Goal: Information Seeking & Learning: Learn about a topic

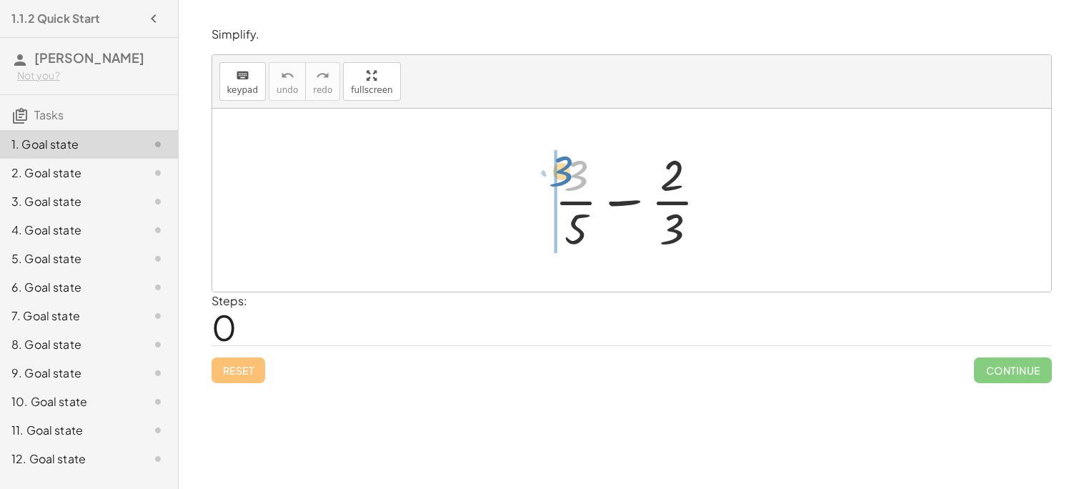
drag, startPoint x: 571, startPoint y: 171, endPoint x: 522, endPoint y: 167, distance: 49.4
click at [522, 167] on div "· 3 + · 3 · 5 − · 2 · 3" at bounding box center [631, 200] width 839 height 183
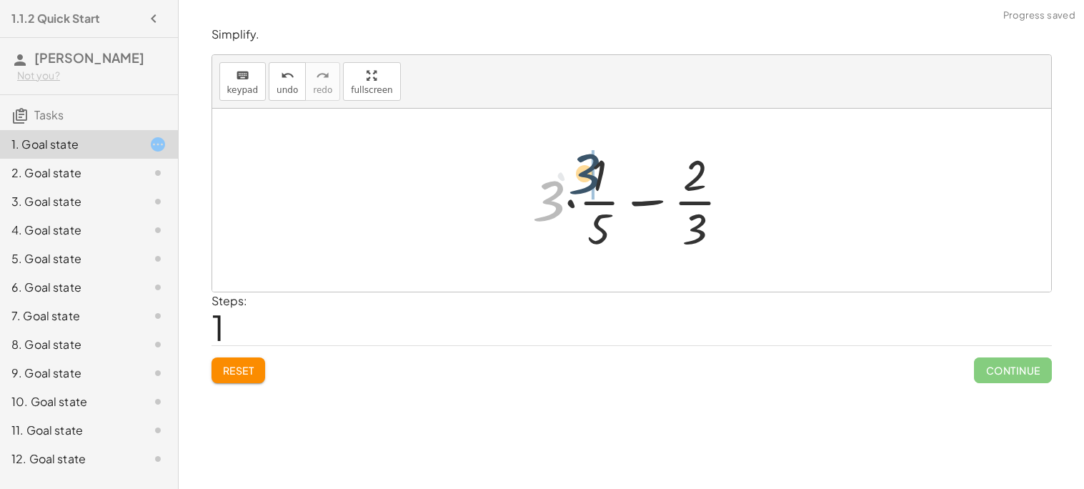
drag, startPoint x: 557, startPoint y: 194, endPoint x: 603, endPoint y: 163, distance: 55.1
click at [603, 163] on div at bounding box center [637, 200] width 224 height 110
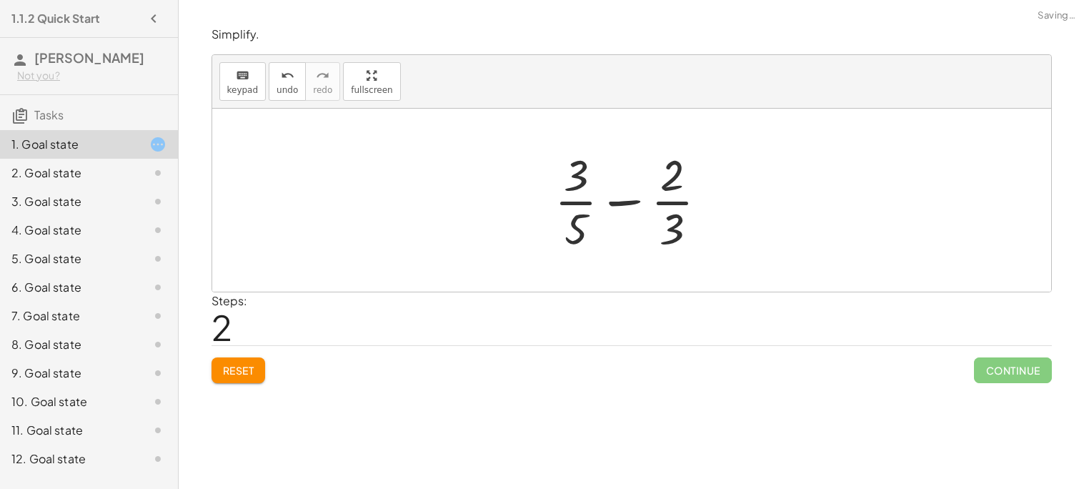
click at [622, 199] on div at bounding box center [636, 200] width 179 height 110
click at [277, 97] on button "undo undo" at bounding box center [287, 81] width 37 height 39
drag, startPoint x: 569, startPoint y: 176, endPoint x: 672, endPoint y: 173, distance: 103.7
click at [672, 173] on div at bounding box center [636, 200] width 179 height 110
click at [577, 221] on div at bounding box center [636, 200] width 179 height 110
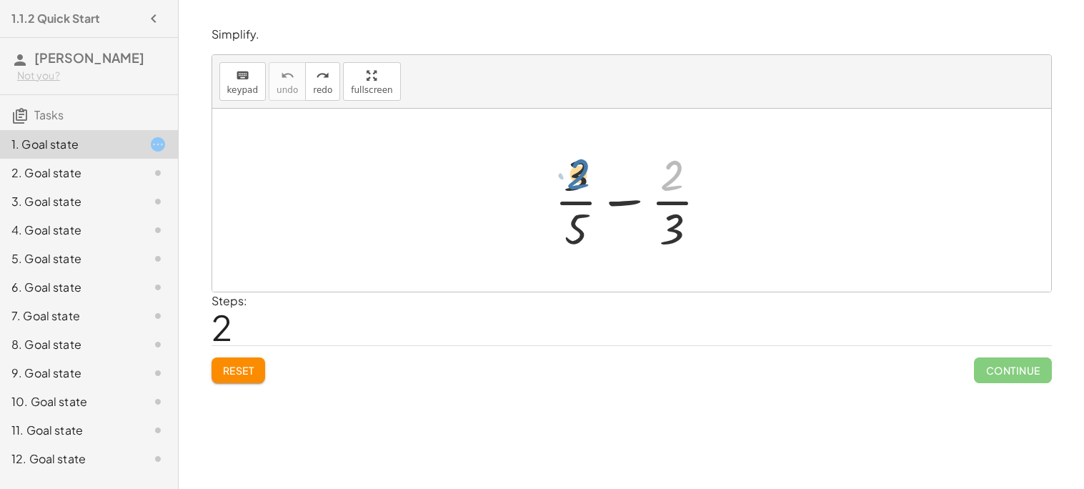
drag, startPoint x: 670, startPoint y: 179, endPoint x: 567, endPoint y: 181, distance: 103.6
click at [567, 181] on div at bounding box center [636, 200] width 179 height 110
drag, startPoint x: 586, startPoint y: 178, endPoint x: 691, endPoint y: 174, distance: 105.1
click at [691, 174] on div at bounding box center [636, 200] width 179 height 110
drag, startPoint x: 672, startPoint y: 227, endPoint x: 584, endPoint y: 151, distance: 117.0
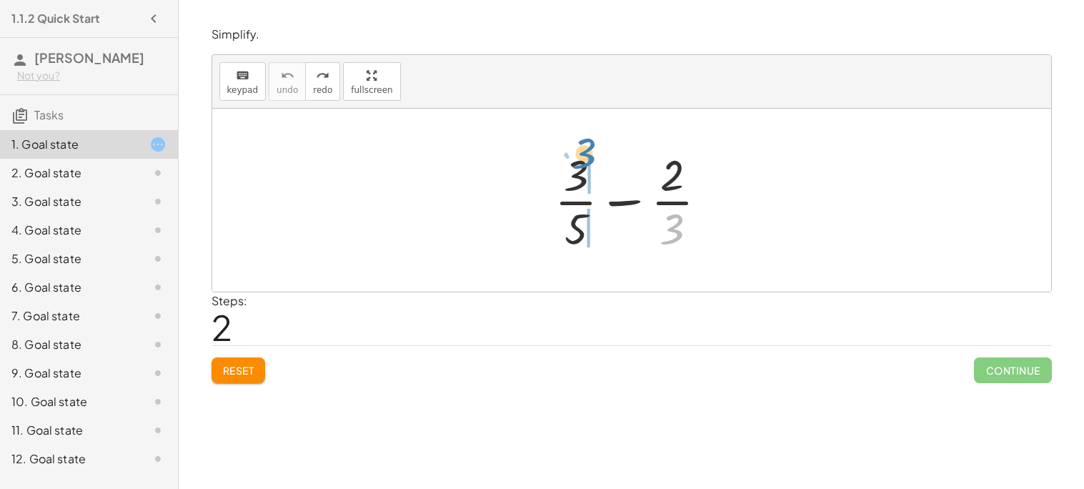
click at [584, 151] on div at bounding box center [636, 200] width 179 height 110
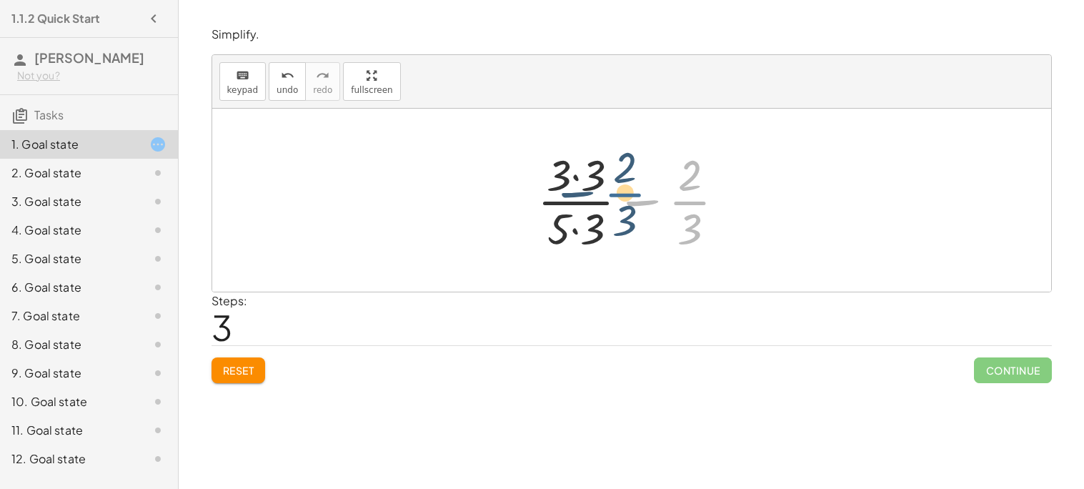
drag, startPoint x: 681, startPoint y: 207, endPoint x: 590, endPoint y: 207, distance: 90.8
click at [590, 207] on div at bounding box center [637, 200] width 214 height 110
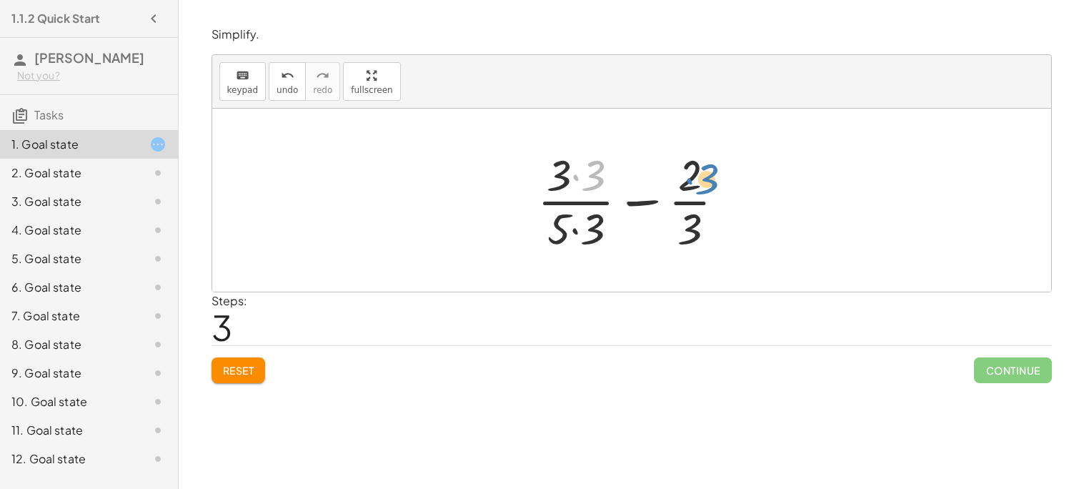
drag, startPoint x: 598, startPoint y: 188, endPoint x: 717, endPoint y: 194, distance: 119.5
click at [717, 194] on div at bounding box center [637, 200] width 214 height 110
drag, startPoint x: 560, startPoint y: 213, endPoint x: 645, endPoint y: 210, distance: 84.4
click at [645, 210] on div at bounding box center [637, 200] width 214 height 110
click at [645, 202] on div at bounding box center [637, 200] width 214 height 110
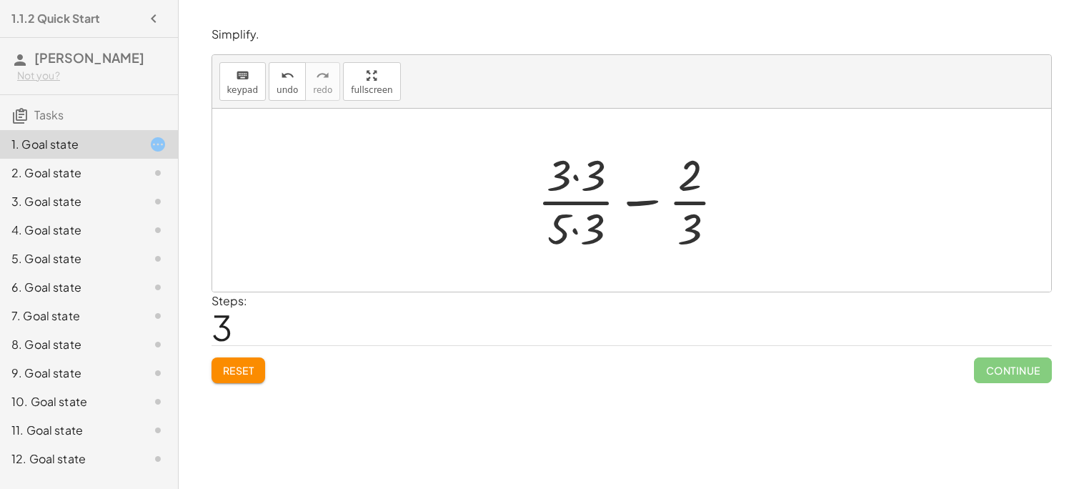
click at [573, 176] on div at bounding box center [637, 200] width 214 height 110
click at [575, 229] on div at bounding box center [637, 200] width 212 height 110
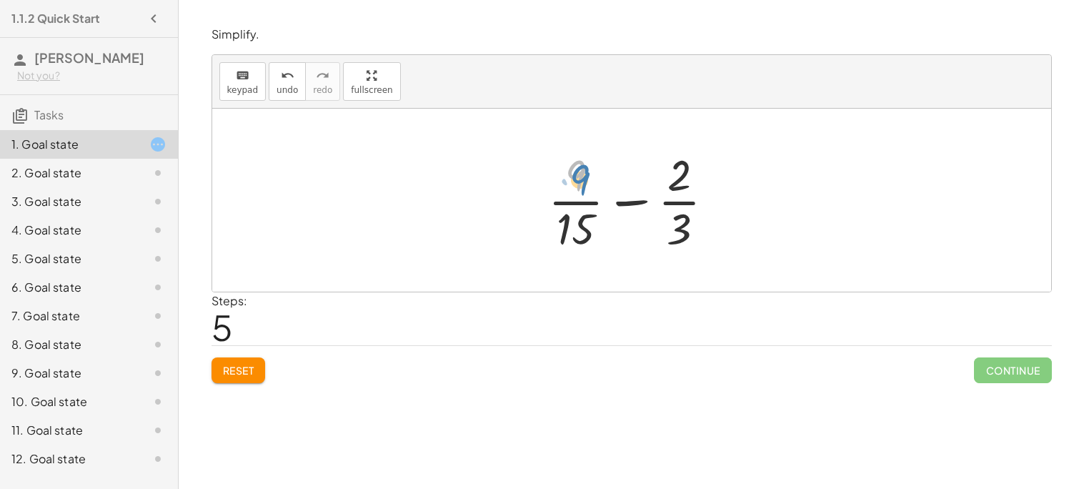
click at [580, 180] on div at bounding box center [637, 200] width 192 height 110
click at [627, 205] on div at bounding box center [637, 200] width 192 height 110
drag, startPoint x: 573, startPoint y: 172, endPoint x: 675, endPoint y: 167, distance: 101.6
click at [675, 167] on div at bounding box center [637, 200] width 192 height 110
drag, startPoint x: 565, startPoint y: 238, endPoint x: 687, endPoint y: 232, distance: 122.3
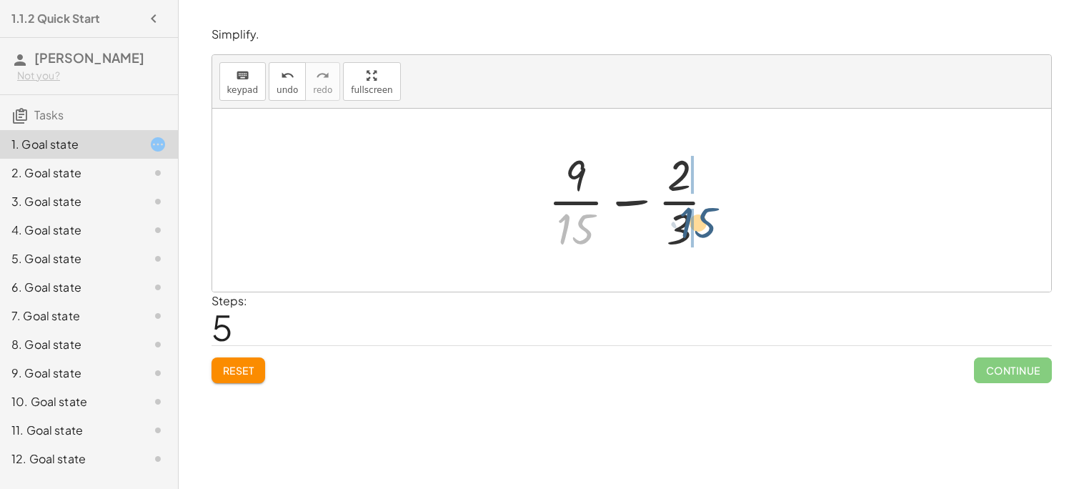
click at [687, 232] on div at bounding box center [637, 200] width 192 height 110
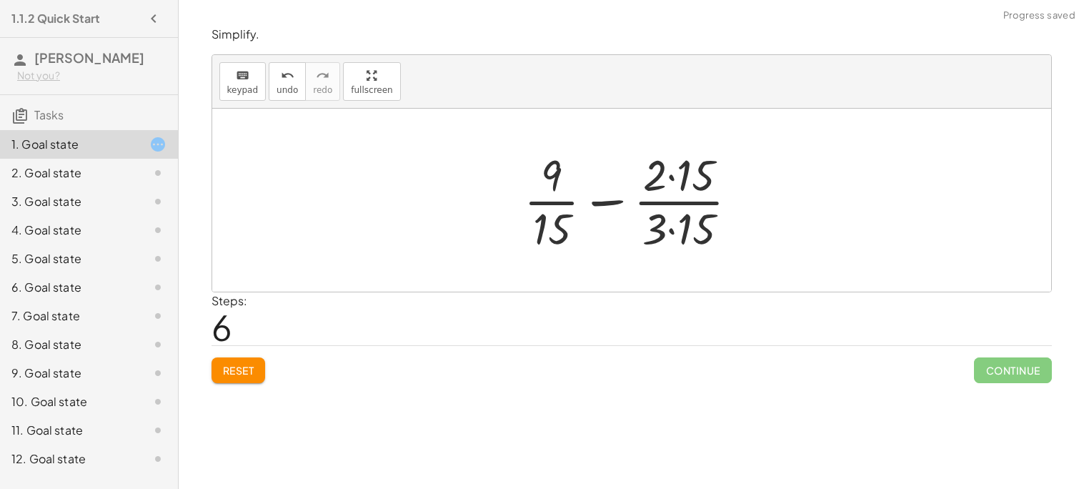
click at [672, 174] on div at bounding box center [637, 200] width 240 height 110
drag, startPoint x: 543, startPoint y: 161, endPoint x: 692, endPoint y: 184, distance: 151.1
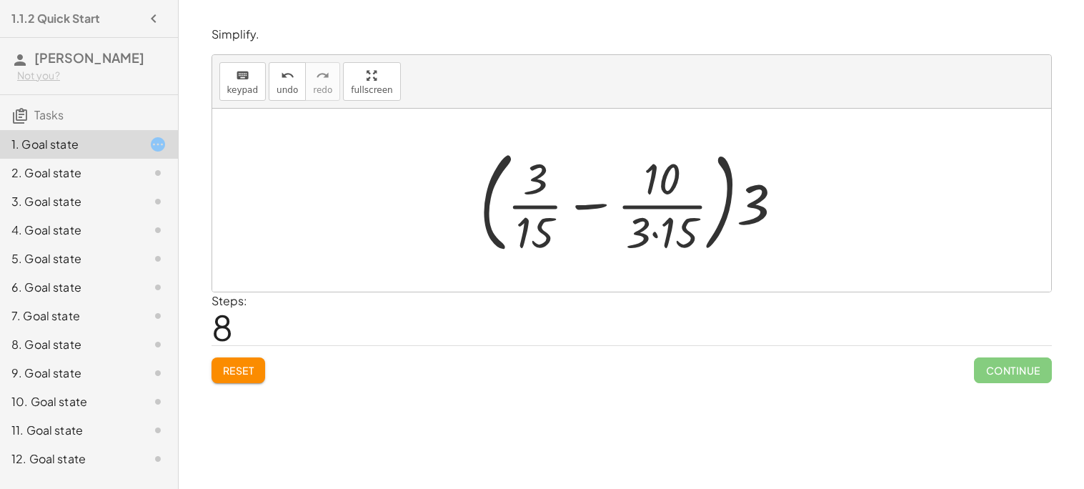
click at [657, 234] on div at bounding box center [636, 200] width 329 height 119
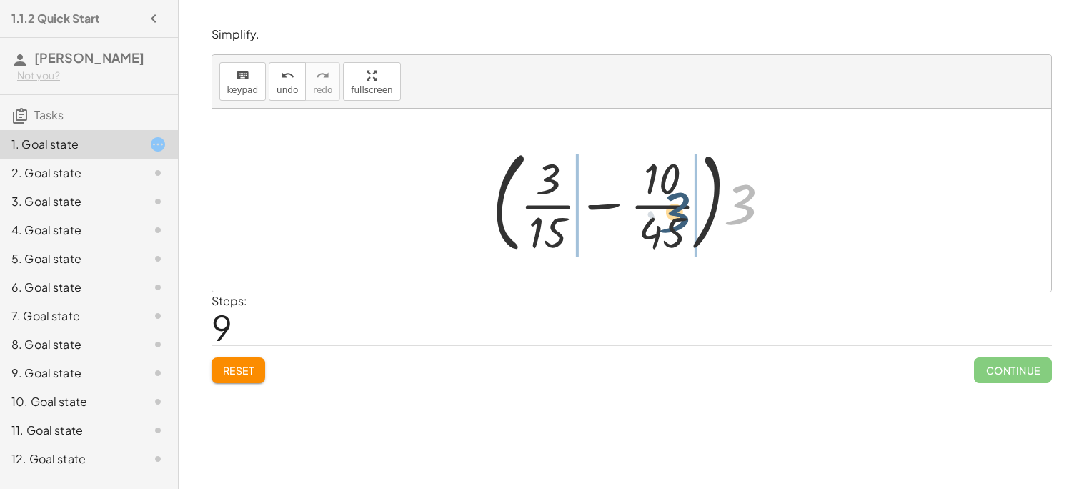
drag, startPoint x: 735, startPoint y: 218, endPoint x: 667, endPoint y: 227, distance: 68.5
click at [667, 227] on div at bounding box center [637, 200] width 304 height 119
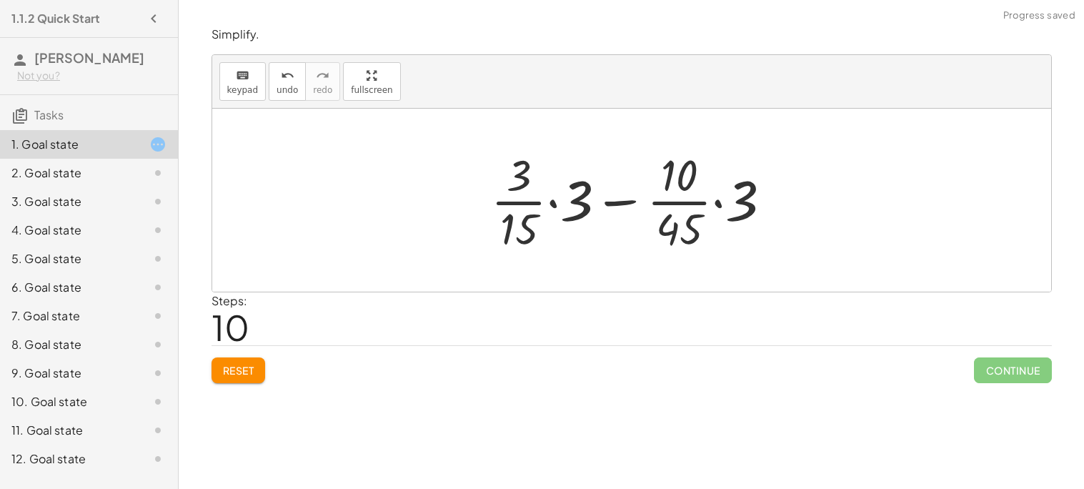
click at [552, 199] on div at bounding box center [637, 200] width 307 height 110
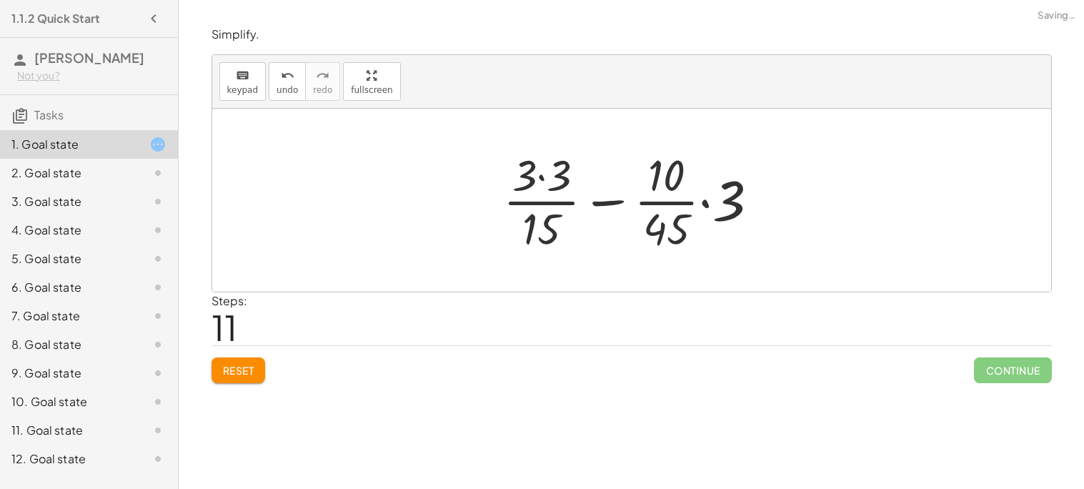
click at [702, 204] on div at bounding box center [637, 200] width 282 height 110
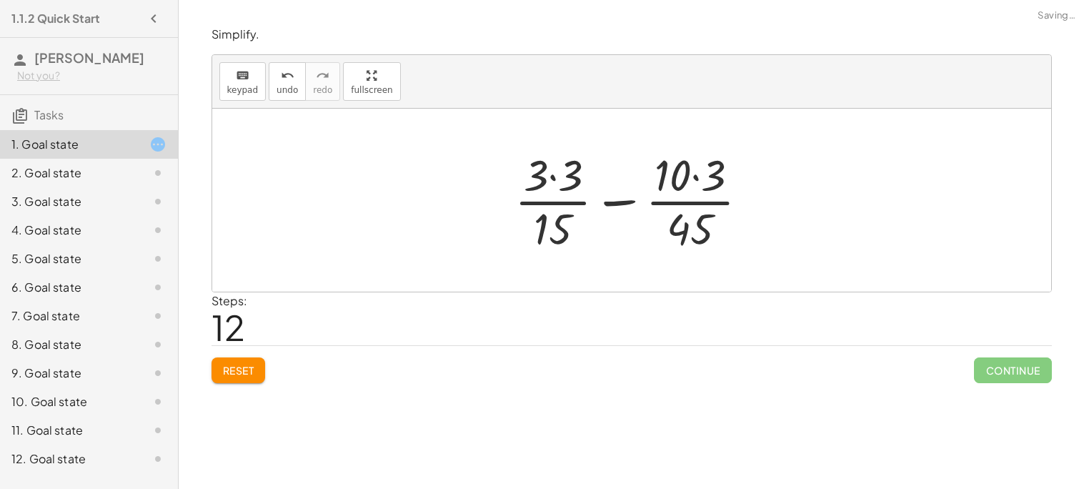
click at [697, 176] on div at bounding box center [637, 200] width 260 height 110
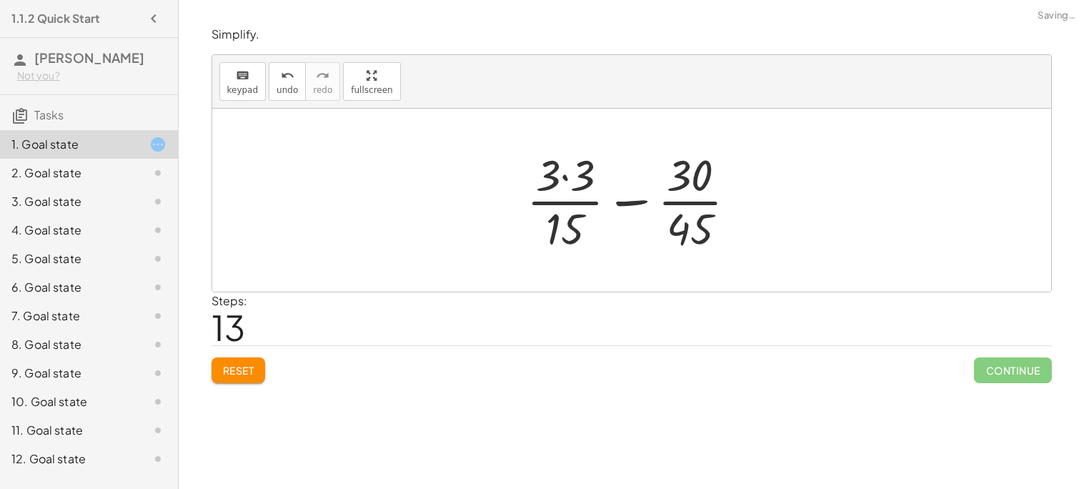
click at [565, 178] on div at bounding box center [638, 200] width 236 height 110
click at [612, 203] on div at bounding box center [637, 200] width 214 height 110
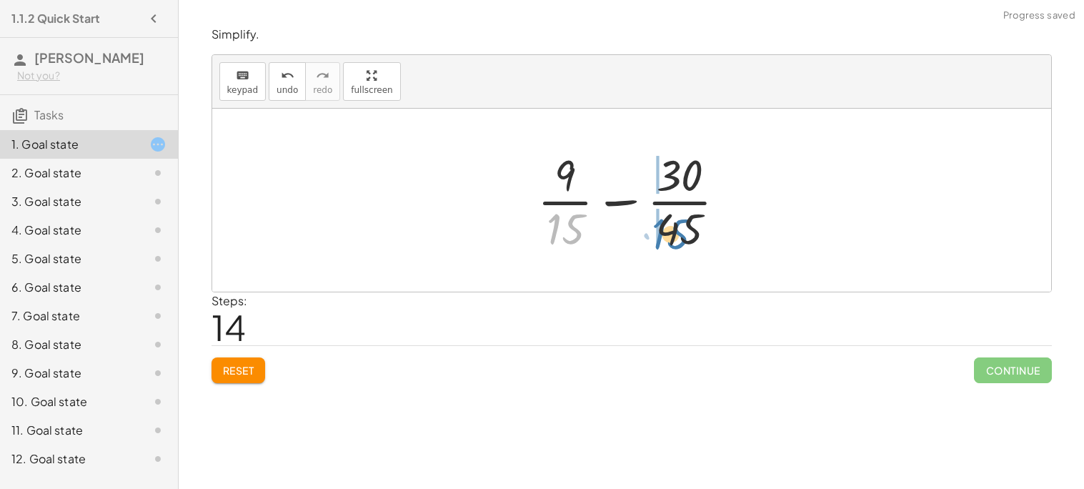
drag, startPoint x: 565, startPoint y: 234, endPoint x: 674, endPoint y: 239, distance: 108.7
click at [674, 239] on div at bounding box center [637, 200] width 214 height 110
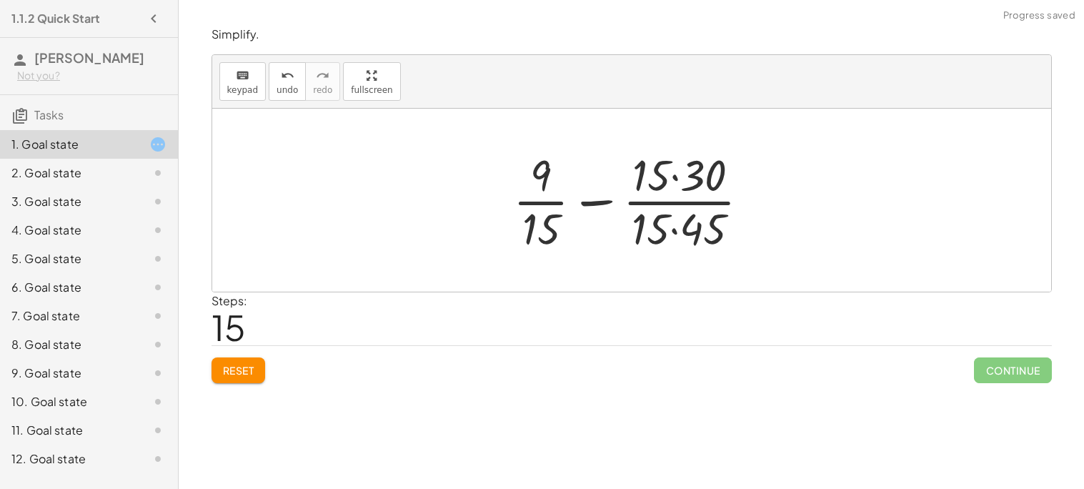
click at [673, 233] on div at bounding box center [637, 200] width 262 height 110
click at [673, 177] on div at bounding box center [637, 200] width 262 height 110
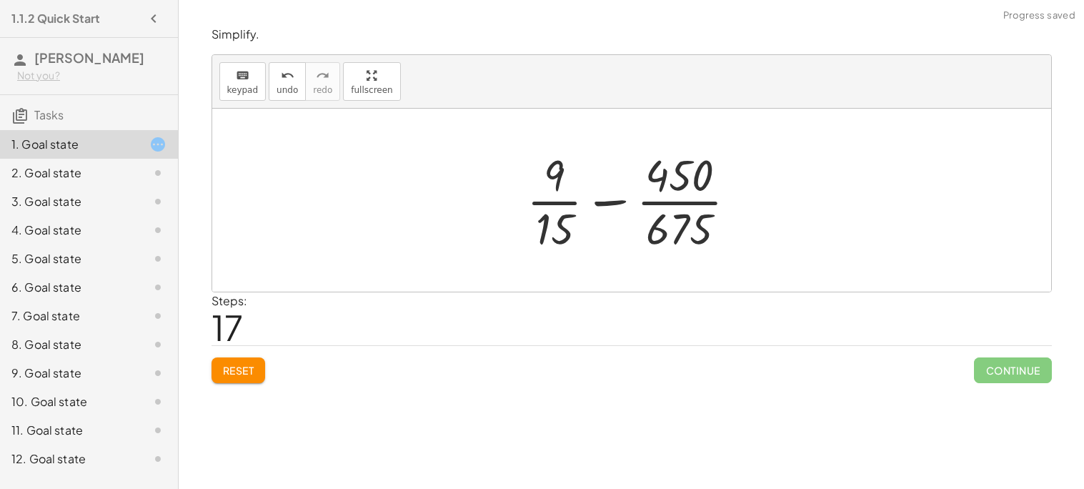
click at [614, 199] on div at bounding box center [638, 200] width 236 height 110
click at [288, 83] on button "undo undo" at bounding box center [287, 81] width 37 height 39
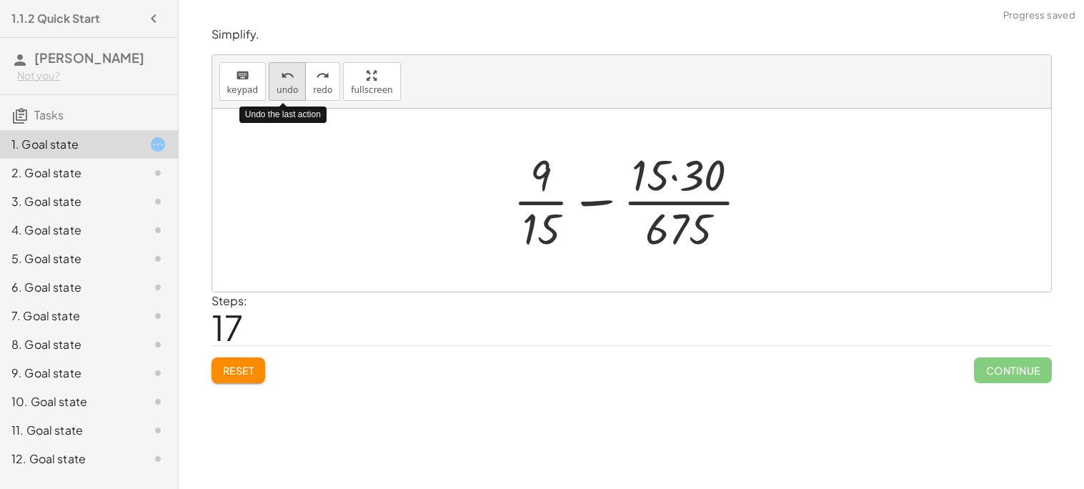
click at [288, 83] on button "undo undo" at bounding box center [287, 81] width 37 height 39
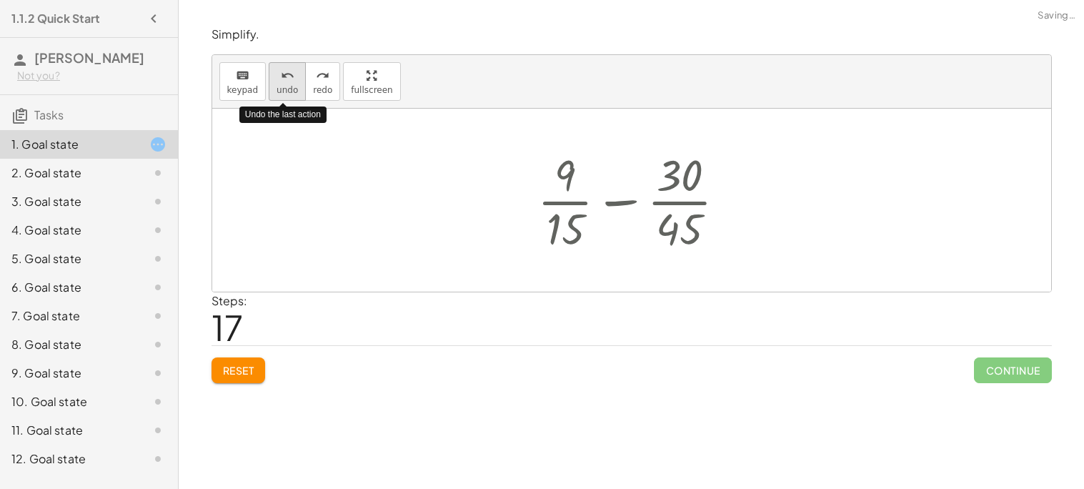
click at [288, 83] on button "undo undo" at bounding box center [287, 81] width 37 height 39
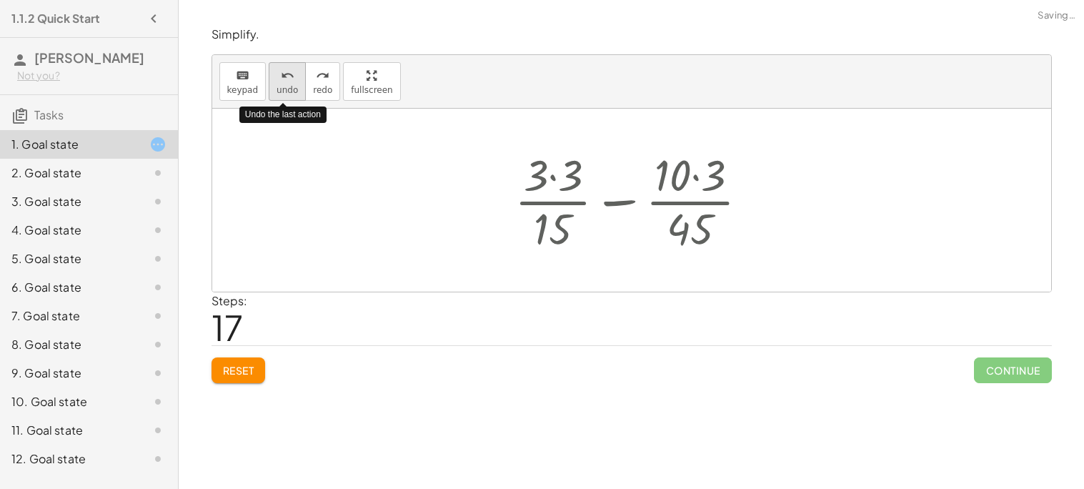
click at [289, 84] on button "undo undo" at bounding box center [287, 81] width 37 height 39
click at [289, 85] on span "undo" at bounding box center [287, 90] width 21 height 10
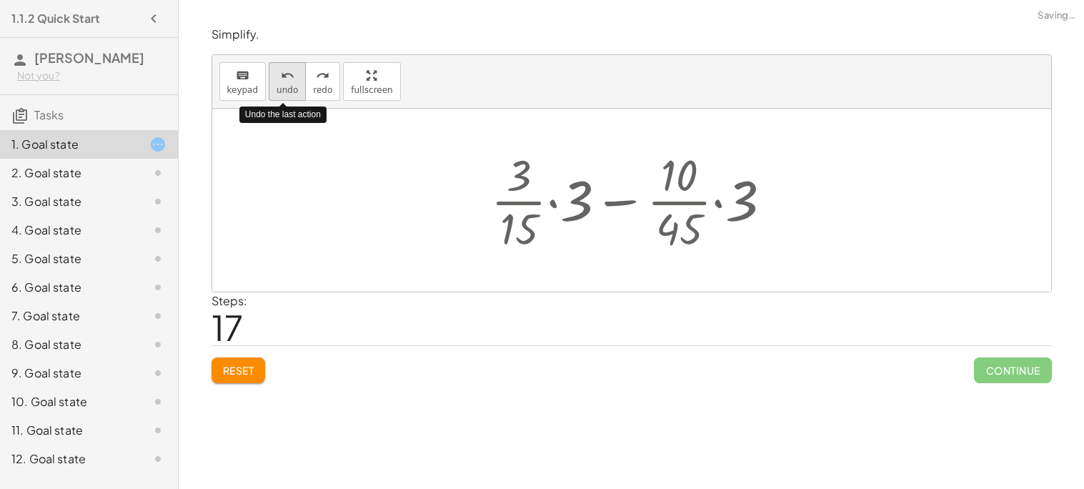
click at [289, 85] on span "undo" at bounding box center [287, 90] width 21 height 10
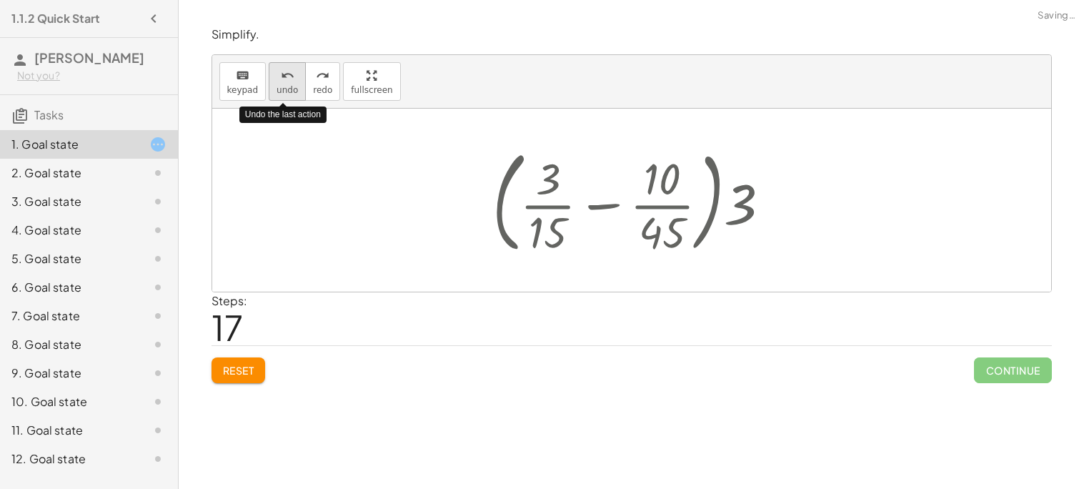
click at [289, 85] on span "undo" at bounding box center [287, 90] width 21 height 10
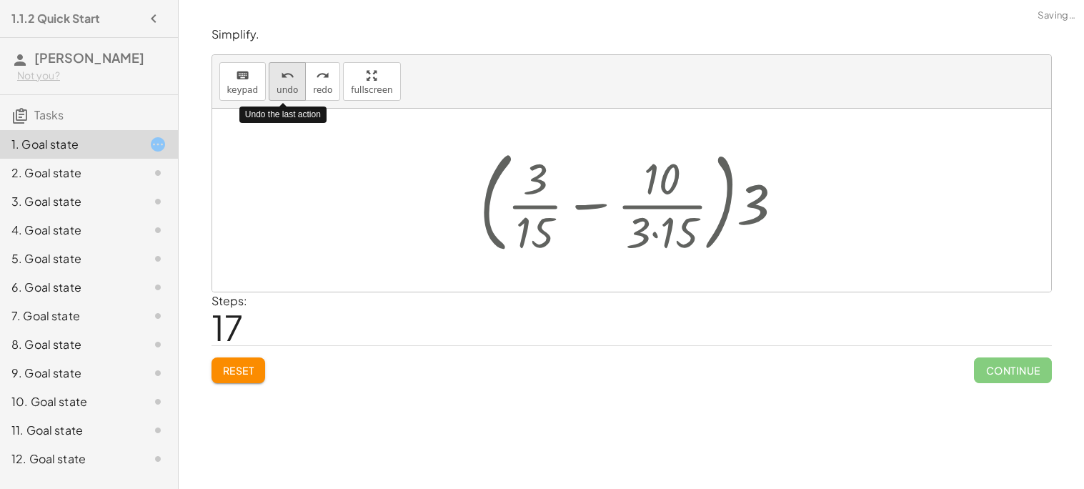
click at [289, 85] on span "undo" at bounding box center [287, 90] width 21 height 10
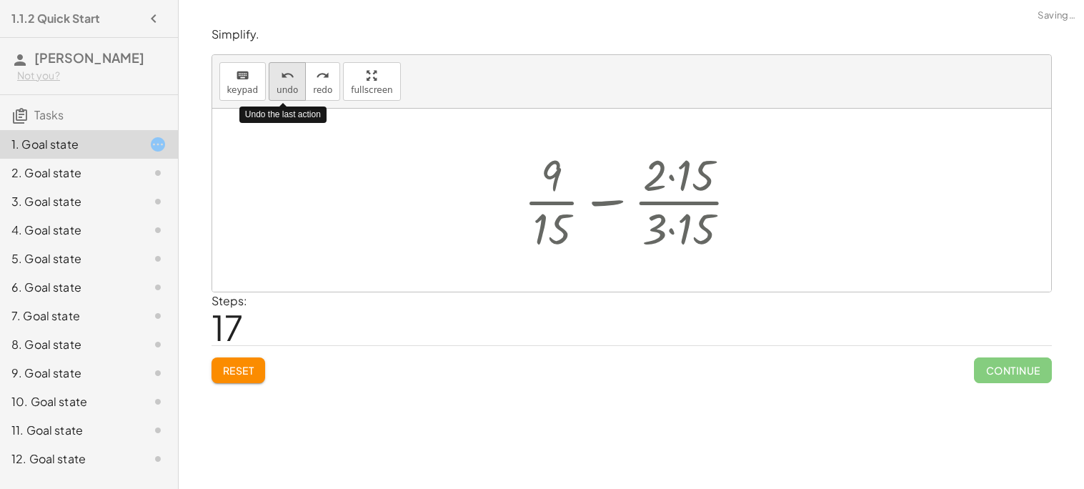
click at [289, 85] on span "undo" at bounding box center [287, 90] width 21 height 10
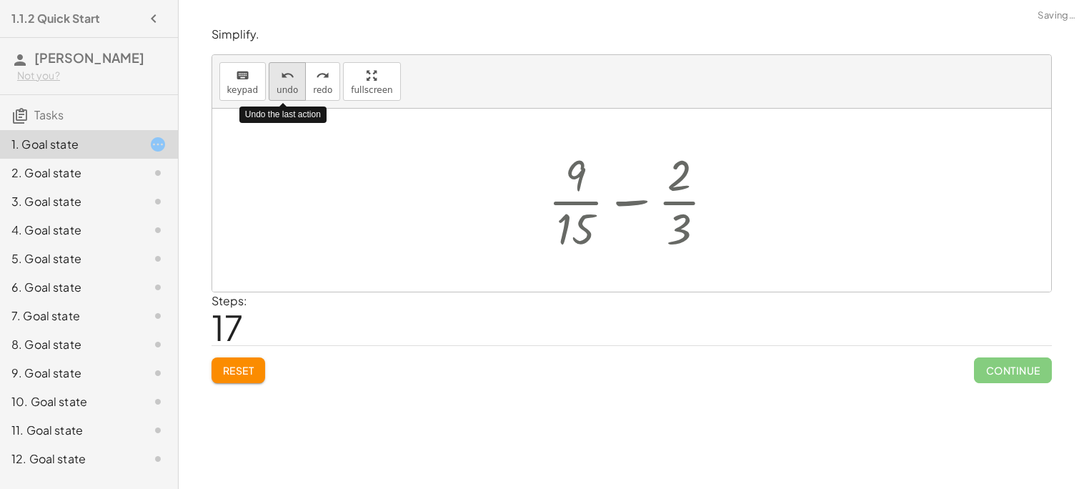
click at [289, 85] on span "undo" at bounding box center [287, 90] width 21 height 10
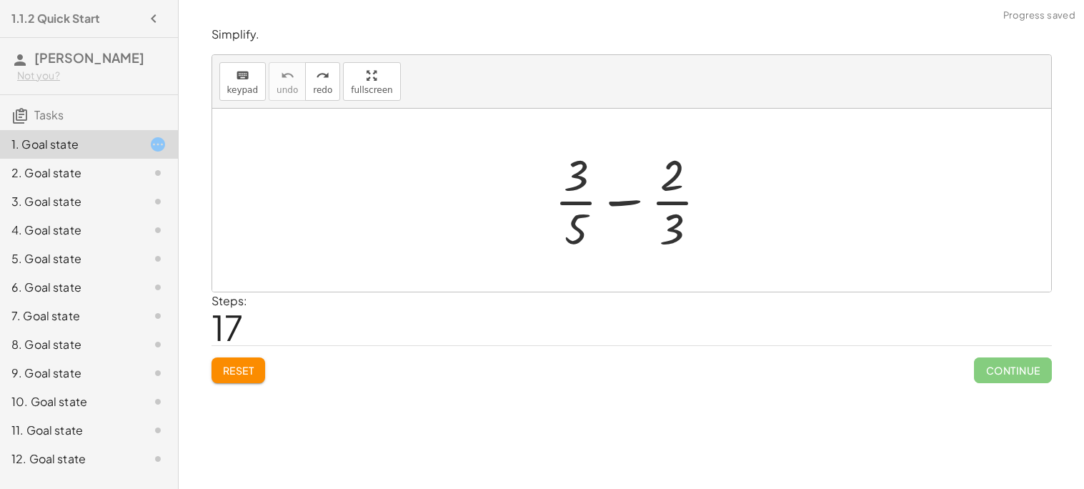
click at [571, 218] on div at bounding box center [636, 200] width 179 height 110
drag, startPoint x: 572, startPoint y: 222, endPoint x: 573, endPoint y: 195, distance: 26.5
click at [573, 195] on div at bounding box center [636, 200] width 179 height 110
click at [572, 197] on div at bounding box center [636, 200] width 179 height 110
click at [570, 207] on div at bounding box center [636, 200] width 179 height 110
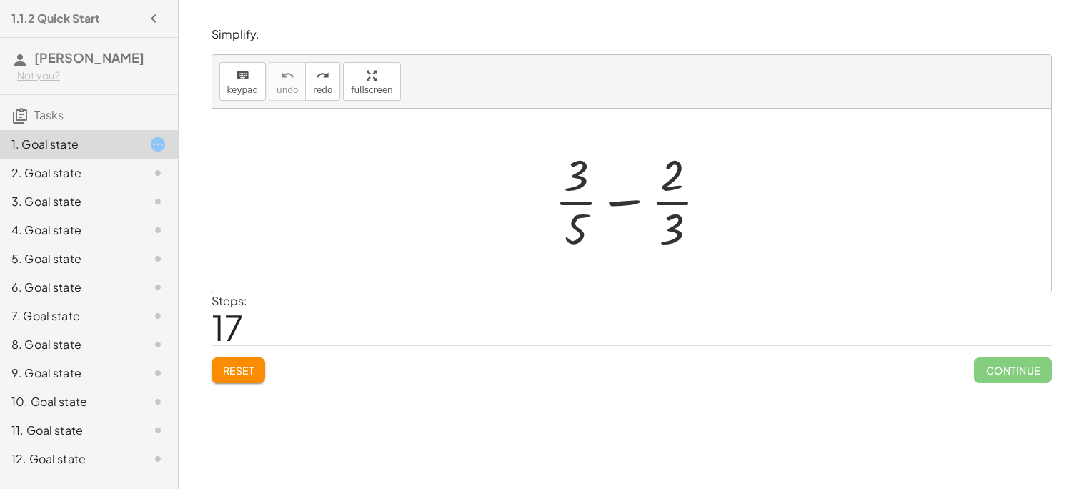
click at [672, 200] on div at bounding box center [636, 200] width 179 height 110
drag, startPoint x: 568, startPoint y: 225, endPoint x: 672, endPoint y: 228, distance: 103.7
click at [672, 228] on div at bounding box center [636, 200] width 179 height 110
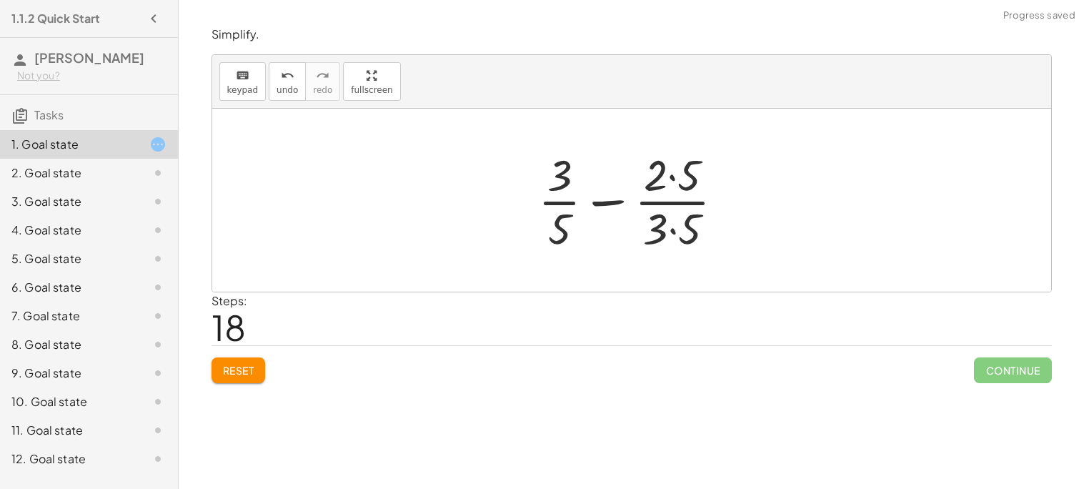
click at [672, 180] on div at bounding box center [637, 200] width 212 height 110
click at [671, 226] on div at bounding box center [637, 200] width 212 height 110
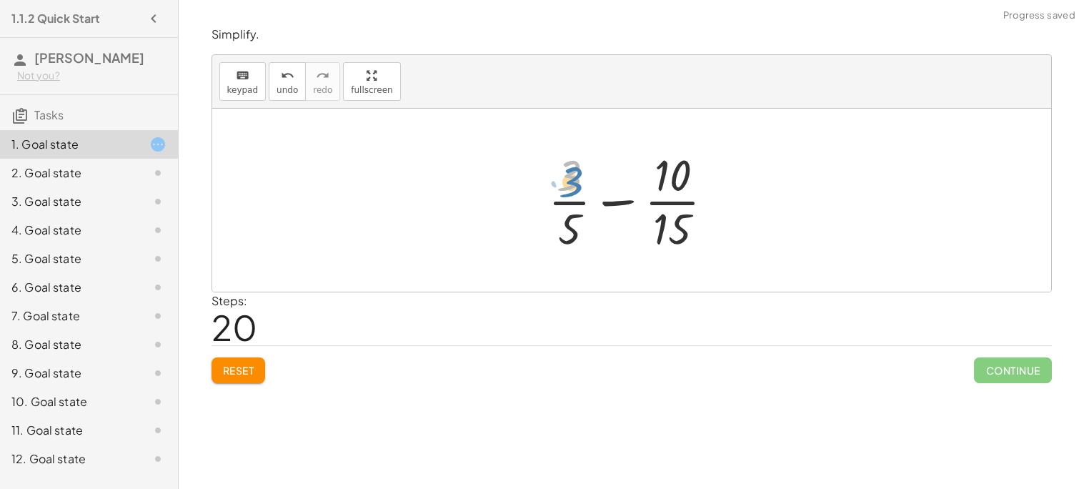
click at [573, 192] on div at bounding box center [637, 200] width 192 height 110
click at [627, 201] on div at bounding box center [637, 200] width 192 height 110
drag, startPoint x: 570, startPoint y: 182, endPoint x: 667, endPoint y: 184, distance: 97.2
click at [667, 184] on div at bounding box center [637, 200] width 192 height 110
drag, startPoint x: 575, startPoint y: 223, endPoint x: 696, endPoint y: 224, distance: 121.5
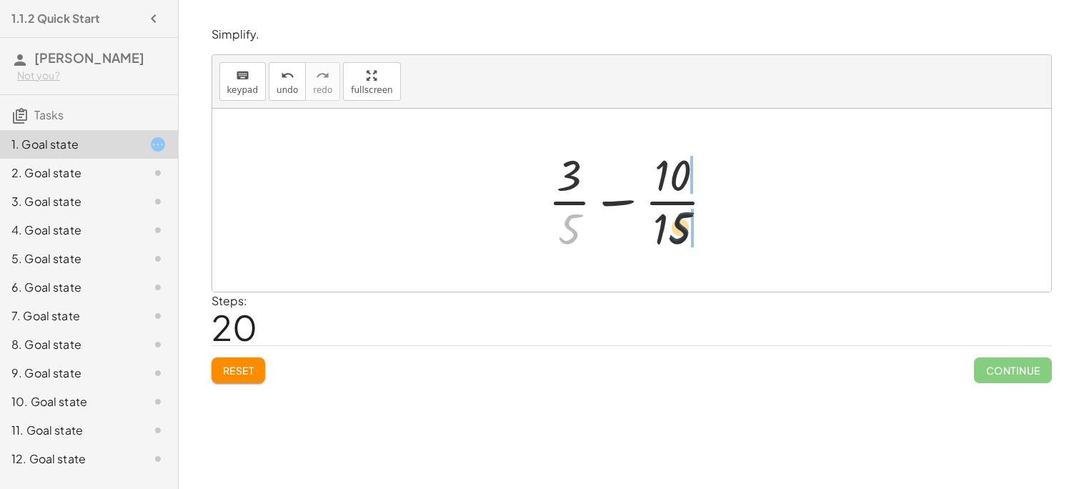
click at [696, 224] on div at bounding box center [637, 200] width 192 height 110
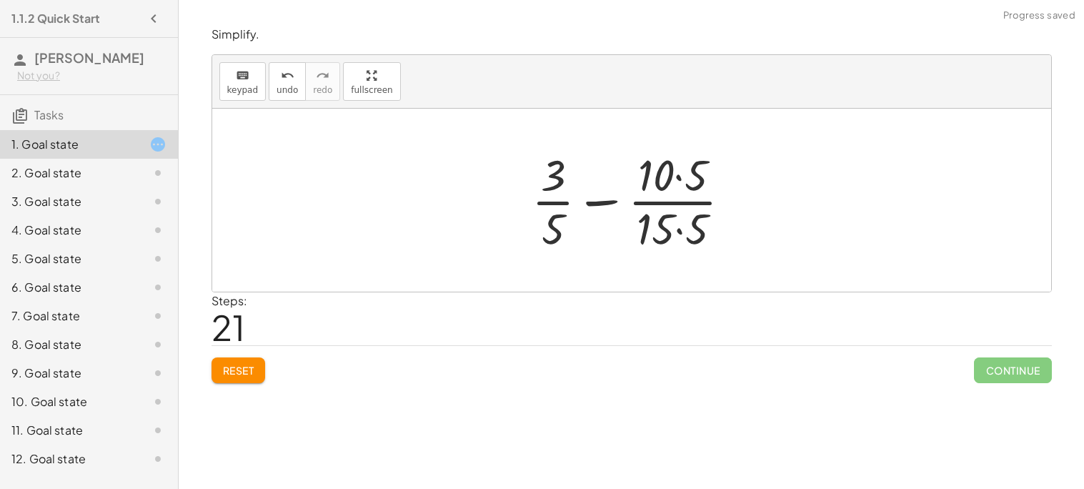
click at [681, 227] on div at bounding box center [637, 200] width 225 height 110
click at [676, 177] on div at bounding box center [637, 200] width 224 height 110
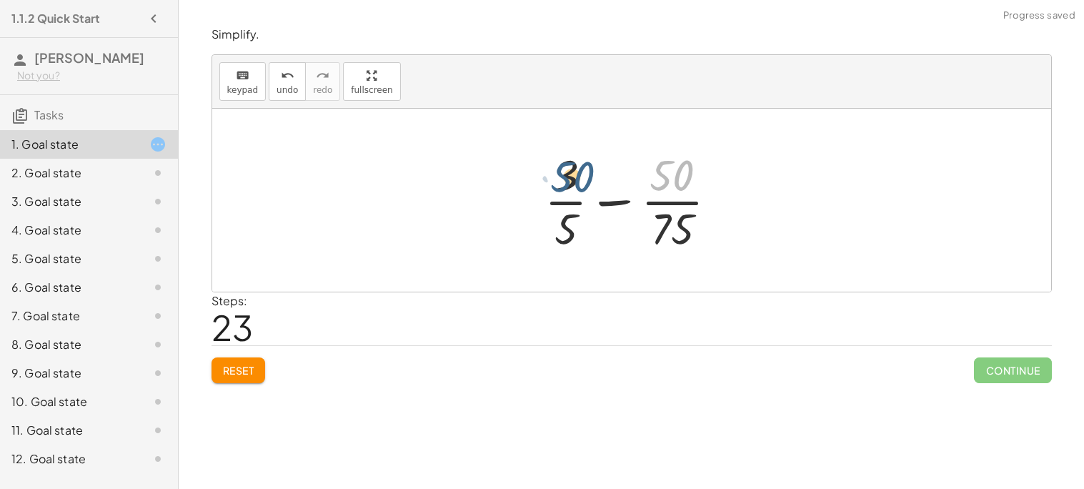
drag, startPoint x: 670, startPoint y: 179, endPoint x: 563, endPoint y: 184, distance: 107.3
click at [563, 184] on div at bounding box center [636, 200] width 199 height 110
drag, startPoint x: 563, startPoint y: 184, endPoint x: 678, endPoint y: 187, distance: 115.1
click at [678, 187] on div at bounding box center [636, 200] width 199 height 110
drag, startPoint x: 667, startPoint y: 228, endPoint x: 568, endPoint y: 229, distance: 98.6
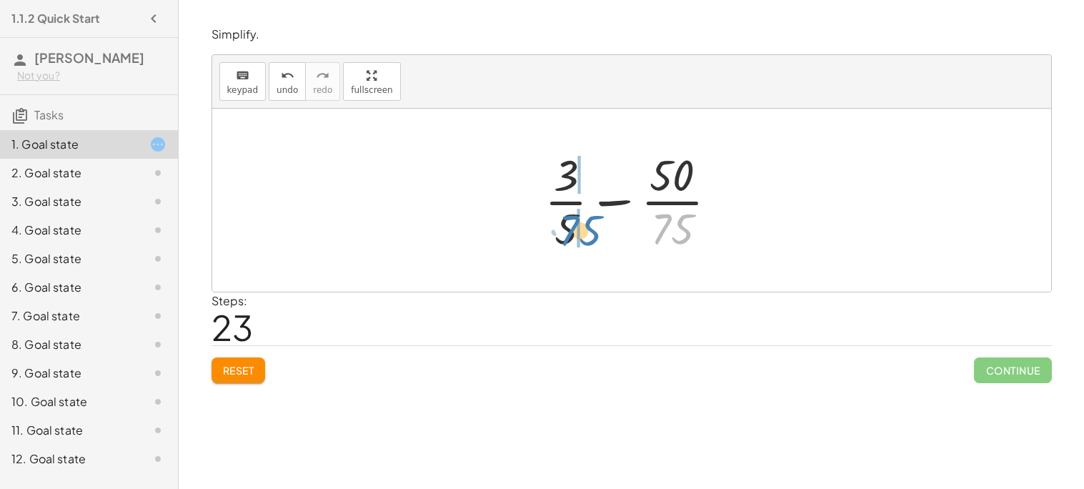
click at [568, 229] on div at bounding box center [636, 200] width 199 height 110
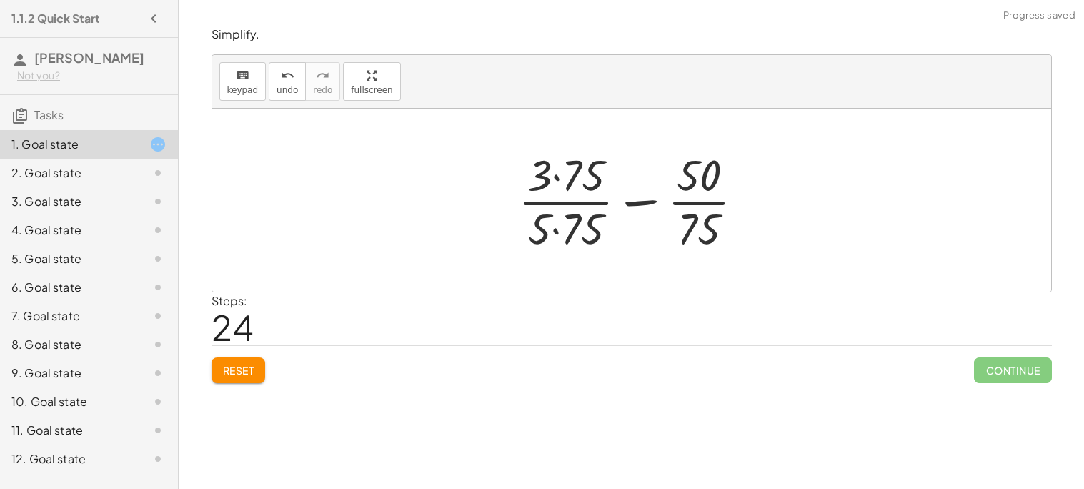
click at [558, 181] on div at bounding box center [637, 200] width 252 height 110
click at [552, 231] on div at bounding box center [637, 200] width 250 height 110
click at [683, 218] on div at bounding box center [637, 200] width 244 height 110
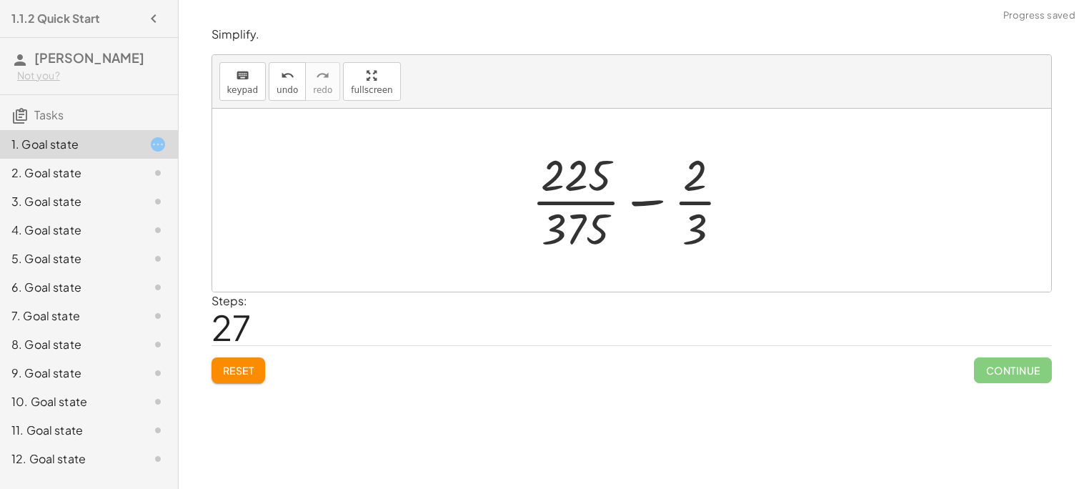
click at [560, 179] on div at bounding box center [637, 200] width 224 height 110
drag, startPoint x: 690, startPoint y: 232, endPoint x: 576, endPoint y: 224, distance: 113.9
click at [576, 224] on div at bounding box center [637, 200] width 224 height 110
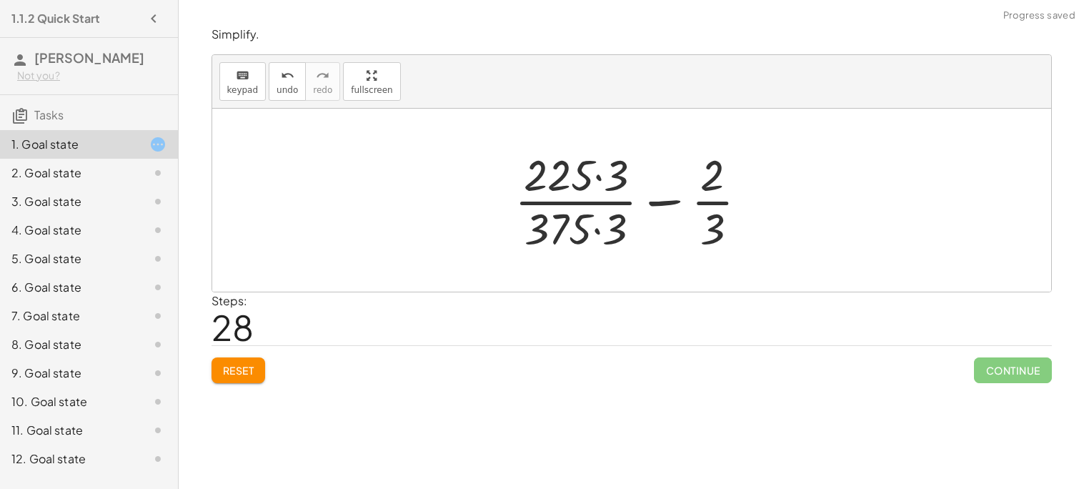
click at [599, 182] on div at bounding box center [636, 200] width 259 height 110
click at [597, 232] on div at bounding box center [637, 200] width 257 height 110
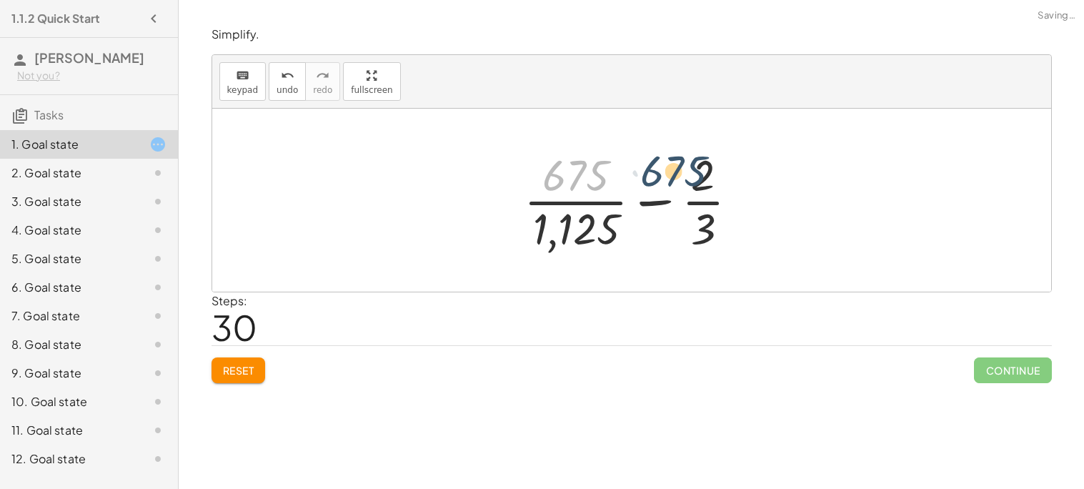
drag, startPoint x: 560, startPoint y: 169, endPoint x: 686, endPoint y: 164, distance: 126.6
click at [686, 164] on div at bounding box center [637, 200] width 240 height 110
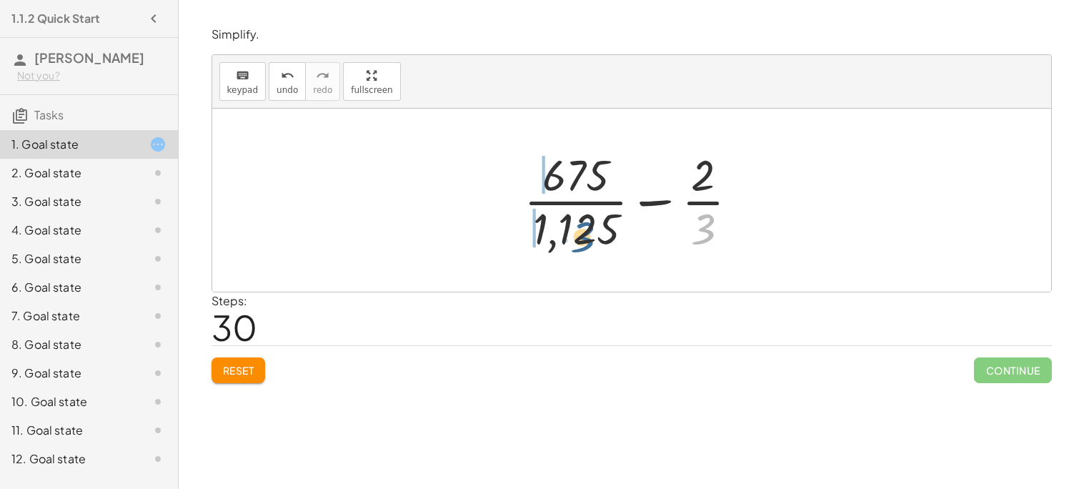
drag, startPoint x: 703, startPoint y: 226, endPoint x: 535, endPoint y: 234, distance: 168.1
click at [535, 234] on div at bounding box center [637, 200] width 240 height 110
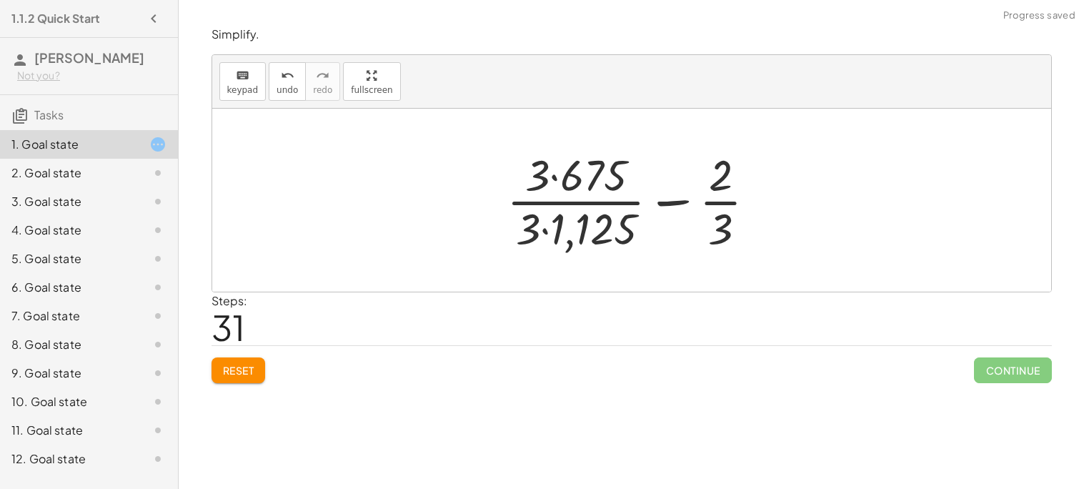
click at [543, 233] on div at bounding box center [637, 200] width 275 height 110
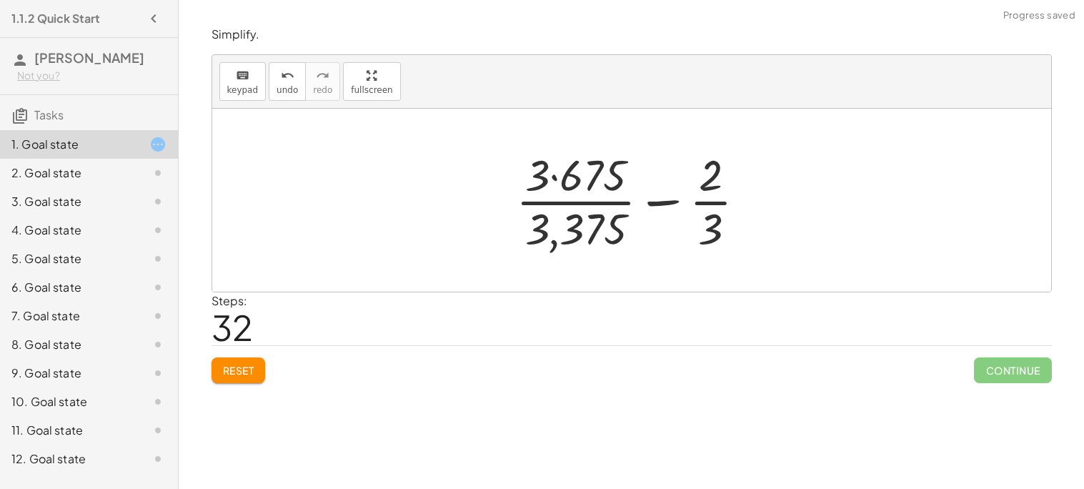
click at [552, 176] on div at bounding box center [637, 200] width 256 height 110
click at [685, 201] on div at bounding box center [637, 200] width 256 height 110
click at [703, 190] on div at bounding box center [637, 200] width 256 height 110
click at [289, 89] on span "undo" at bounding box center [287, 90] width 21 height 10
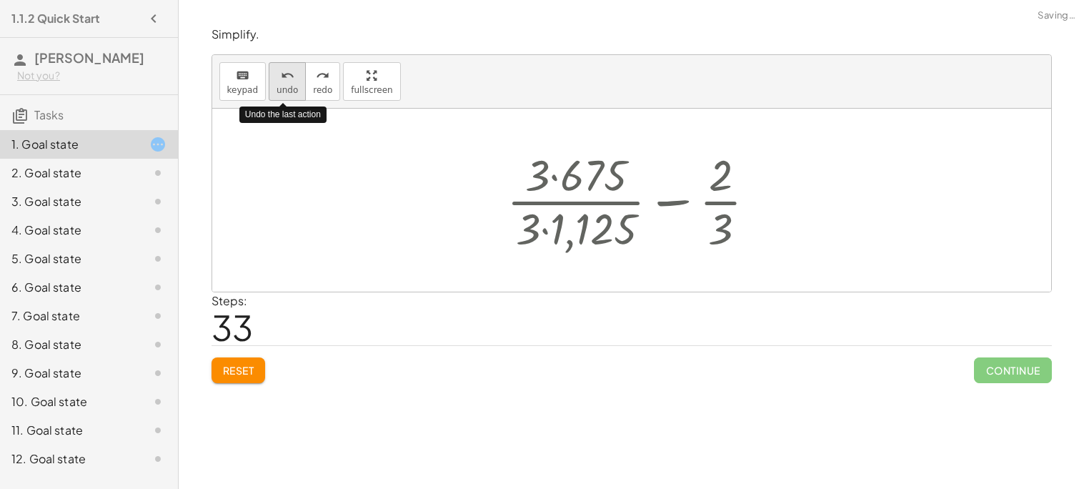
click at [289, 89] on span "undo" at bounding box center [287, 90] width 21 height 10
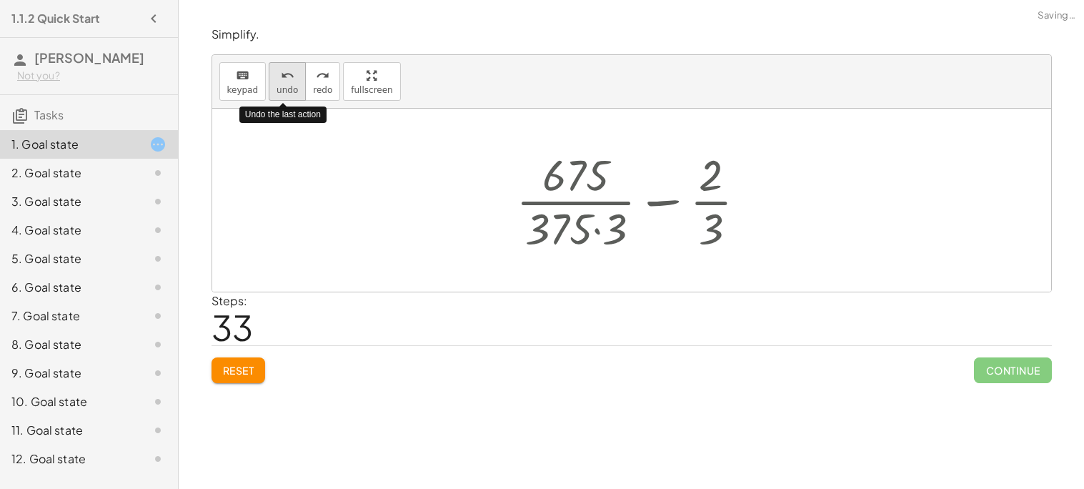
click at [289, 89] on span "undo" at bounding box center [287, 90] width 21 height 10
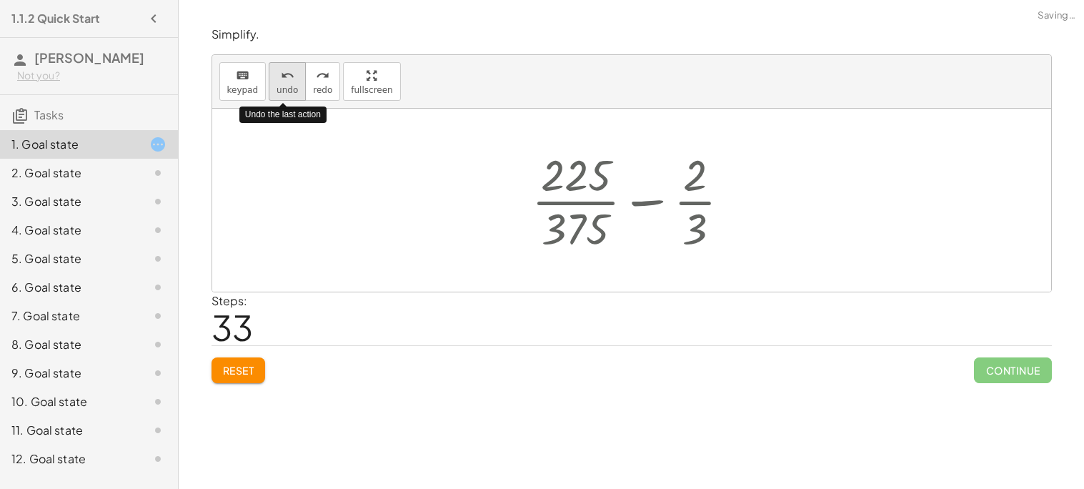
click at [289, 89] on span "undo" at bounding box center [287, 90] width 21 height 10
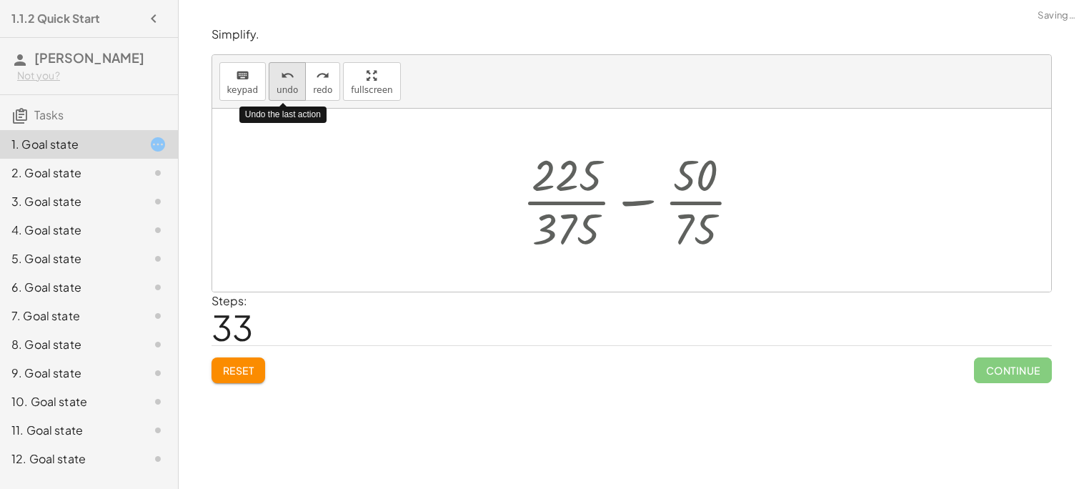
click at [289, 89] on span "undo" at bounding box center [287, 90] width 21 height 10
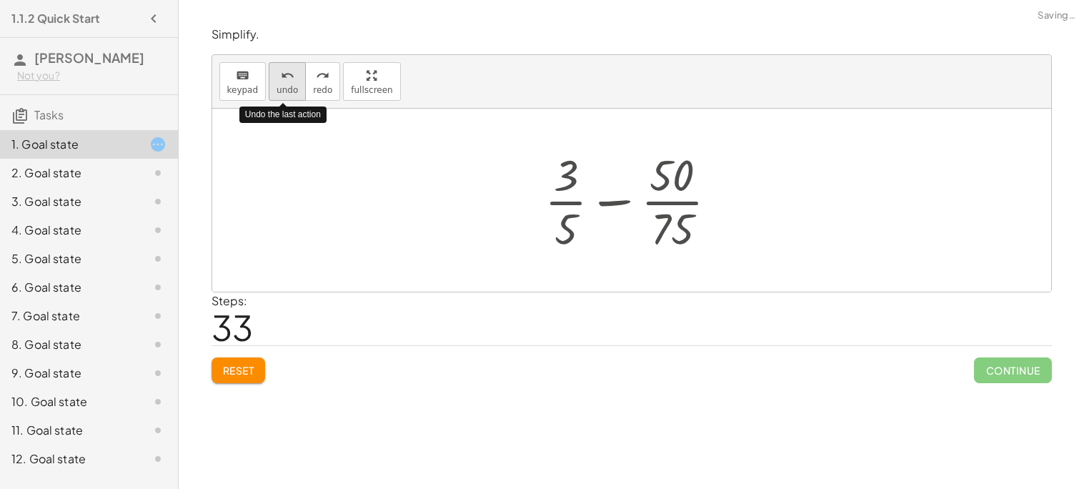
click at [289, 89] on span "undo" at bounding box center [287, 90] width 21 height 10
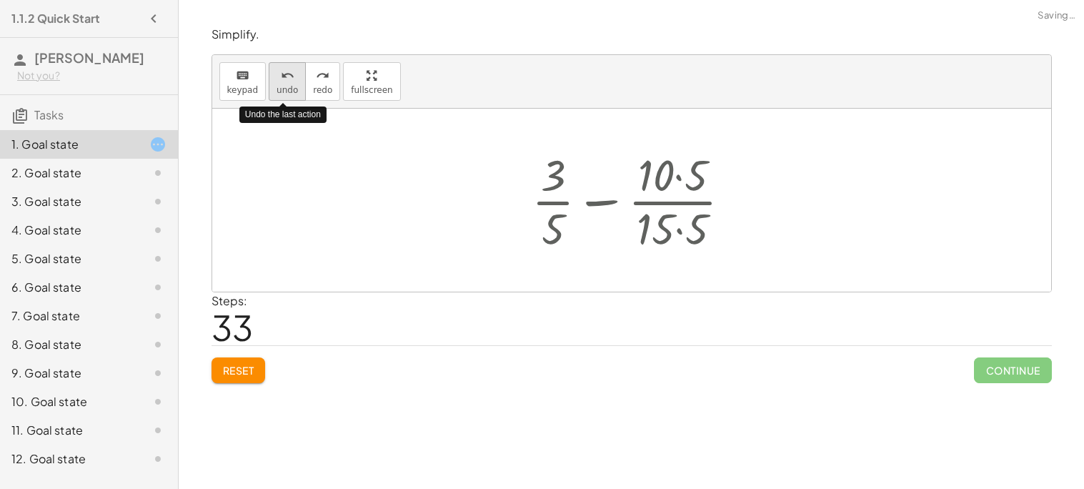
click at [289, 89] on span "undo" at bounding box center [287, 90] width 21 height 10
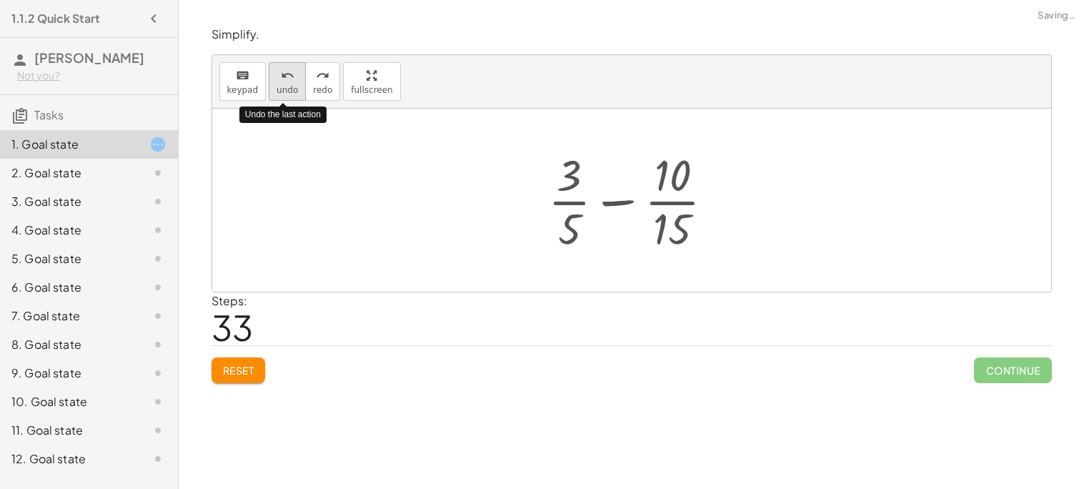
click at [289, 89] on span "undo" at bounding box center [287, 90] width 21 height 10
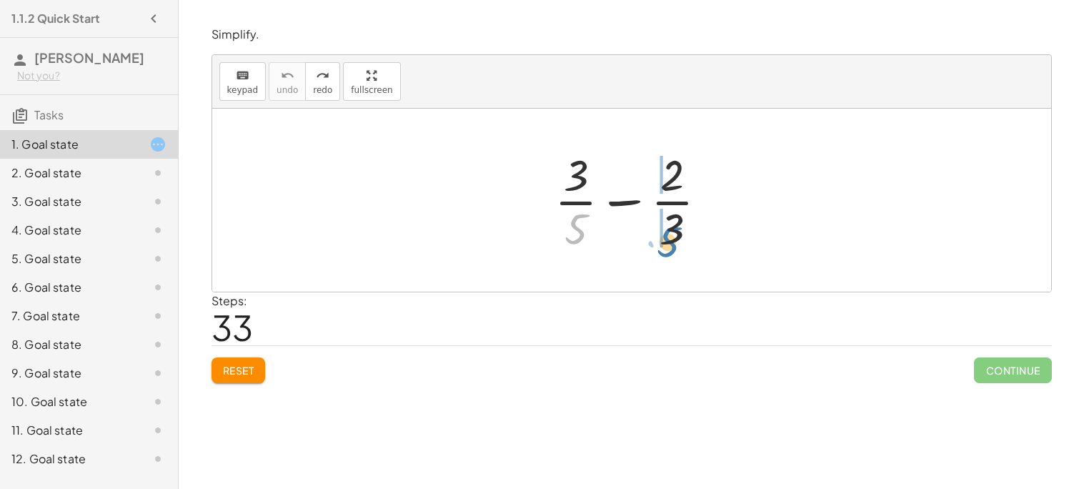
drag, startPoint x: 568, startPoint y: 221, endPoint x: 672, endPoint y: 226, distance: 103.7
click at [672, 226] on div at bounding box center [636, 200] width 179 height 110
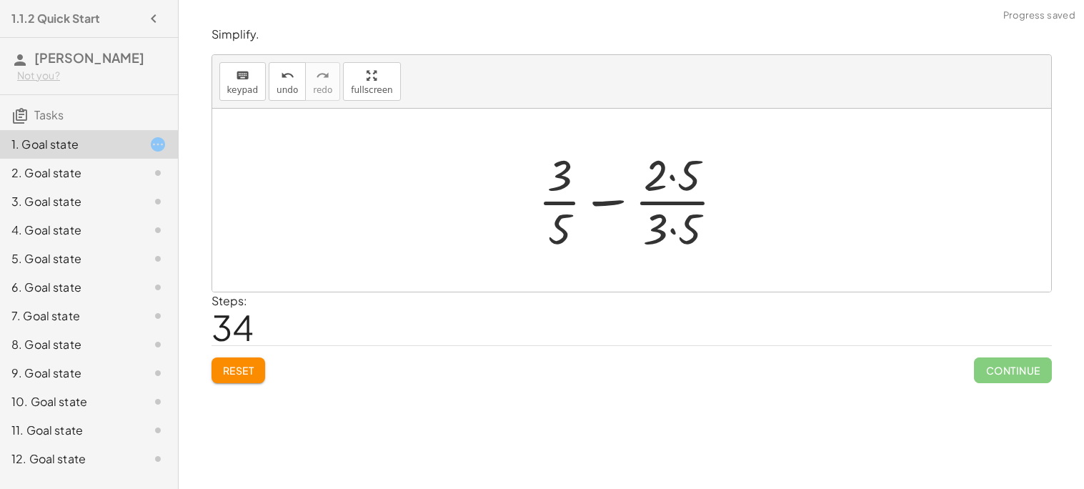
click at [677, 185] on div at bounding box center [637, 200] width 212 height 110
drag, startPoint x: 660, startPoint y: 233, endPoint x: 542, endPoint y: 234, distance: 117.2
click at [542, 234] on div at bounding box center [637, 200] width 212 height 110
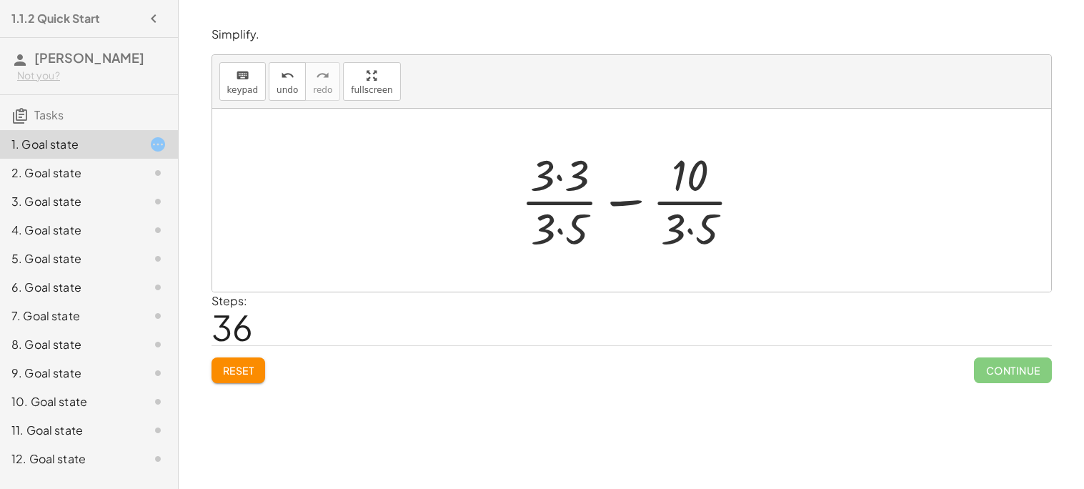
click at [564, 179] on div at bounding box center [637, 200] width 247 height 110
click at [558, 227] on div at bounding box center [637, 200] width 245 height 110
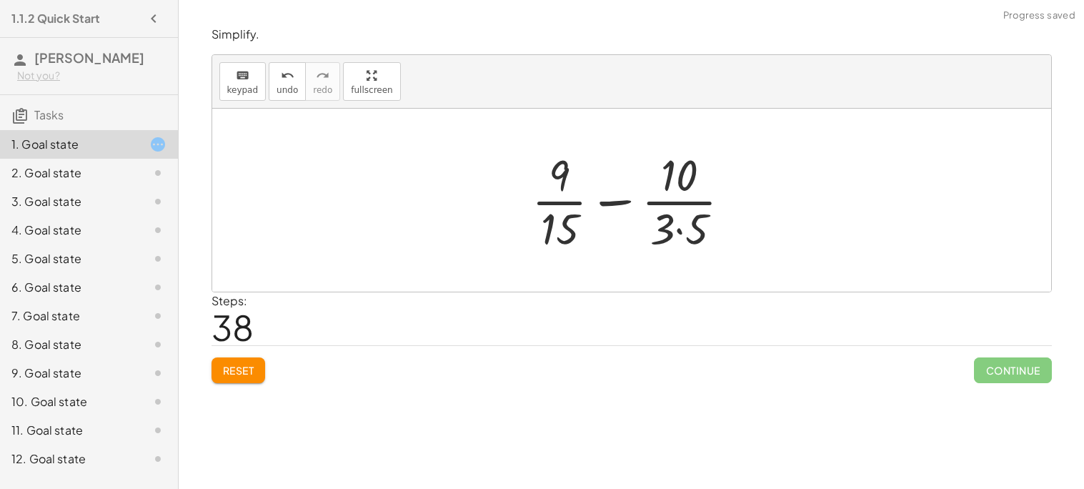
click at [679, 227] on div at bounding box center [637, 200] width 225 height 110
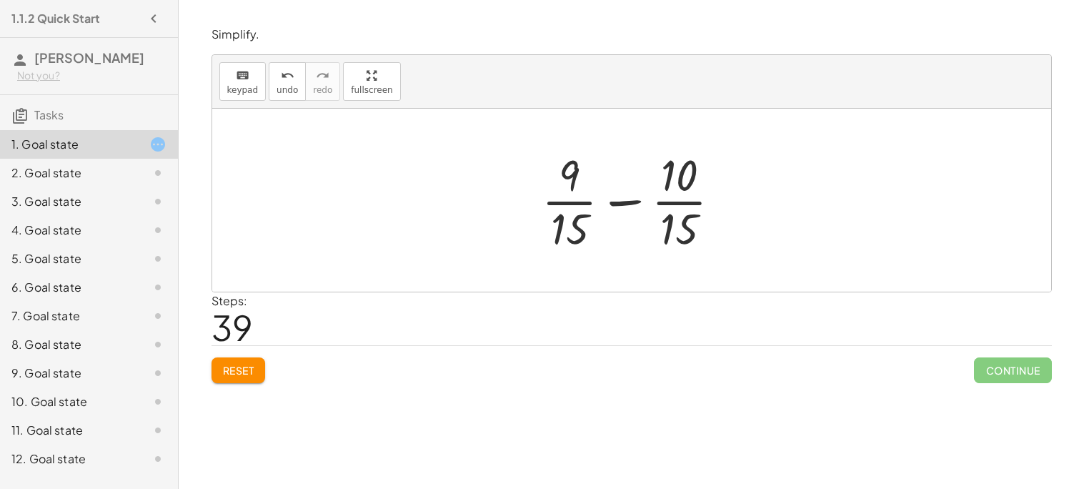
click at [620, 209] on div at bounding box center [638, 200] width 206 height 110
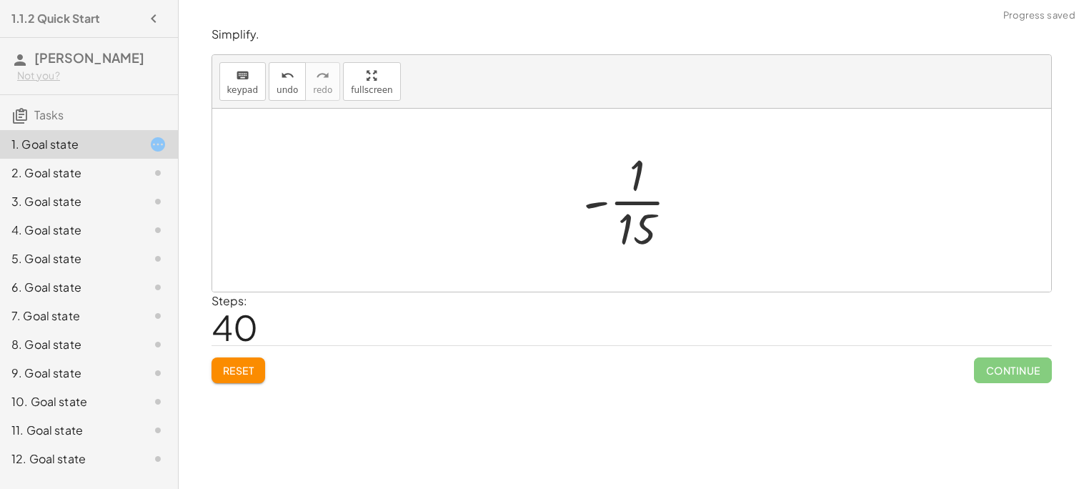
click at [590, 202] on div at bounding box center [637, 200] width 122 height 110
click at [624, 205] on div at bounding box center [637, 200] width 122 height 110
click at [637, 231] on div at bounding box center [637, 200] width 122 height 110
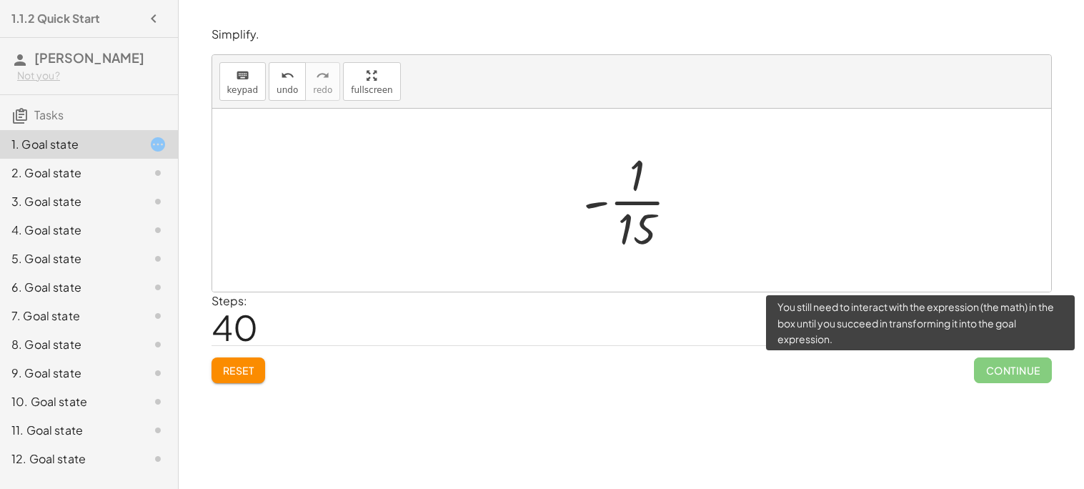
click at [994, 362] on span "Continue" at bounding box center [1012, 370] width 77 height 26
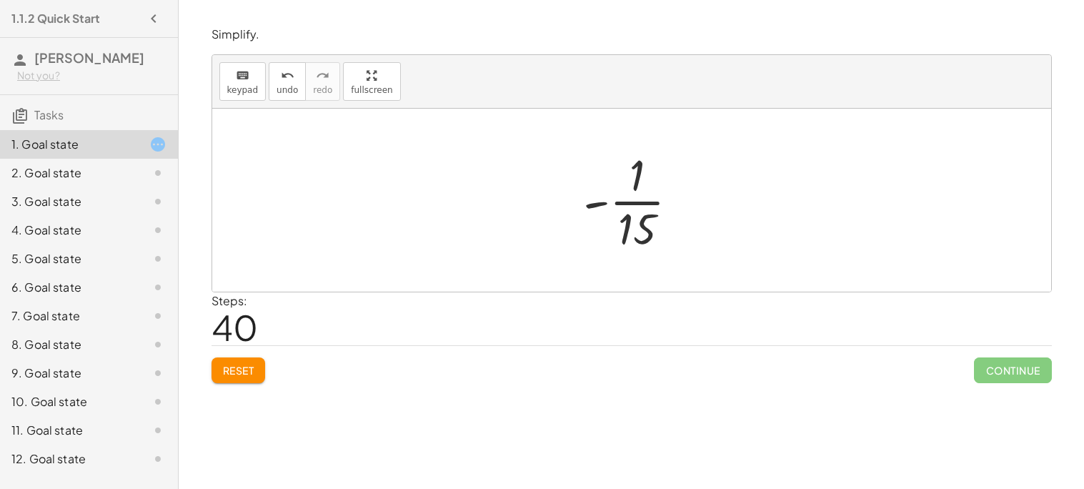
click at [625, 204] on div at bounding box center [637, 200] width 122 height 110
click at [587, 198] on div at bounding box center [637, 200] width 122 height 110
drag, startPoint x: 594, startPoint y: 199, endPoint x: 639, endPoint y: 176, distance: 50.5
click at [639, 176] on div at bounding box center [637, 200] width 122 height 110
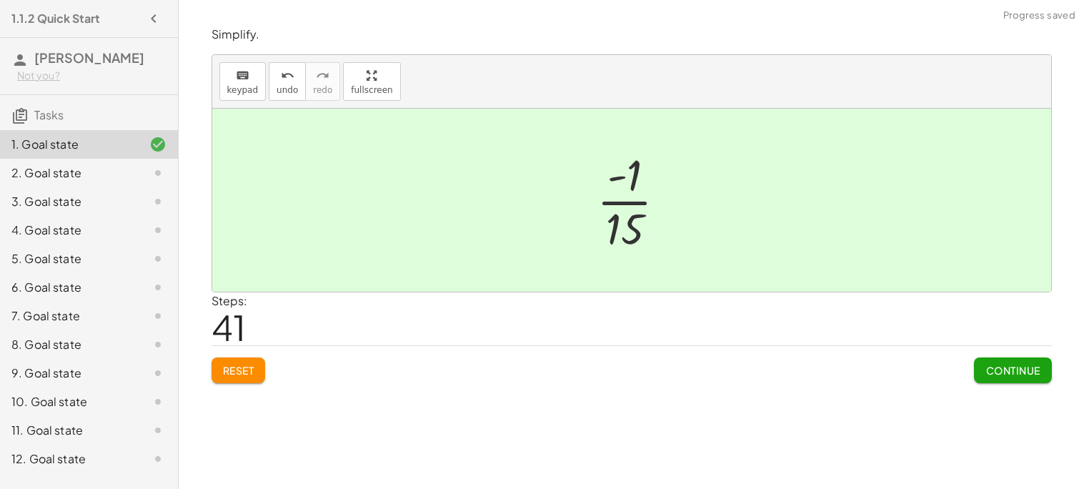
click at [975, 366] on button "Continue" at bounding box center [1012, 370] width 77 height 26
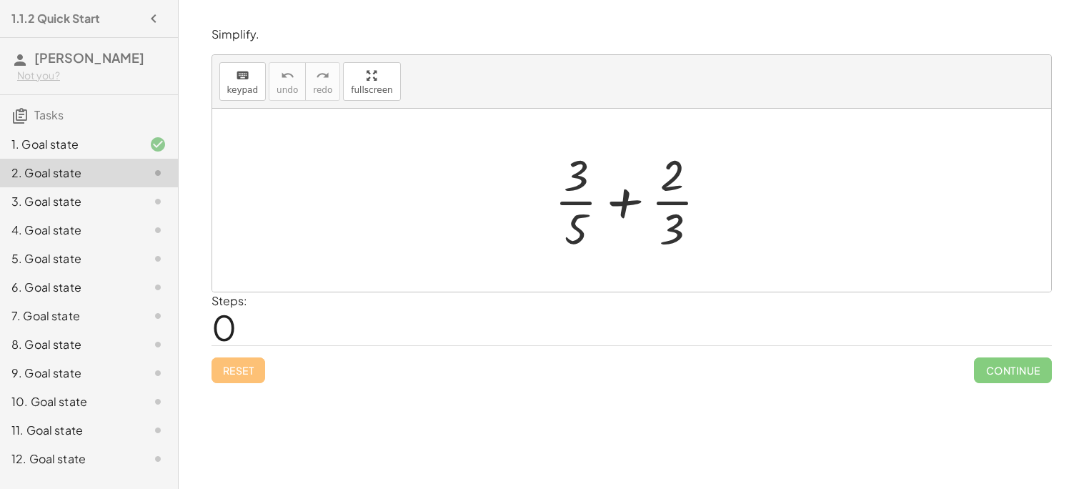
click at [128, 177] on div at bounding box center [146, 172] width 40 height 17
drag, startPoint x: 674, startPoint y: 229, endPoint x: 712, endPoint y: 228, distance: 38.6
click at [712, 228] on div at bounding box center [636, 200] width 179 height 110
drag, startPoint x: 567, startPoint y: 226, endPoint x: 650, endPoint y: 224, distance: 82.9
click at [650, 224] on div at bounding box center [636, 200] width 179 height 110
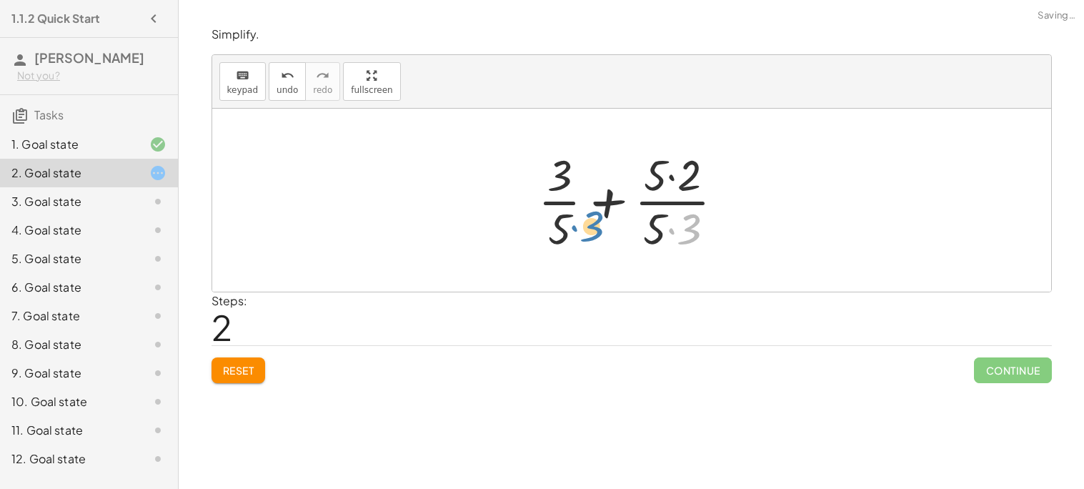
drag, startPoint x: 693, startPoint y: 236, endPoint x: 590, endPoint y: 233, distance: 102.9
click at [590, 233] on div at bounding box center [637, 200] width 212 height 110
drag, startPoint x: 692, startPoint y: 233, endPoint x: 556, endPoint y: 189, distance: 142.6
click at [556, 189] on div at bounding box center [637, 200] width 212 height 110
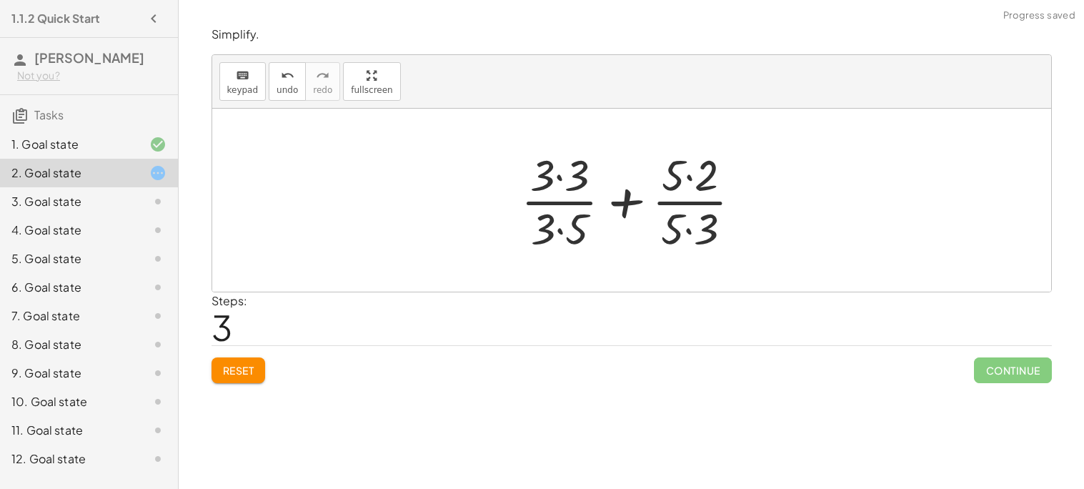
click at [560, 228] on div at bounding box center [637, 200] width 247 height 110
click at [560, 179] on div at bounding box center [637, 200] width 247 height 110
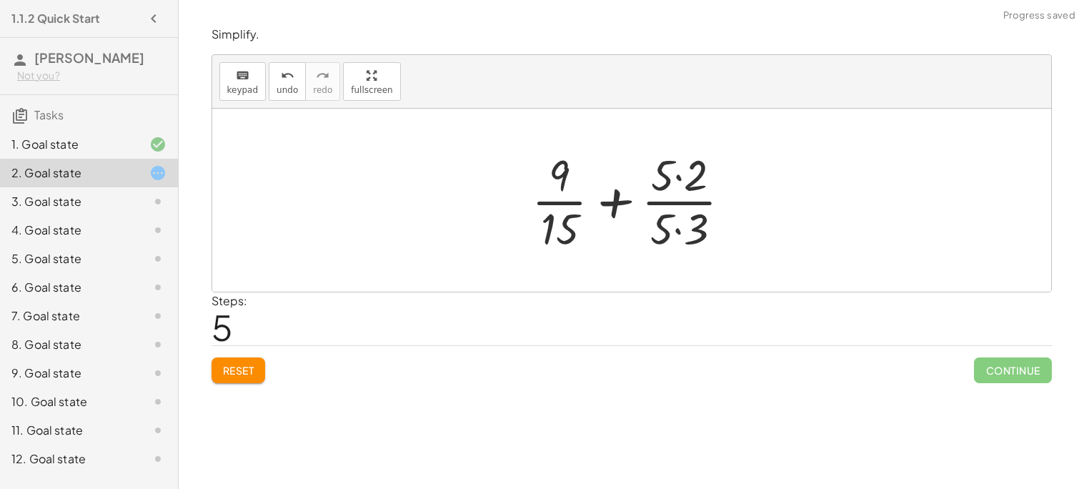
click at [673, 174] on div at bounding box center [637, 200] width 225 height 110
click at [677, 181] on div at bounding box center [637, 200] width 225 height 110
click at [678, 227] on div at bounding box center [637, 200] width 225 height 110
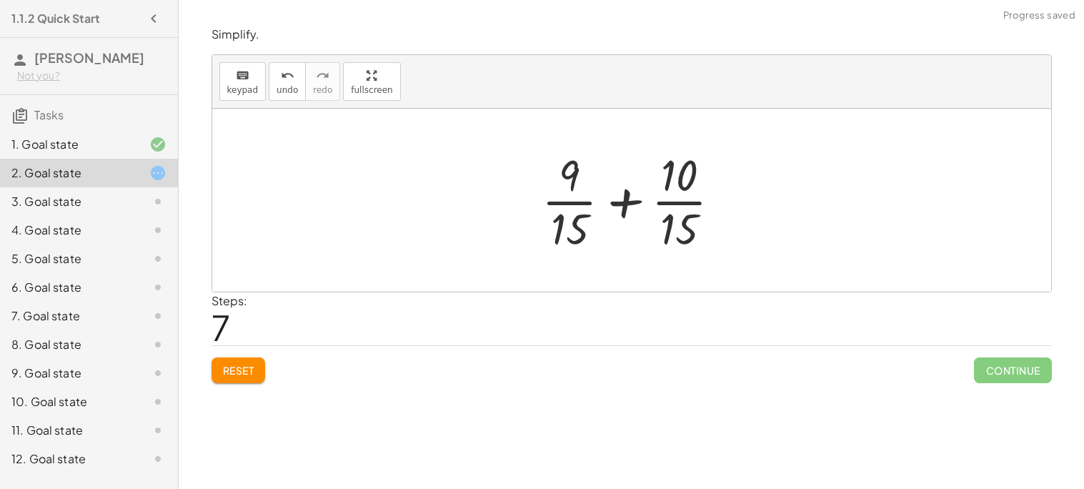
click at [628, 199] on div at bounding box center [638, 200] width 206 height 110
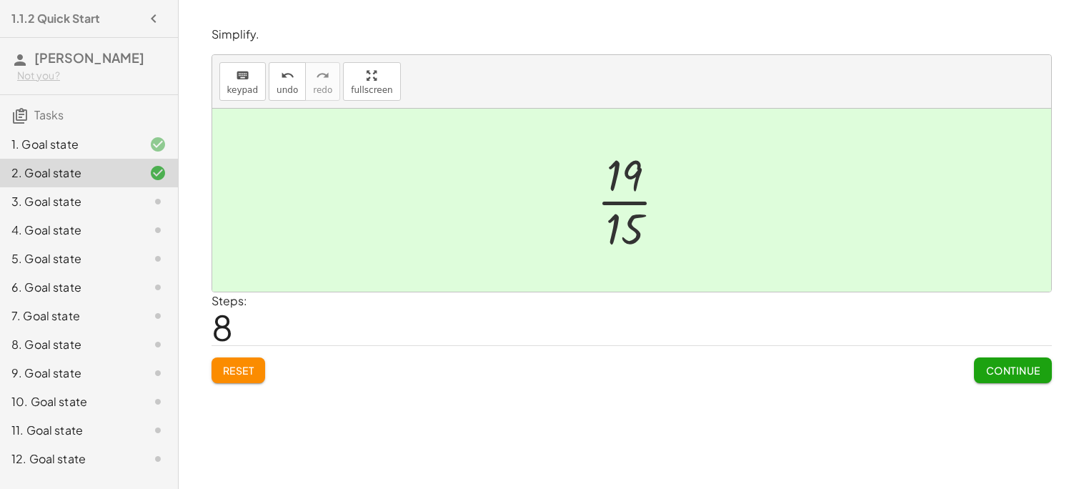
click at [130, 199] on div at bounding box center [146, 201] width 40 height 17
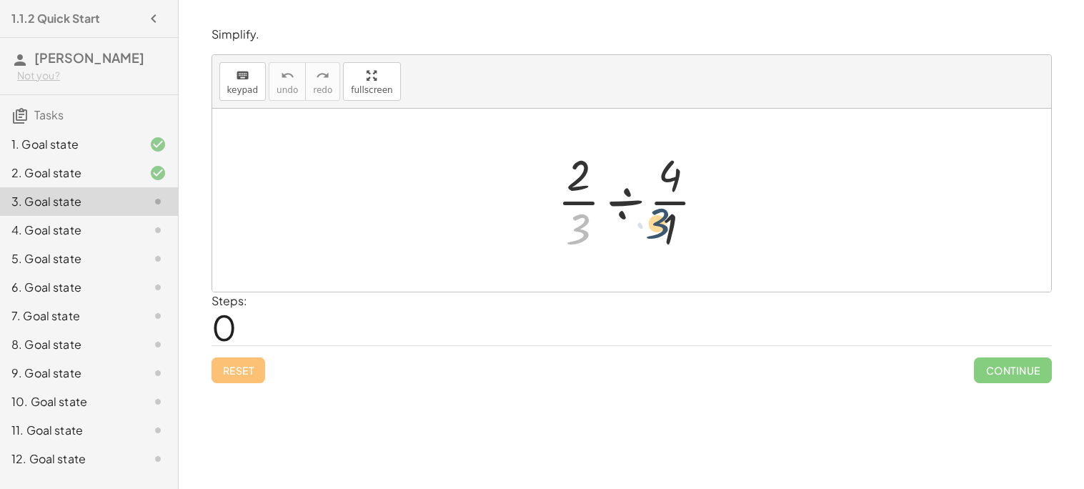
drag, startPoint x: 582, startPoint y: 229, endPoint x: 676, endPoint y: 224, distance: 93.7
click at [676, 224] on div at bounding box center [636, 200] width 173 height 110
drag, startPoint x: 579, startPoint y: 224, endPoint x: 741, endPoint y: 217, distance: 162.3
click at [552, 219] on div at bounding box center [636, 200] width 173 height 110
click at [625, 203] on div at bounding box center [636, 200] width 173 height 110
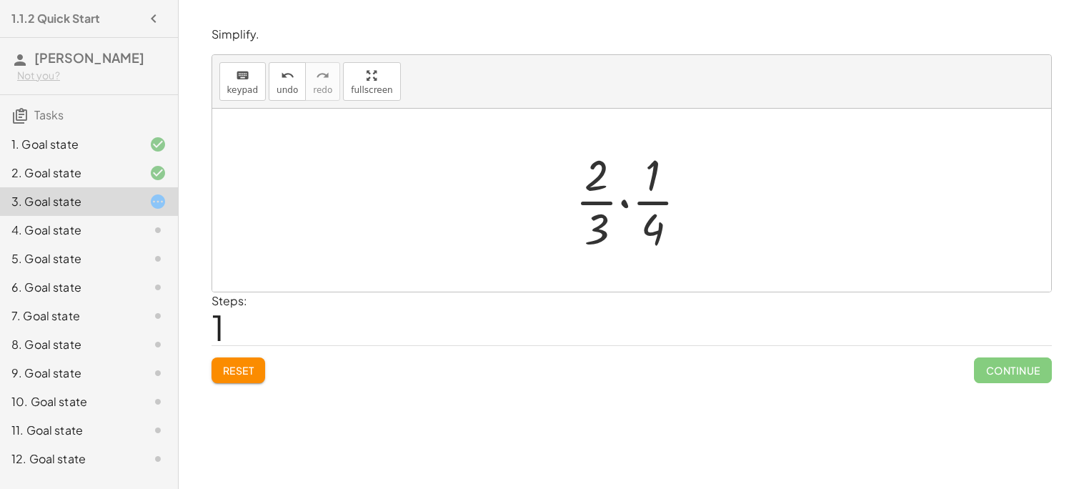
click at [626, 199] on div at bounding box center [637, 200] width 138 height 110
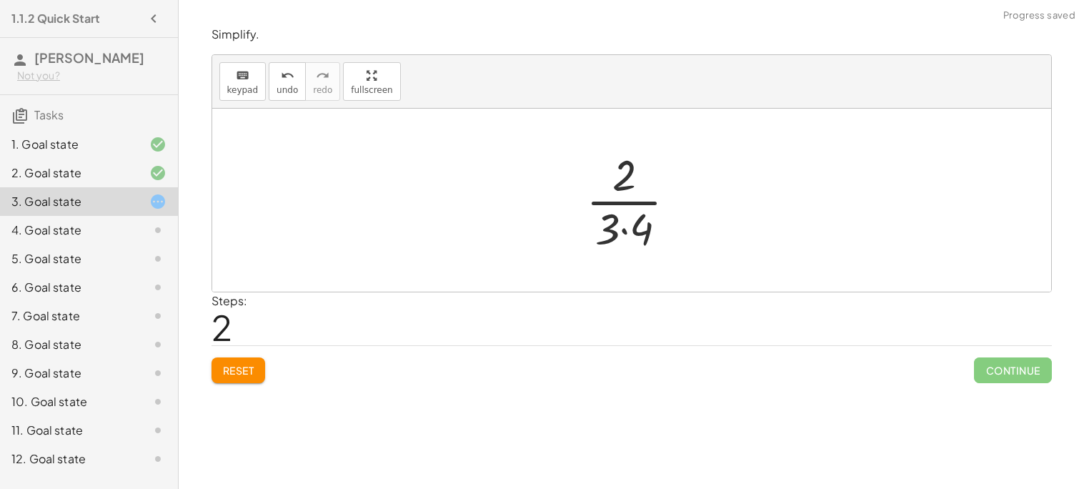
click at [625, 230] on div at bounding box center [637, 200] width 116 height 110
click at [622, 204] on div at bounding box center [637, 200] width 96 height 110
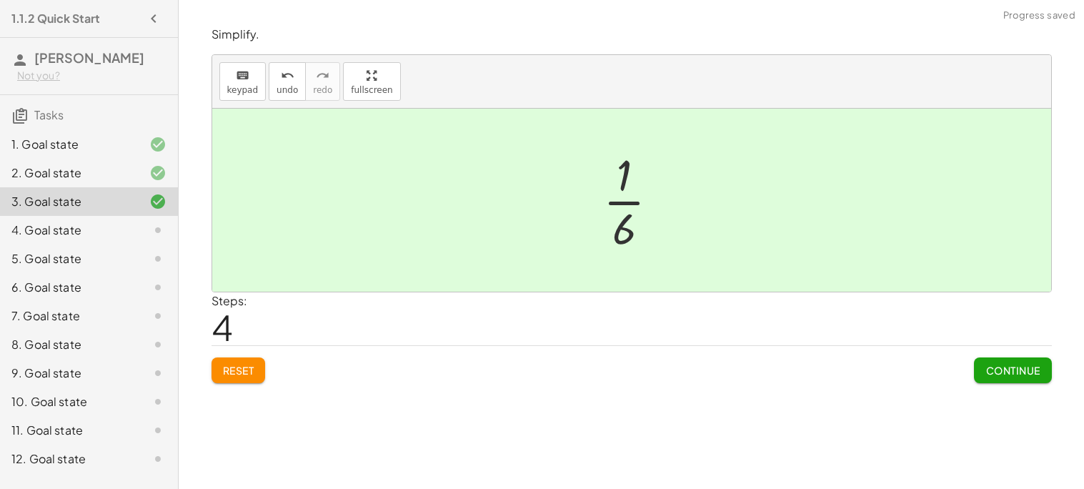
click at [622, 204] on div at bounding box center [636, 200] width 81 height 110
click at [150, 230] on icon at bounding box center [157, 230] width 17 height 17
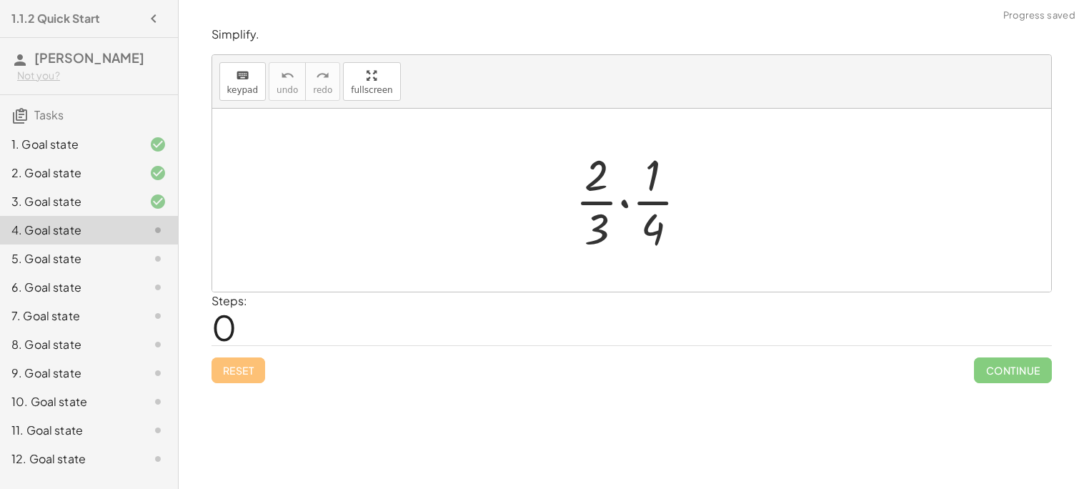
click at [625, 201] on div at bounding box center [637, 200] width 138 height 110
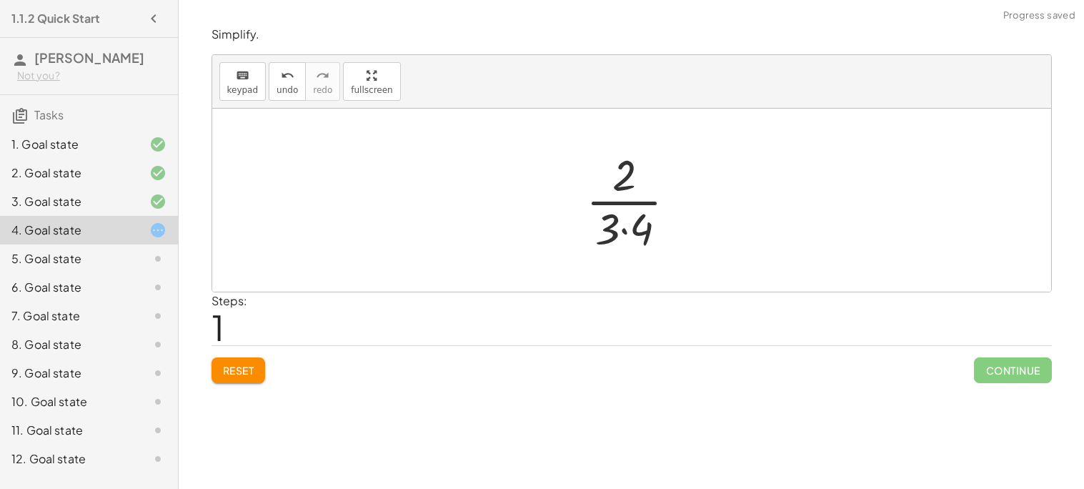
click at [625, 231] on div at bounding box center [637, 200] width 116 height 110
click at [623, 204] on div at bounding box center [637, 200] width 96 height 110
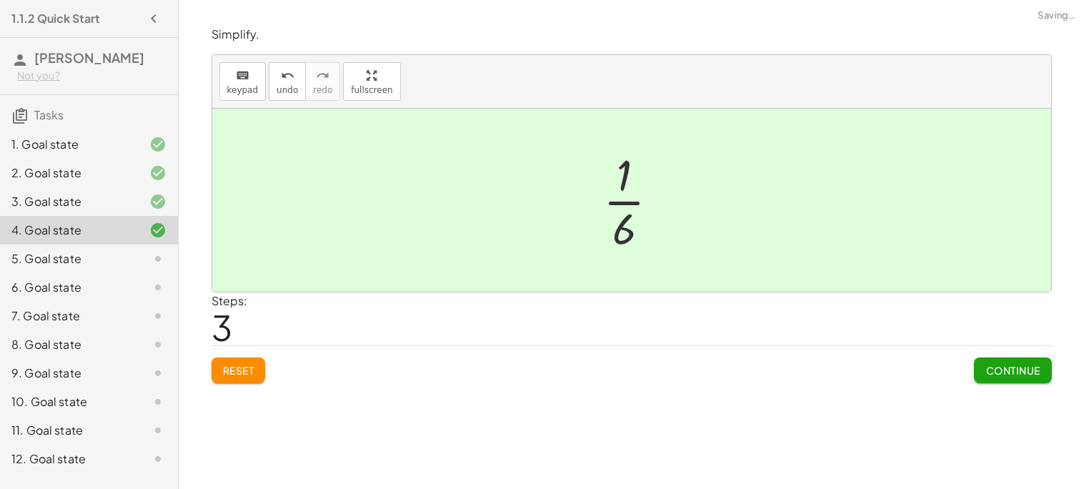
click at [623, 204] on div at bounding box center [636, 200] width 81 height 110
click at [114, 259] on div "5. Goal state" at bounding box center [68, 258] width 115 height 17
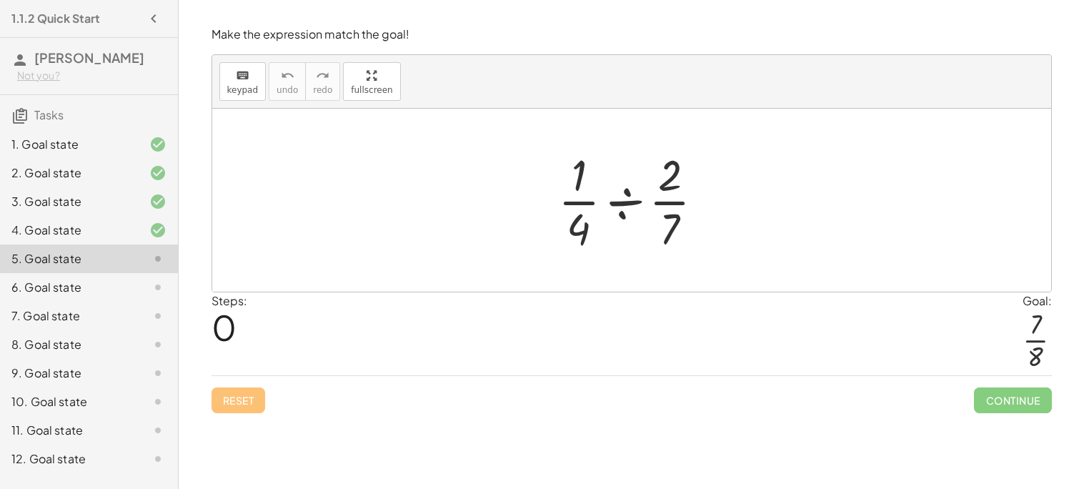
click at [615, 173] on div at bounding box center [637, 200] width 172 height 110
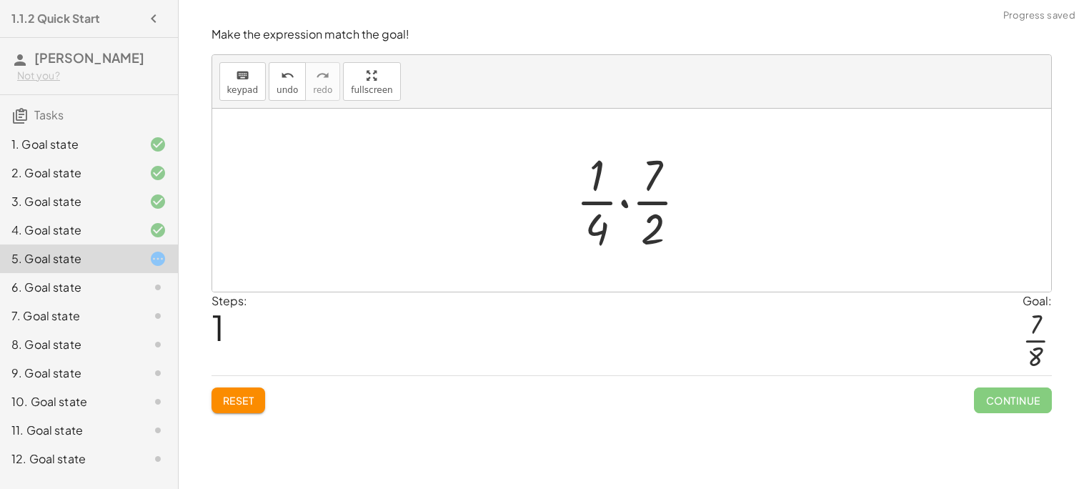
click at [630, 203] on div at bounding box center [637, 200] width 137 height 110
click at [625, 227] on div at bounding box center [637, 200] width 115 height 110
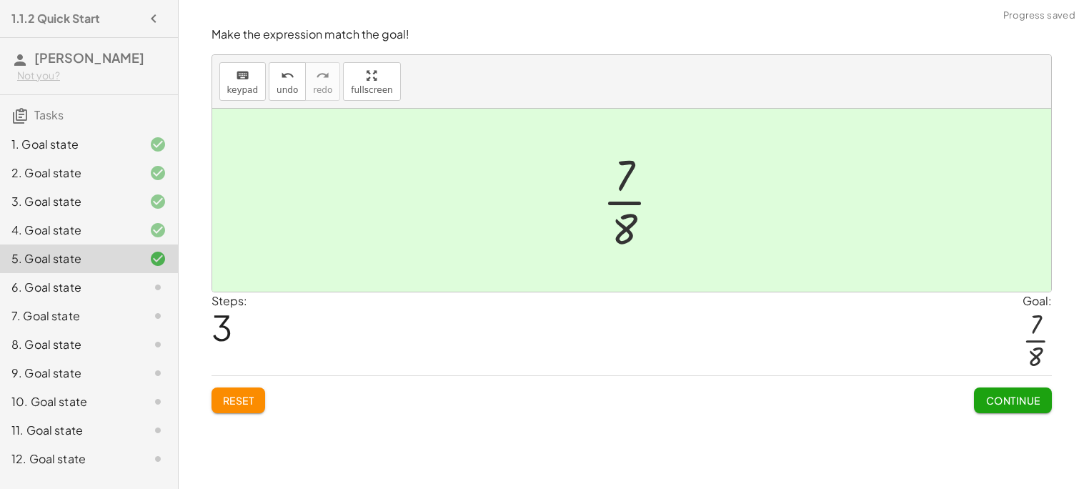
click at [154, 288] on icon at bounding box center [157, 287] width 17 height 17
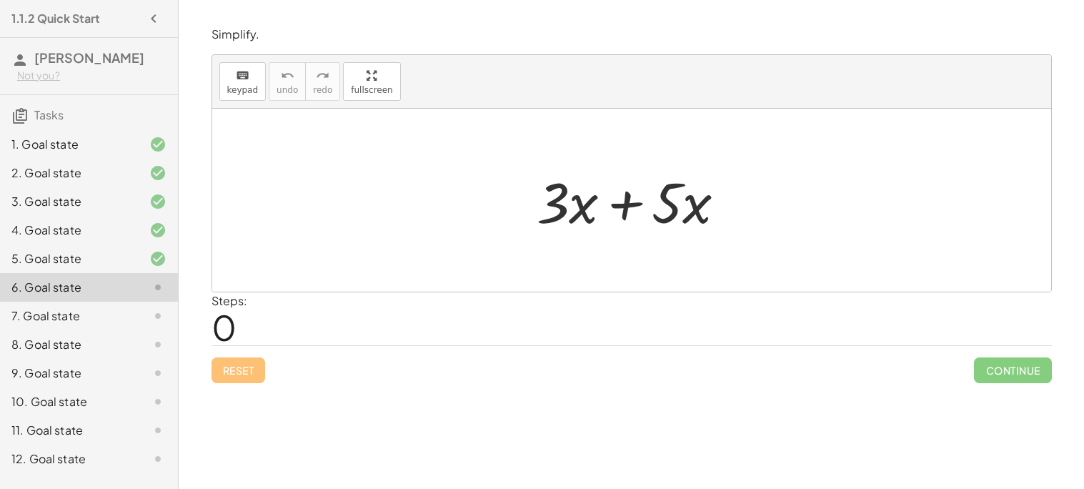
click at [623, 210] on div at bounding box center [637, 201] width 215 height 74
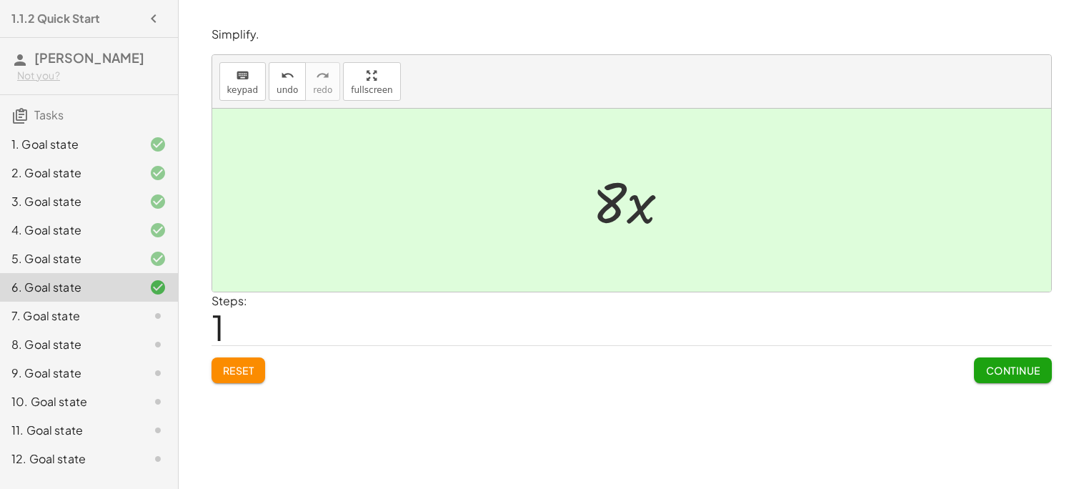
click at [95, 309] on div "7. Goal state" at bounding box center [68, 315] width 115 height 17
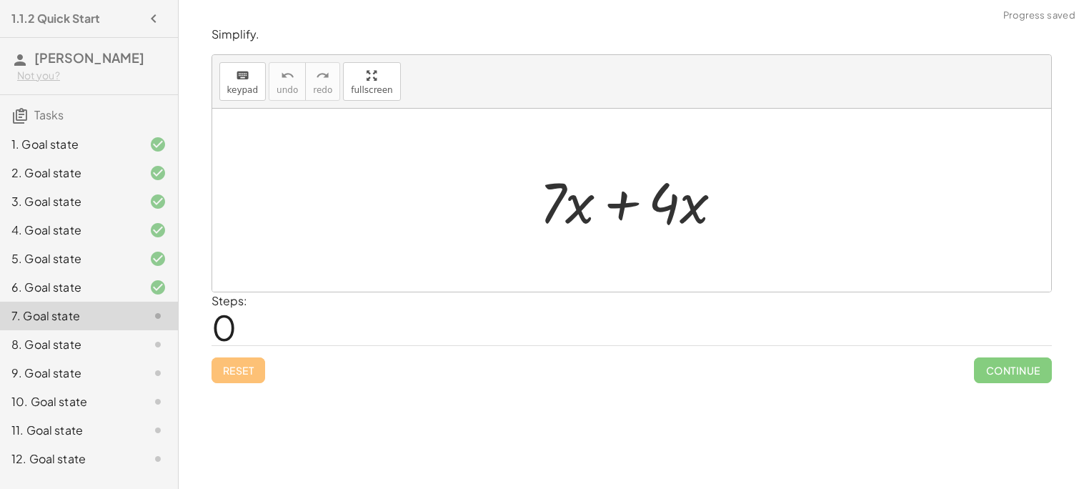
click at [615, 201] on div at bounding box center [636, 201] width 209 height 74
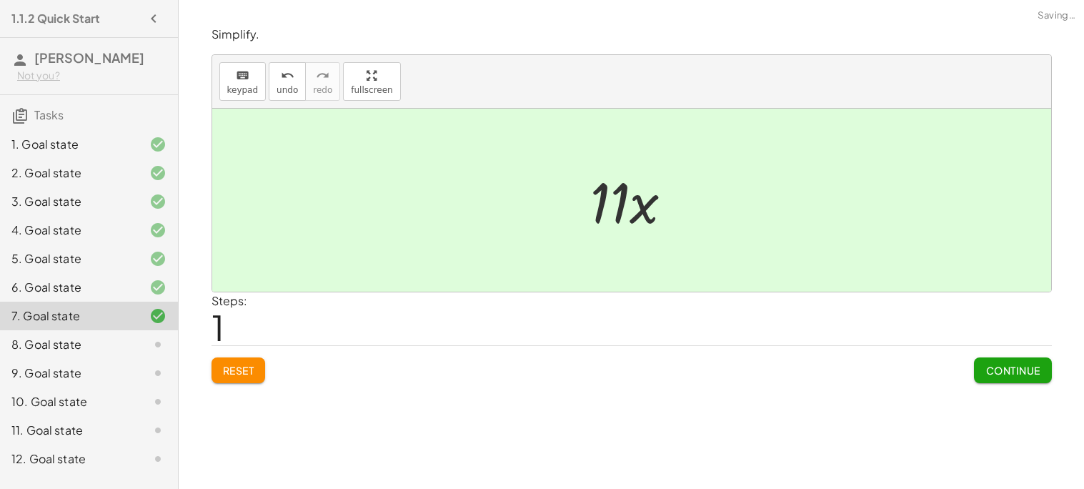
click at [646, 208] on div at bounding box center [637, 201] width 108 height 74
click at [111, 347] on div "8. Goal state" at bounding box center [68, 344] width 115 height 17
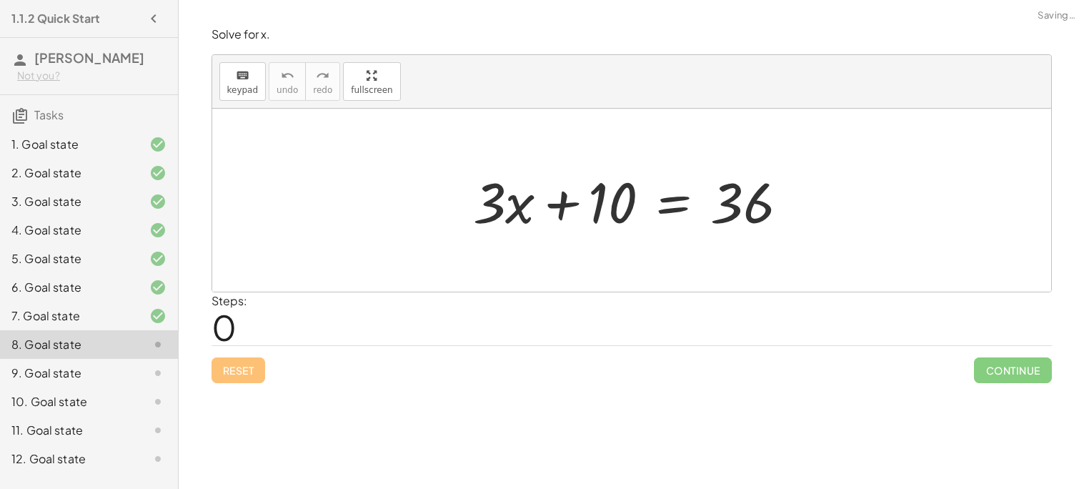
click at [557, 211] on div at bounding box center [637, 201] width 342 height 74
click at [675, 204] on div at bounding box center [637, 201] width 342 height 74
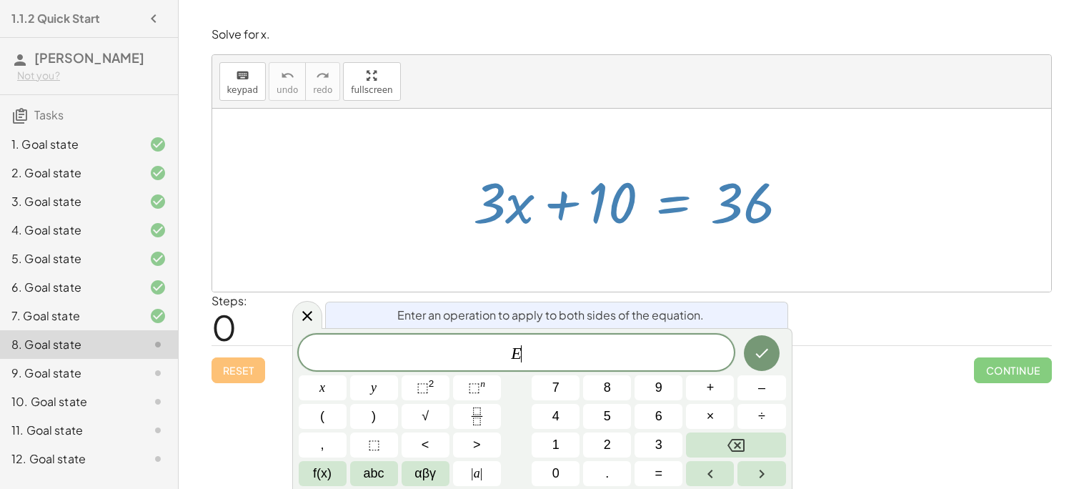
click at [557, 258] on div at bounding box center [631, 200] width 839 height 183
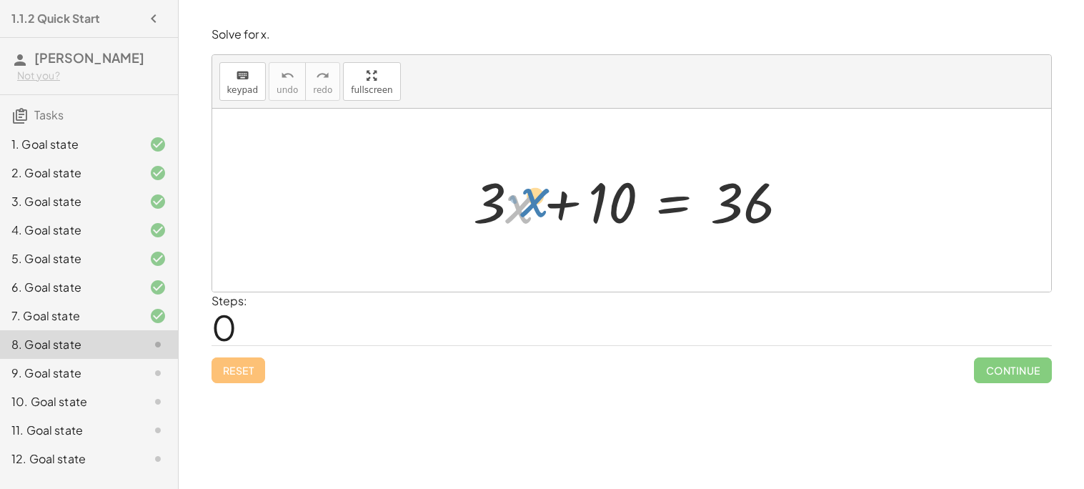
drag, startPoint x: 513, startPoint y: 204, endPoint x: 524, endPoint y: 197, distance: 12.9
click at [524, 197] on div at bounding box center [637, 201] width 342 height 74
click at [735, 202] on div at bounding box center [637, 201] width 342 height 74
click at [661, 202] on div at bounding box center [637, 201] width 342 height 74
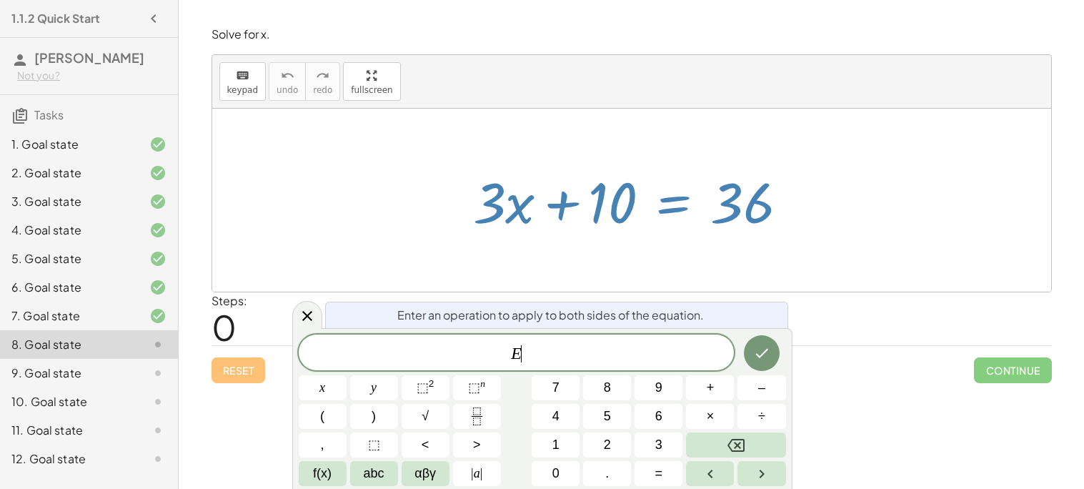
click at [618, 214] on div at bounding box center [637, 201] width 342 height 74
click at [365, 299] on div "Steps: 0" at bounding box center [632, 318] width 840 height 53
click at [307, 317] on icon at bounding box center [307, 315] width 17 height 17
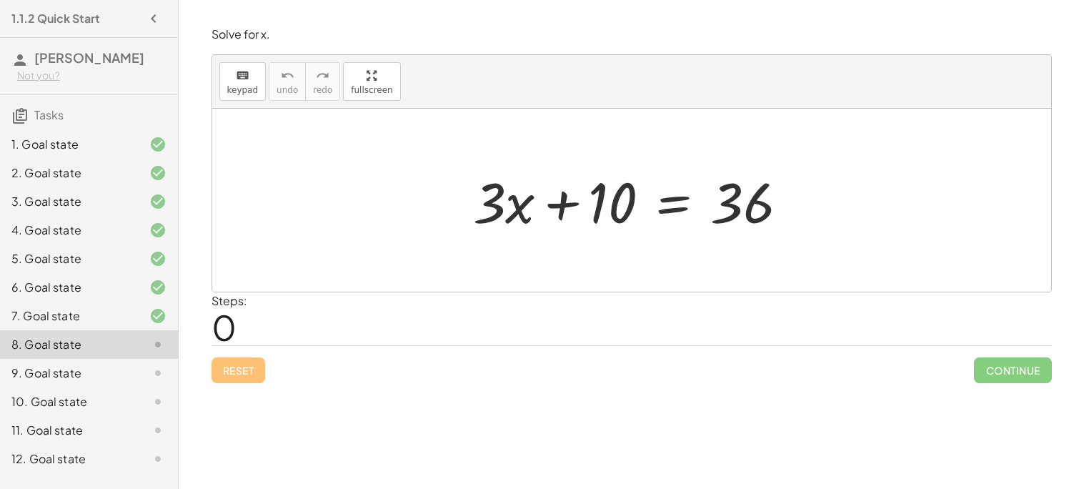
click at [47, 372] on div "9. Goal state" at bounding box center [68, 372] width 115 height 17
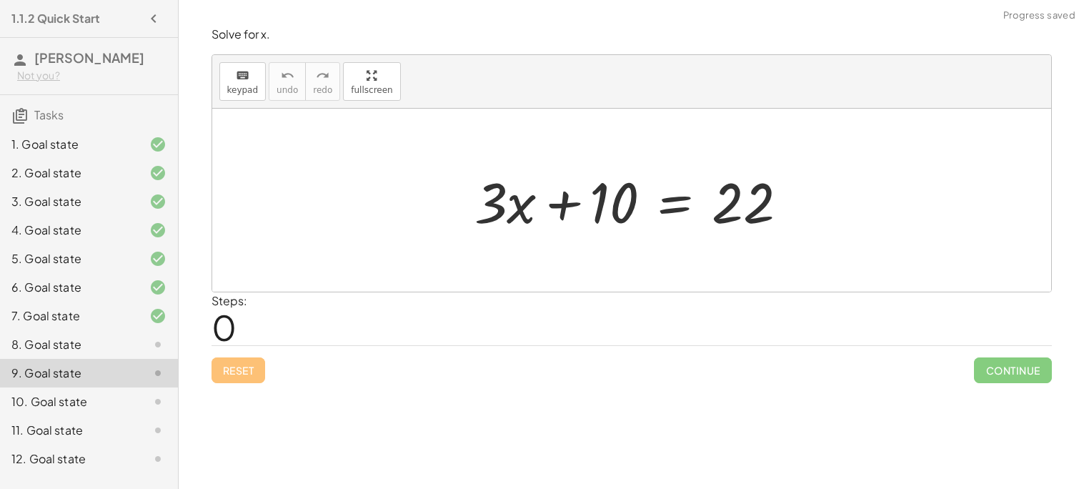
click at [39, 400] on div "10. Goal state" at bounding box center [68, 401] width 115 height 17
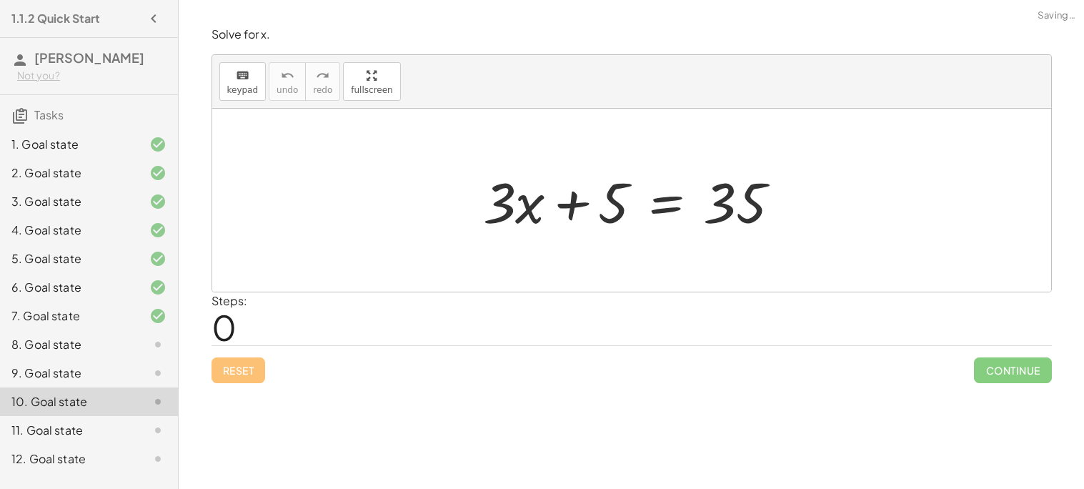
click at [47, 372] on div "9. Goal state" at bounding box center [68, 372] width 115 height 17
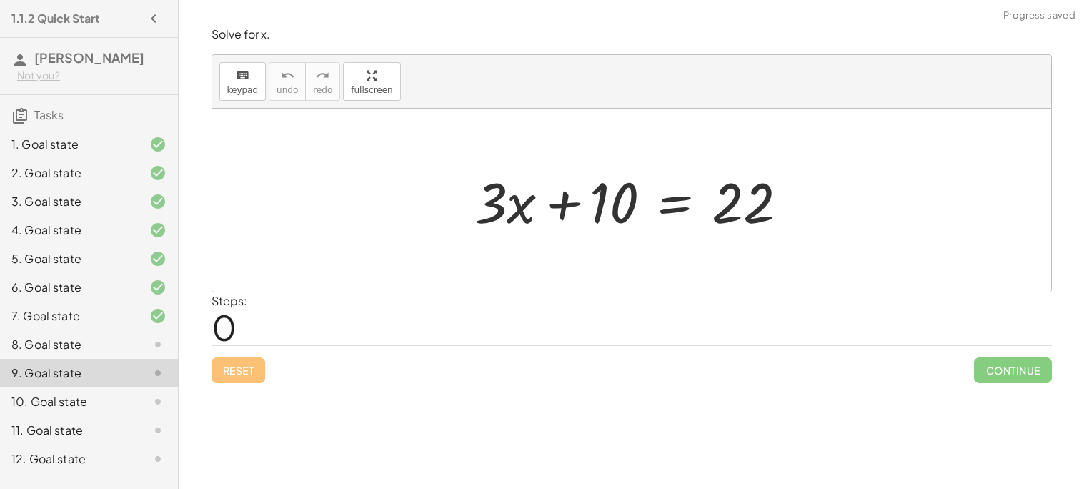
click at [517, 209] on div at bounding box center [637, 201] width 340 height 74
click at [560, 202] on div at bounding box center [637, 201] width 340 height 74
click at [89, 341] on div "8. Goal state" at bounding box center [68, 344] width 115 height 17
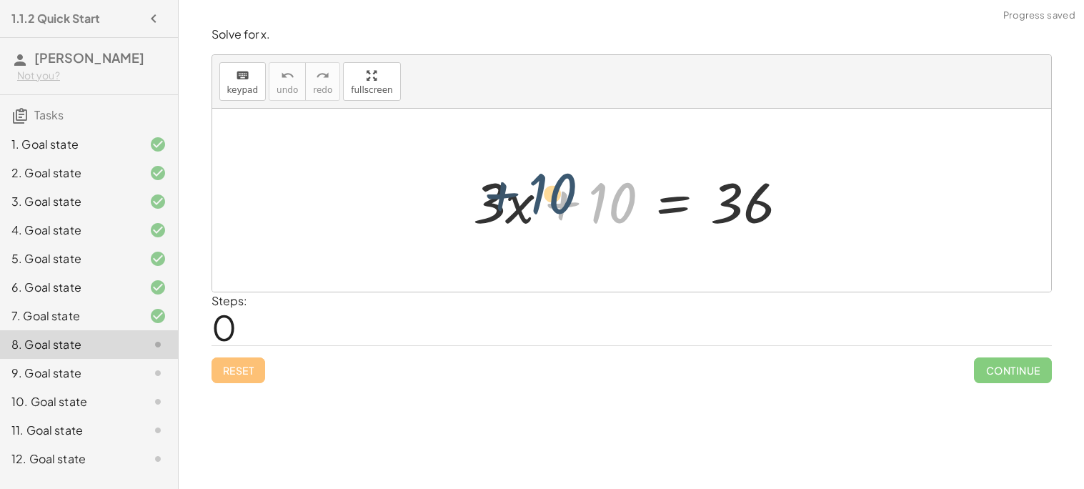
drag, startPoint x: 615, startPoint y: 212, endPoint x: 541, endPoint y: 207, distance: 74.4
click at [541, 207] on div at bounding box center [637, 201] width 342 height 74
drag, startPoint x: 498, startPoint y: 206, endPoint x: 605, endPoint y: 198, distance: 106.8
click at [605, 198] on div at bounding box center [637, 201] width 342 height 74
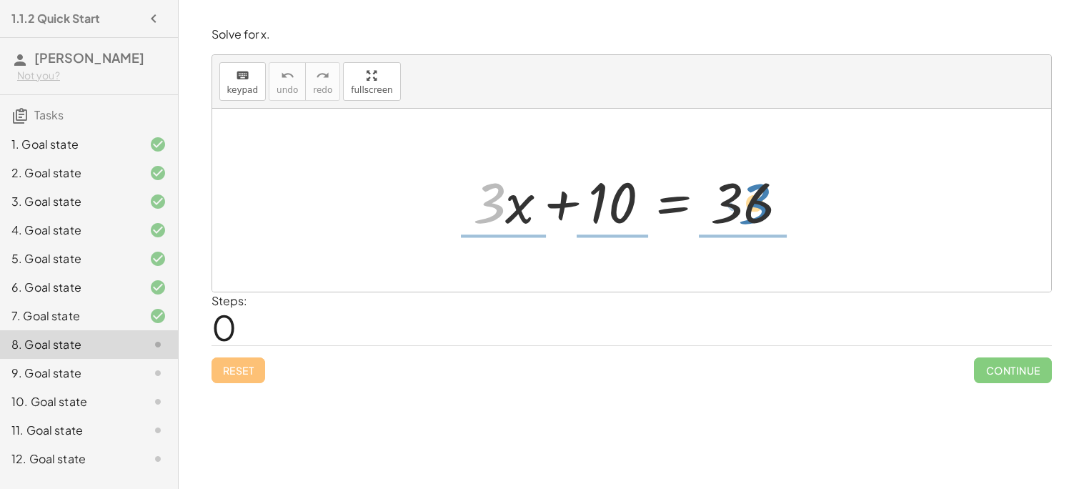
drag, startPoint x: 498, startPoint y: 194, endPoint x: 766, endPoint y: 195, distance: 268.0
click at [766, 195] on div at bounding box center [637, 201] width 342 height 74
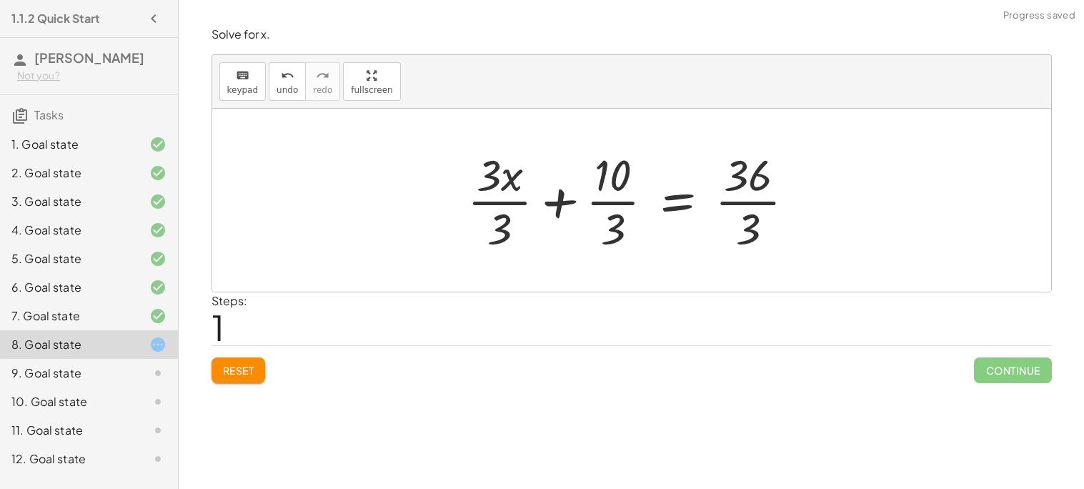
click at [552, 194] on div at bounding box center [637, 200] width 354 height 110
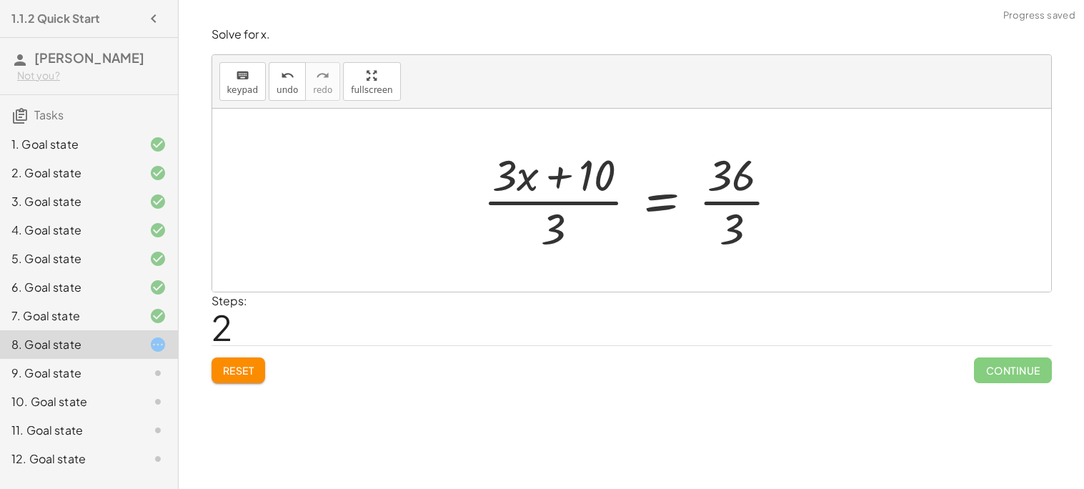
click at [552, 176] on div at bounding box center [637, 200] width 322 height 110
drag, startPoint x: 552, startPoint y: 222, endPoint x: 734, endPoint y: 224, distance: 182.2
click at [734, 224] on div at bounding box center [637, 200] width 322 height 110
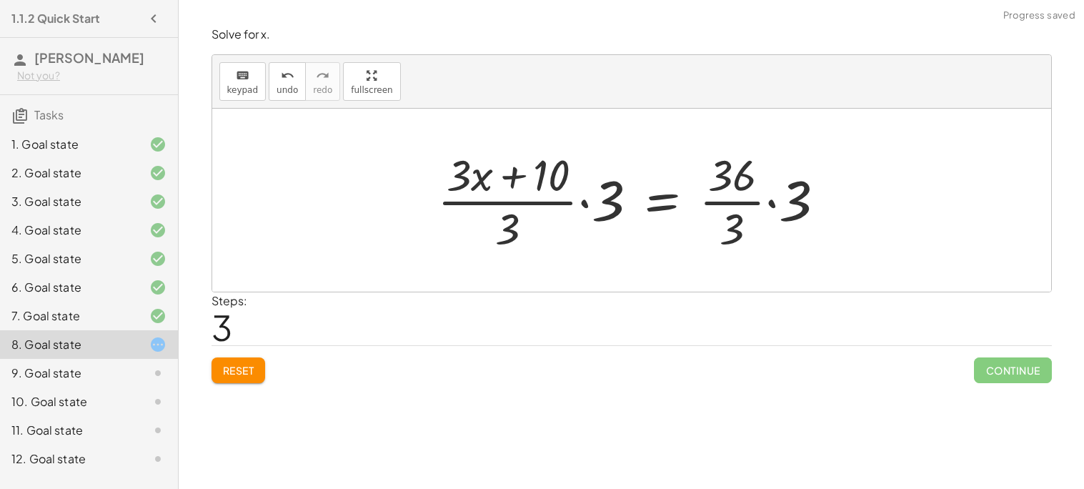
click at [586, 202] on div at bounding box center [637, 200] width 414 height 110
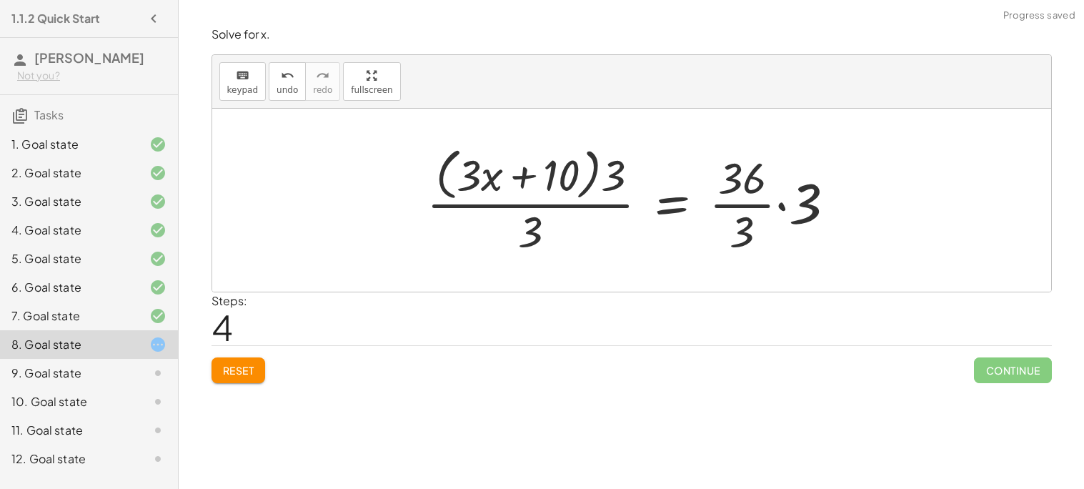
click at [782, 207] on div at bounding box center [636, 199] width 435 height 116
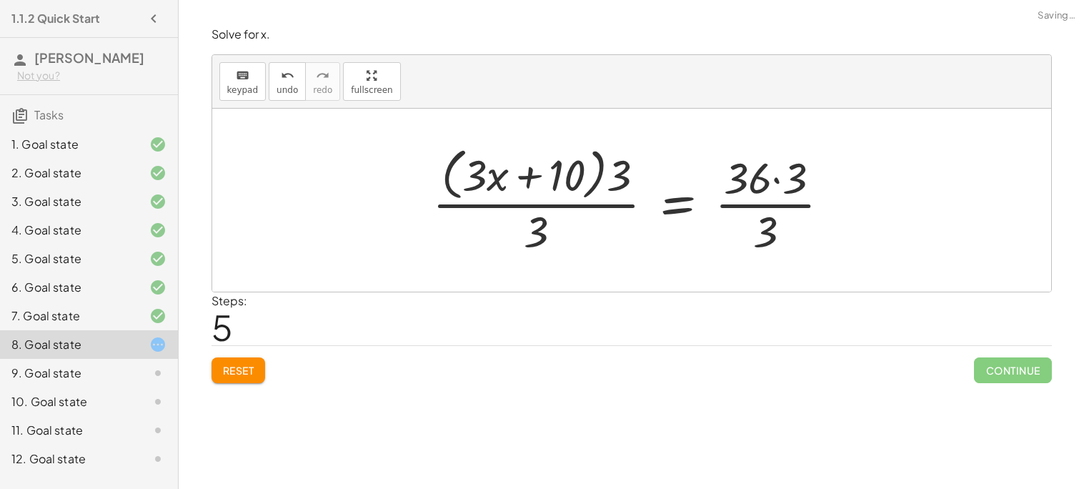
click at [778, 184] on div at bounding box center [636, 199] width 423 height 116
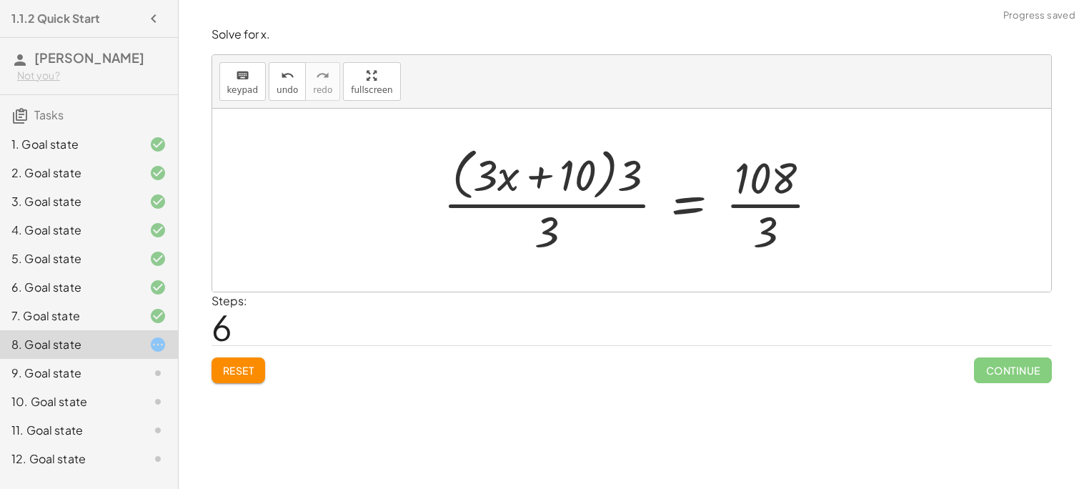
click at [537, 173] on div at bounding box center [637, 199] width 402 height 116
click at [509, 179] on div at bounding box center [637, 199] width 402 height 116
drag, startPoint x: 509, startPoint y: 179, endPoint x: 553, endPoint y: 177, distance: 44.4
click at [553, 177] on div at bounding box center [637, 199] width 402 height 116
drag, startPoint x: 628, startPoint y: 172, endPoint x: 534, endPoint y: 188, distance: 95.8
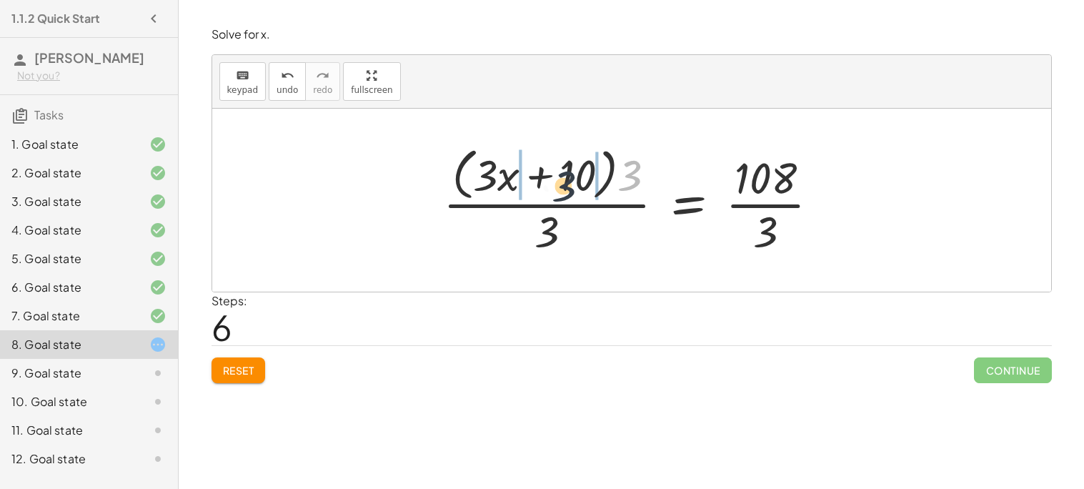
click at [534, 188] on div at bounding box center [637, 199] width 402 height 116
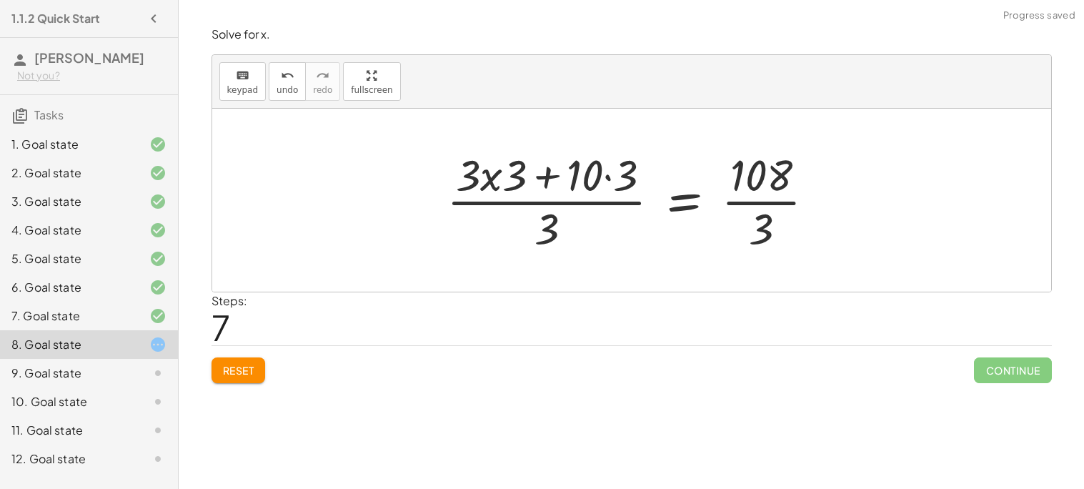
click at [605, 177] on div at bounding box center [637, 200] width 394 height 110
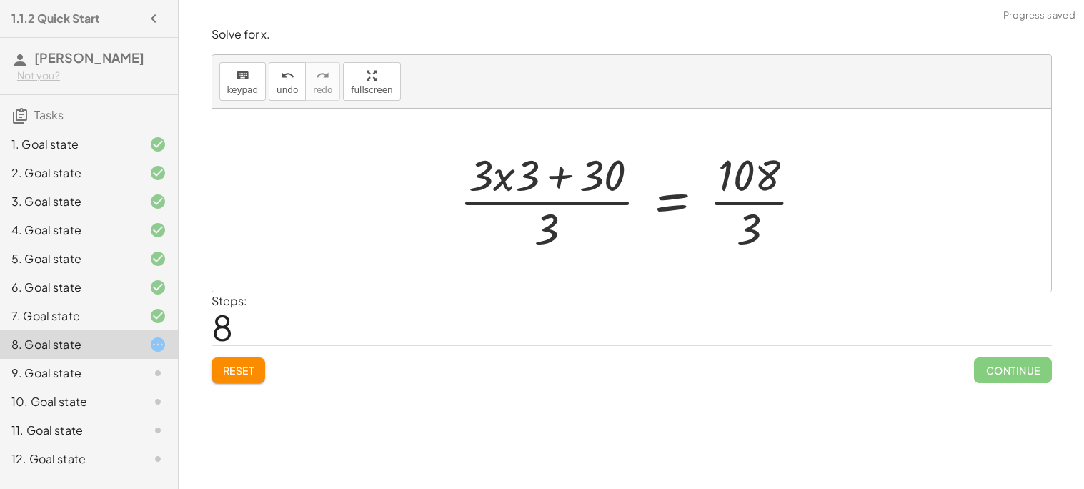
click at [552, 195] on div at bounding box center [636, 200] width 369 height 110
click at [669, 204] on div at bounding box center [636, 200] width 369 height 110
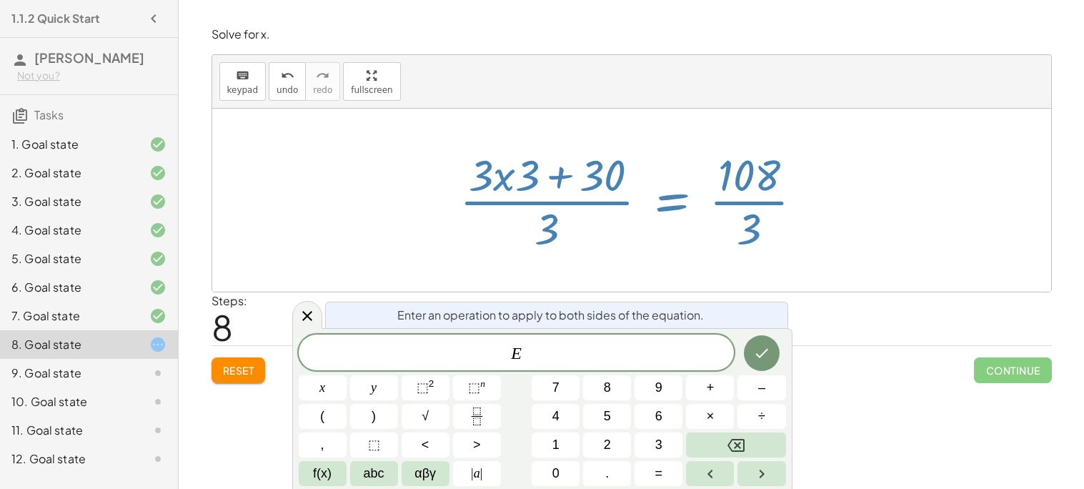
click at [670, 206] on div at bounding box center [636, 200] width 369 height 110
click at [363, 229] on div at bounding box center [631, 200] width 839 height 183
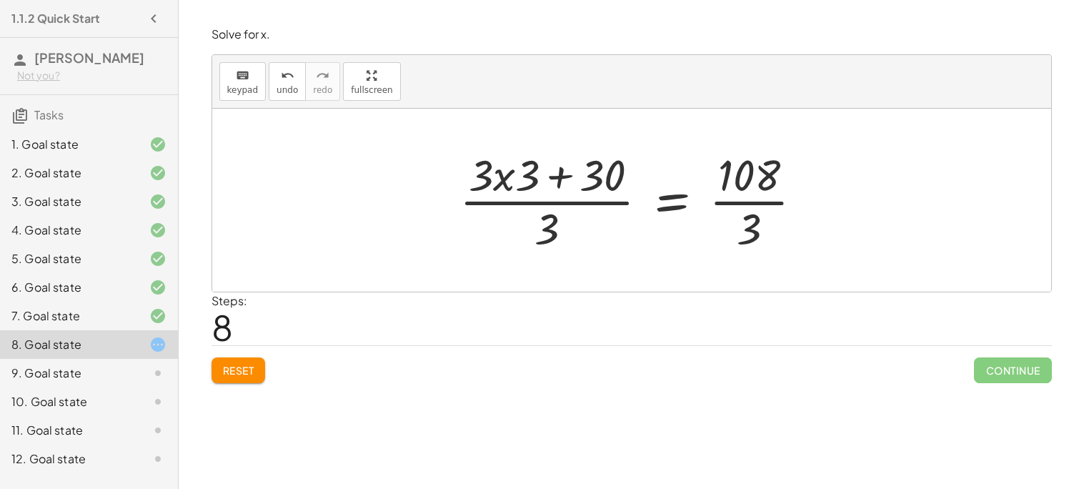
click at [743, 178] on div at bounding box center [636, 200] width 369 height 110
drag, startPoint x: 505, startPoint y: 185, endPoint x: 559, endPoint y: 176, distance: 55.1
click at [559, 176] on div at bounding box center [636, 200] width 369 height 110
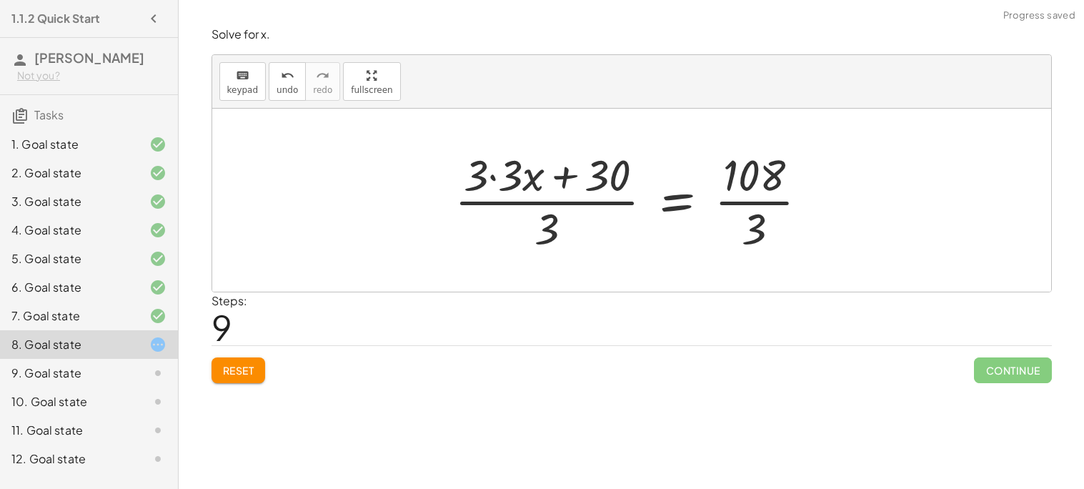
click at [491, 178] on div at bounding box center [637, 200] width 380 height 110
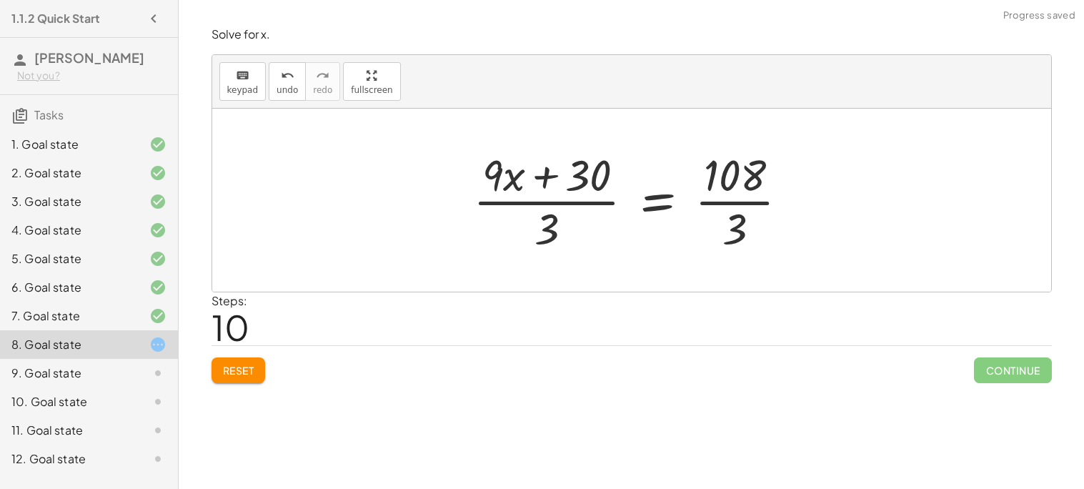
click at [545, 177] on div at bounding box center [637, 200] width 342 height 110
drag, startPoint x: 512, startPoint y: 185, endPoint x: 547, endPoint y: 183, distance: 35.8
click at [547, 183] on div at bounding box center [637, 200] width 342 height 110
drag, startPoint x: 509, startPoint y: 180, endPoint x: 570, endPoint y: 189, distance: 62.2
click at [570, 189] on div at bounding box center [637, 200] width 342 height 110
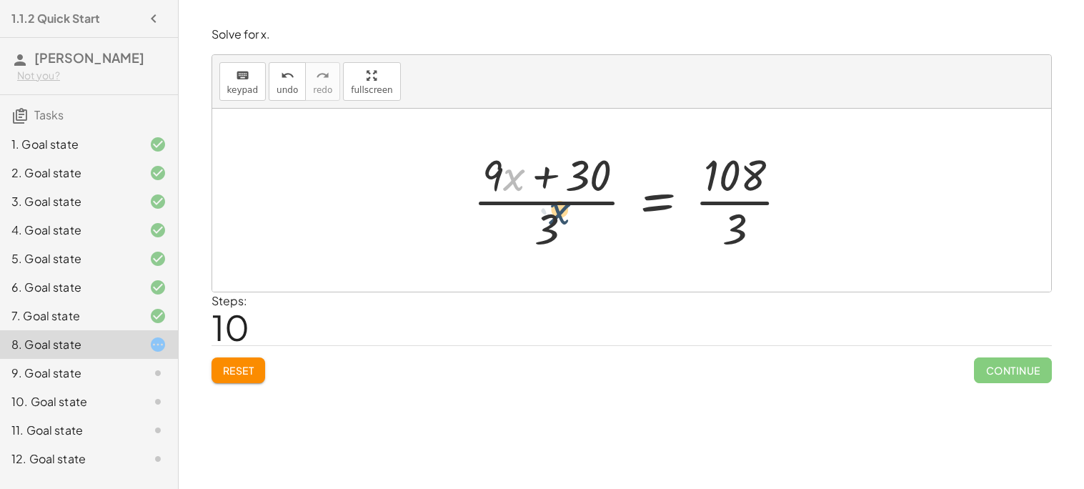
drag, startPoint x: 515, startPoint y: 179, endPoint x: 576, endPoint y: 237, distance: 83.9
click at [576, 237] on div at bounding box center [637, 200] width 342 height 110
drag, startPoint x: 512, startPoint y: 182, endPoint x: 542, endPoint y: 179, distance: 29.4
click at [542, 179] on div at bounding box center [637, 200] width 342 height 110
click at [545, 179] on div at bounding box center [637, 200] width 342 height 110
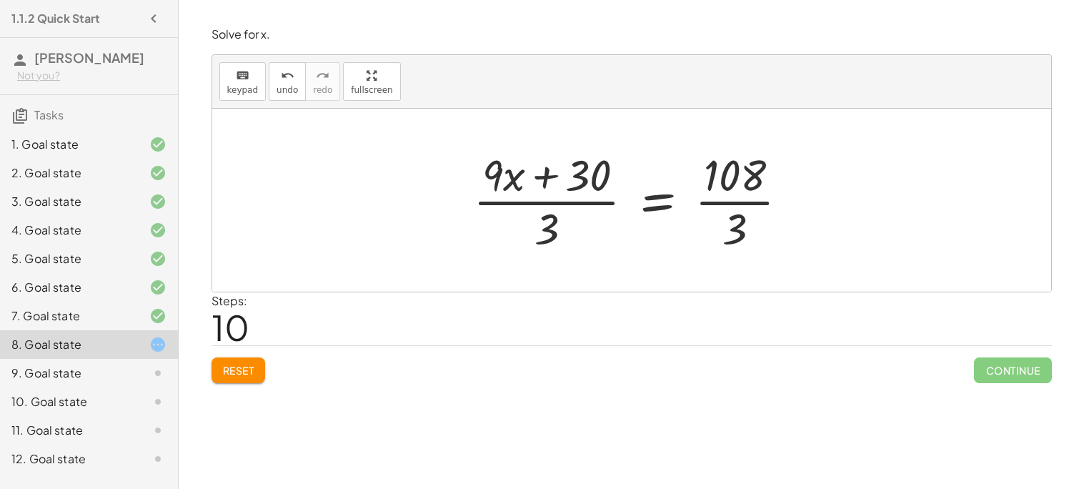
click at [513, 182] on div at bounding box center [637, 200] width 342 height 110
click at [493, 180] on div at bounding box center [637, 200] width 342 height 110
click at [574, 179] on div at bounding box center [637, 200] width 342 height 110
click at [650, 195] on div at bounding box center [637, 200] width 342 height 110
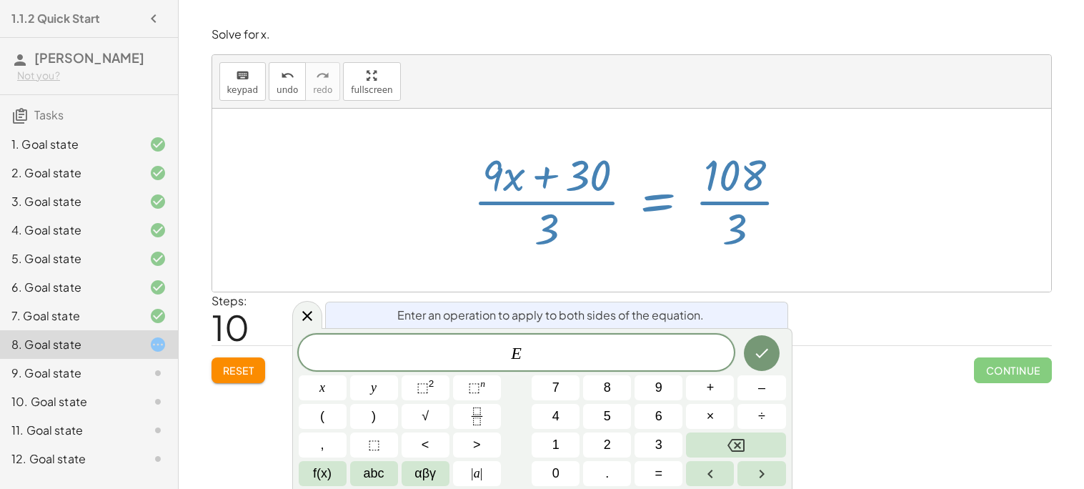
click at [682, 177] on div at bounding box center [637, 200] width 342 height 110
click at [733, 182] on div at bounding box center [637, 200] width 342 height 110
click at [349, 260] on div at bounding box center [631, 200] width 839 height 183
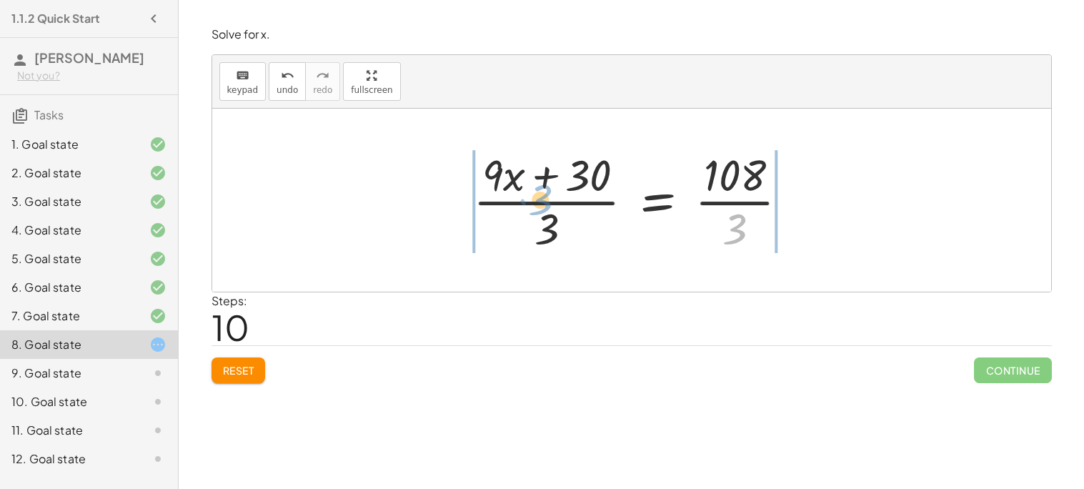
drag, startPoint x: 733, startPoint y: 225, endPoint x: 518, endPoint y: 204, distance: 215.4
click at [518, 204] on div at bounding box center [637, 200] width 342 height 110
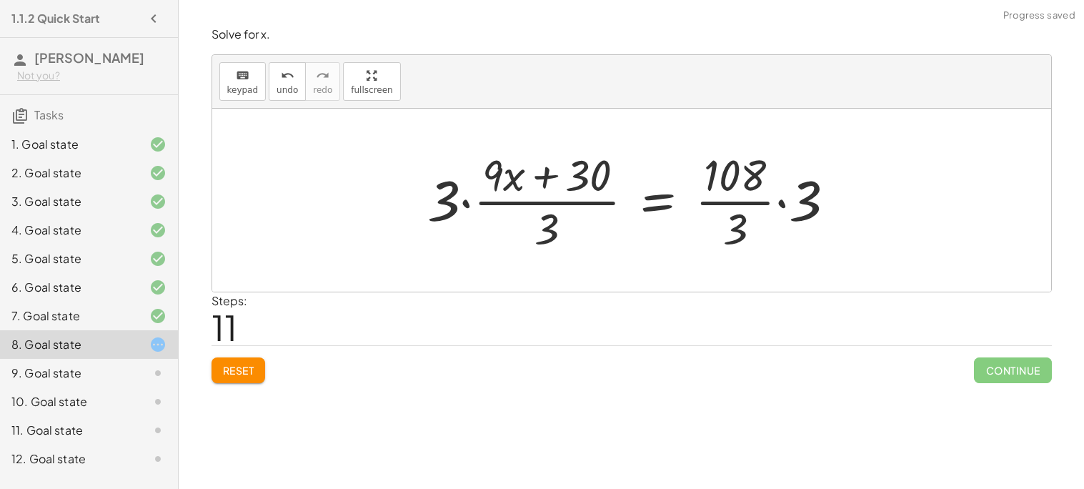
click at [461, 200] on div at bounding box center [637, 200] width 434 height 110
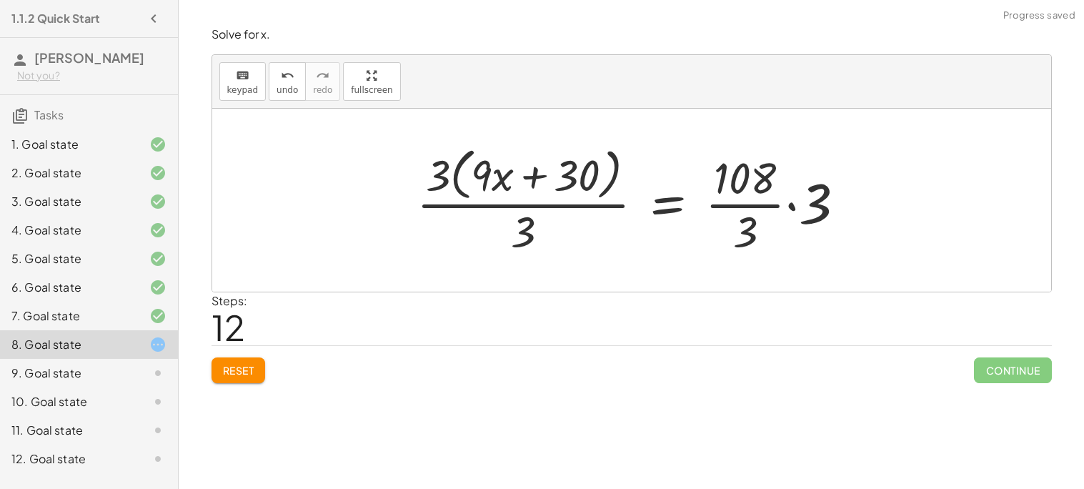
click at [789, 207] on div at bounding box center [636, 199] width 455 height 116
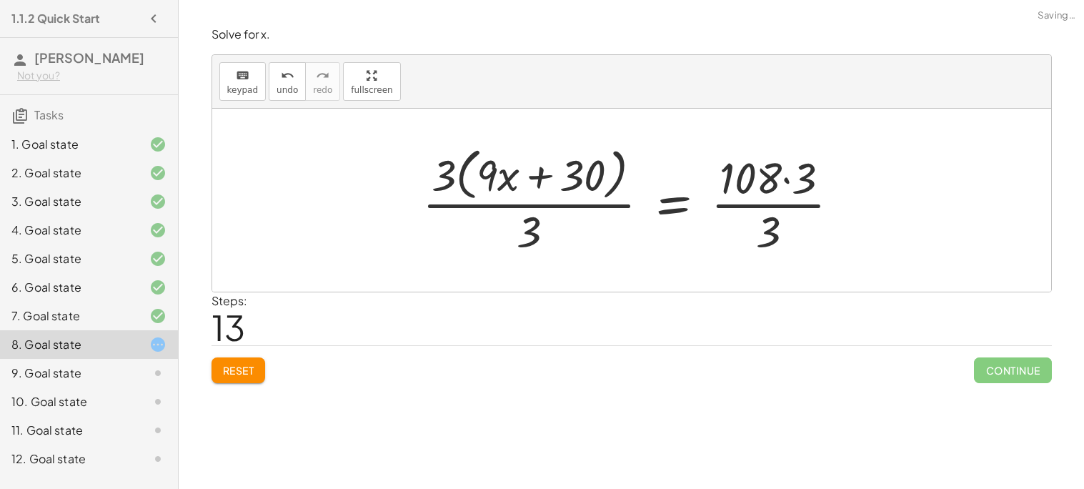
click at [791, 183] on div at bounding box center [636, 199] width 443 height 116
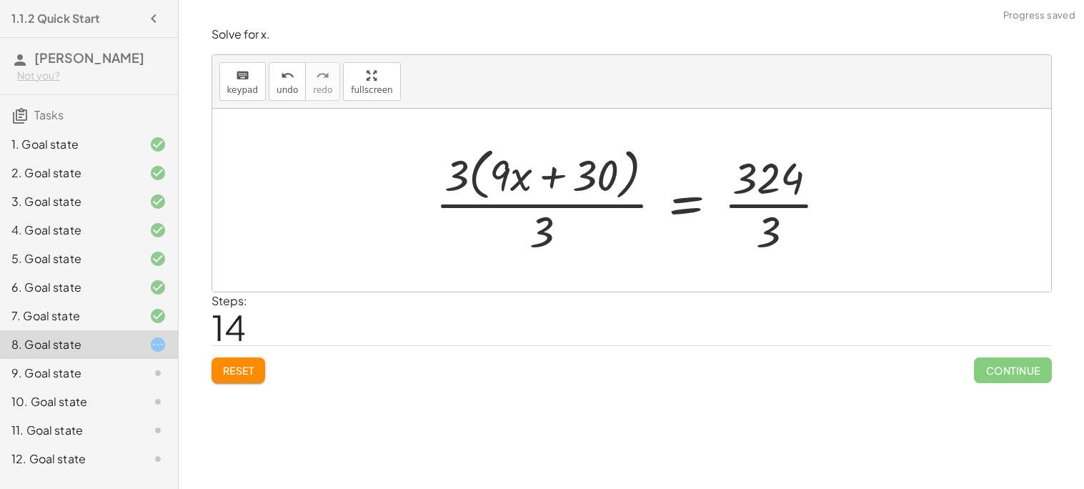
click at [217, 371] on button "Reset" at bounding box center [239, 370] width 54 height 26
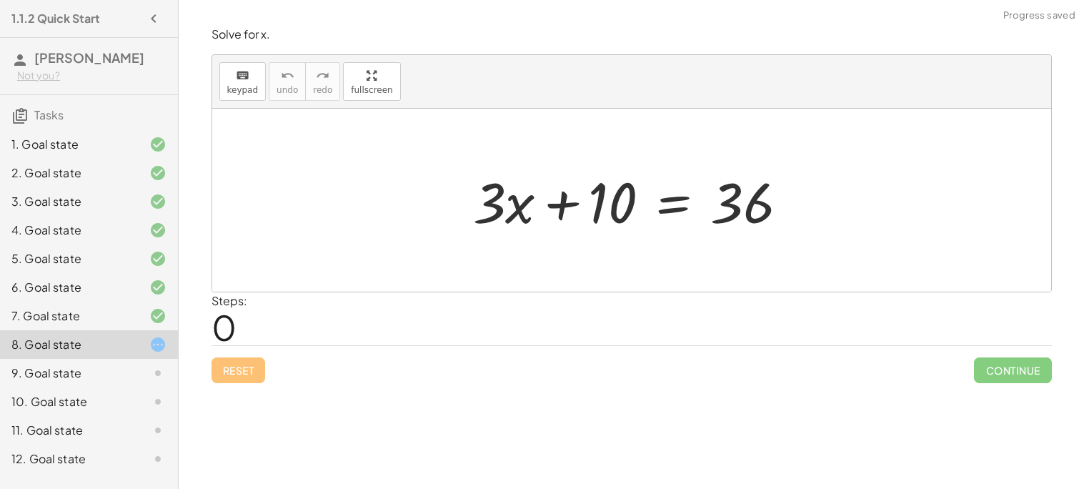
click at [137, 455] on div at bounding box center [146, 458] width 40 height 17
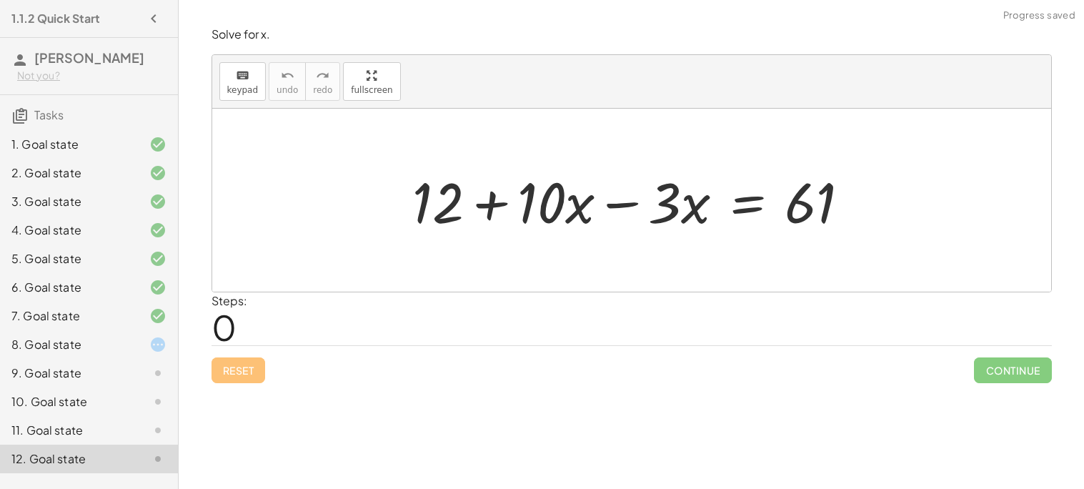
click at [134, 350] on div at bounding box center [146, 344] width 40 height 17
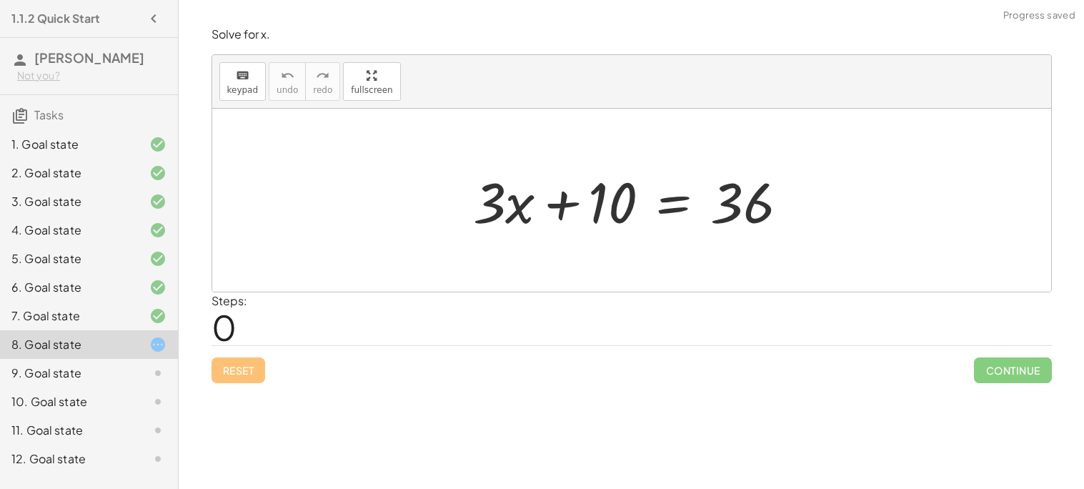
click at [120, 376] on div "9. Goal state" at bounding box center [68, 372] width 115 height 17
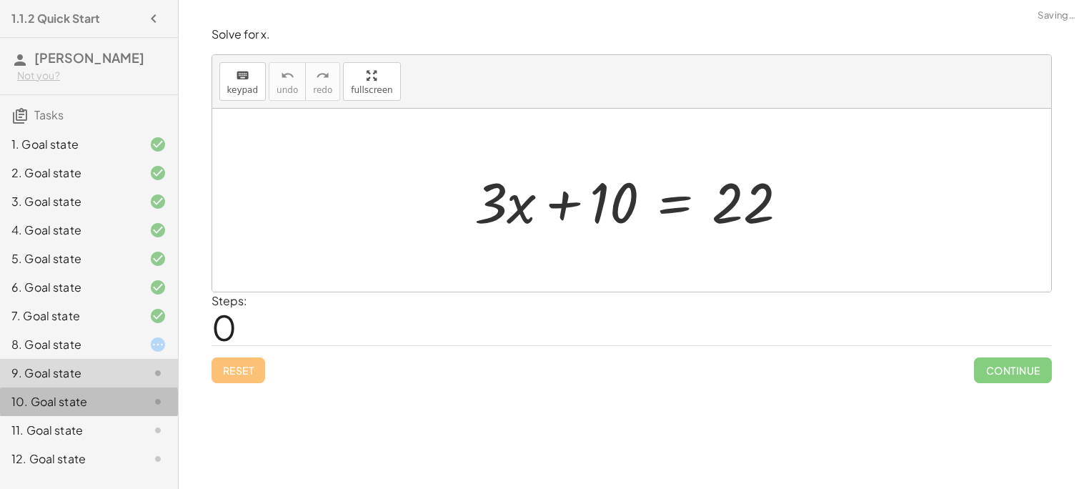
click at [118, 445] on div "10. Goal state" at bounding box center [89, 459] width 178 height 29
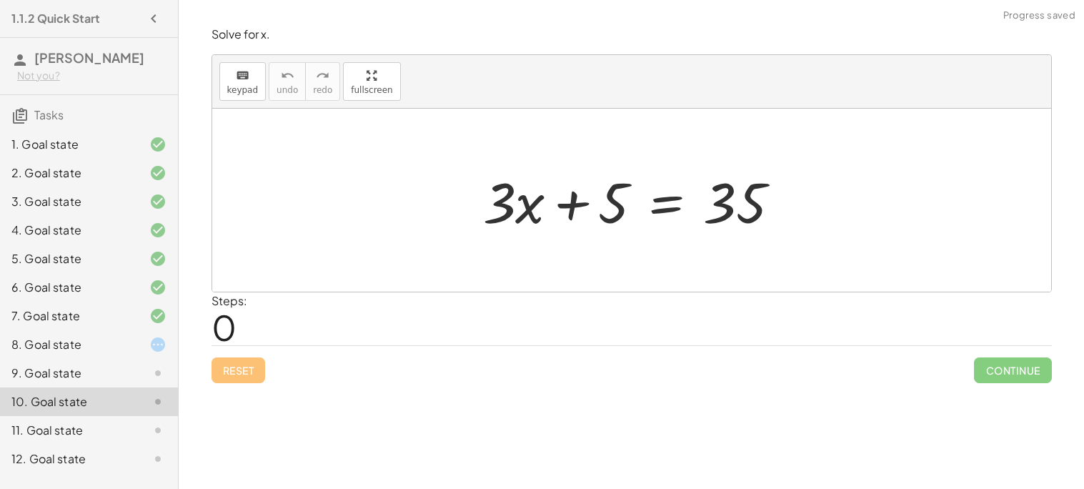
click at [165, 347] on icon at bounding box center [157, 344] width 17 height 17
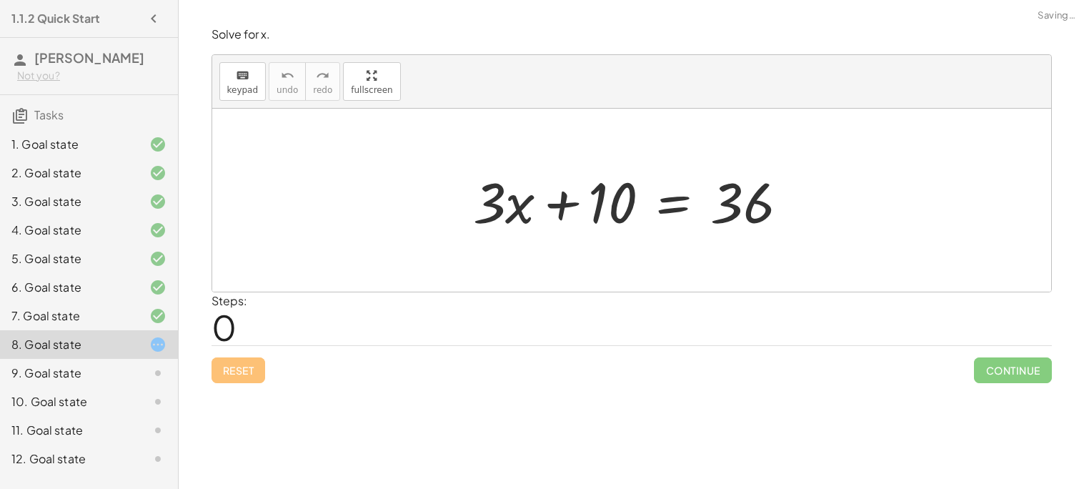
click at [745, 212] on div at bounding box center [637, 201] width 342 height 74
drag, startPoint x: 744, startPoint y: 214, endPoint x: 612, endPoint y: 225, distance: 132.0
click at [612, 225] on div at bounding box center [637, 201] width 342 height 74
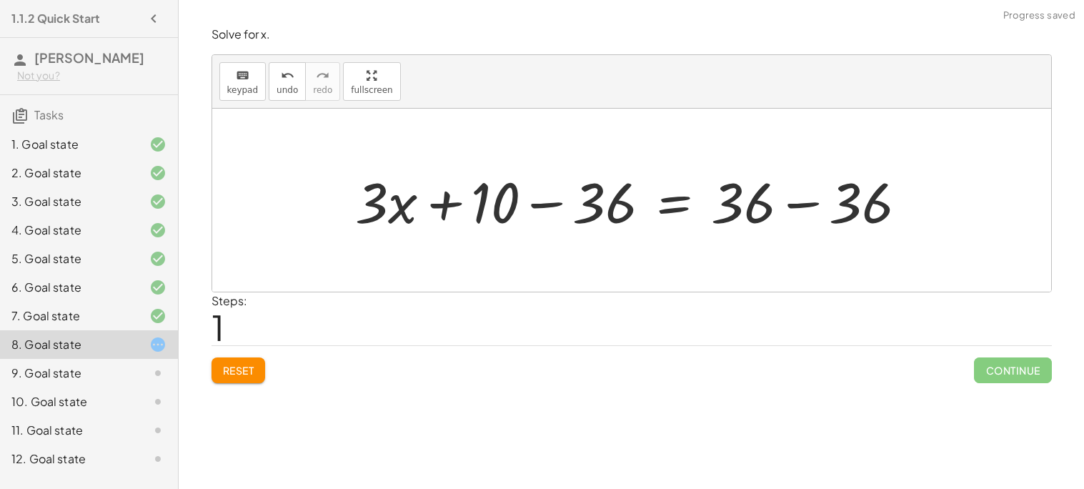
click at [792, 207] on div at bounding box center [637, 201] width 577 height 74
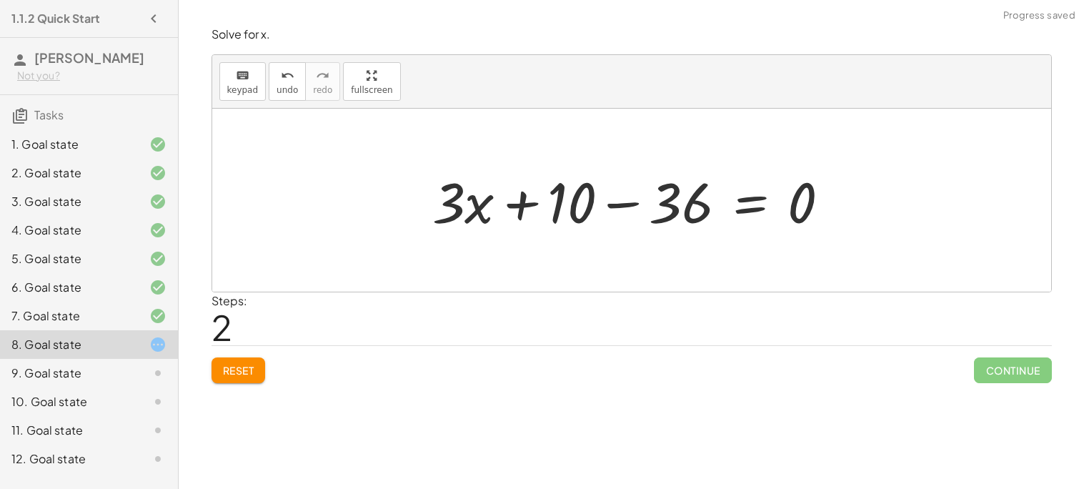
click at [617, 211] on div at bounding box center [637, 201] width 424 height 74
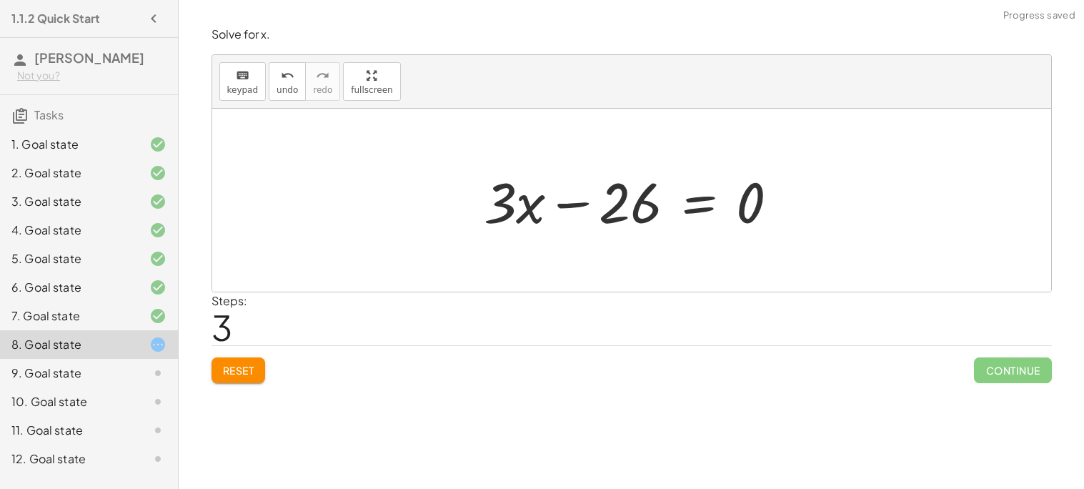
click at [584, 205] on div at bounding box center [637, 201] width 321 height 74
drag, startPoint x: 611, startPoint y: 211, endPoint x: 525, endPoint y: 207, distance: 85.9
click at [525, 207] on div at bounding box center [637, 201] width 321 height 74
drag, startPoint x: 765, startPoint y: 213, endPoint x: 552, endPoint y: 210, distance: 213.0
click at [552, 210] on div at bounding box center [637, 201] width 321 height 74
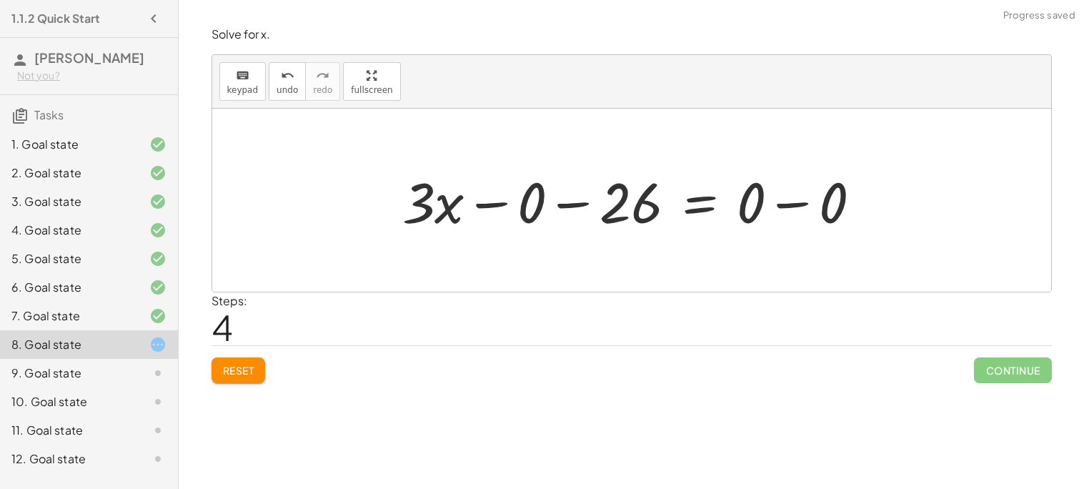
click at [562, 204] on div at bounding box center [637, 201] width 485 height 74
click at [561, 206] on div at bounding box center [678, 201] width 402 height 74
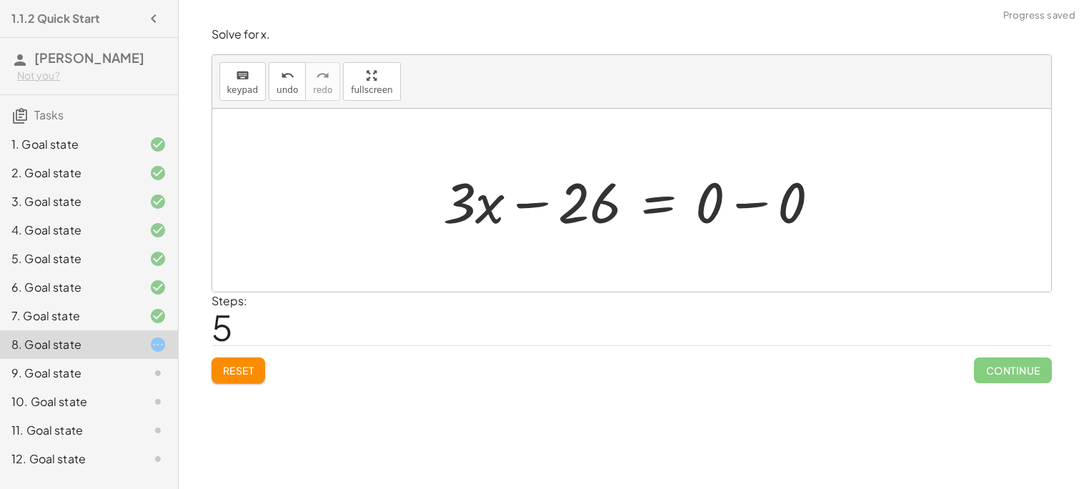
click at [750, 205] on div at bounding box center [637, 201] width 402 height 74
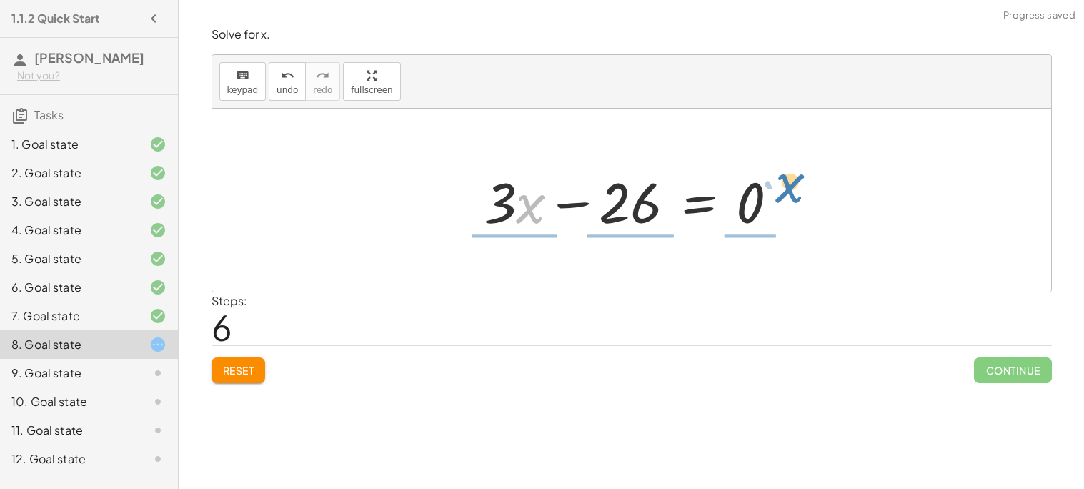
drag, startPoint x: 523, startPoint y: 214, endPoint x: 780, endPoint y: 197, distance: 257.9
click at [780, 197] on div at bounding box center [637, 201] width 321 height 74
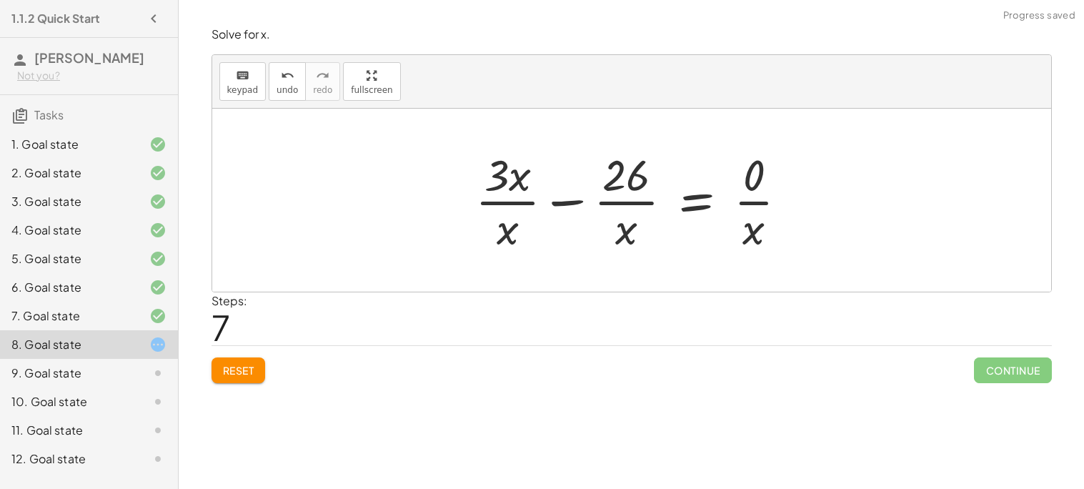
click at [517, 205] on div at bounding box center [637, 200] width 339 height 110
click at [620, 197] on div at bounding box center [637, 200] width 339 height 110
drag, startPoint x: 748, startPoint y: 172, endPoint x: 603, endPoint y: 177, distance: 145.1
click at [603, 177] on div at bounding box center [637, 200] width 339 height 110
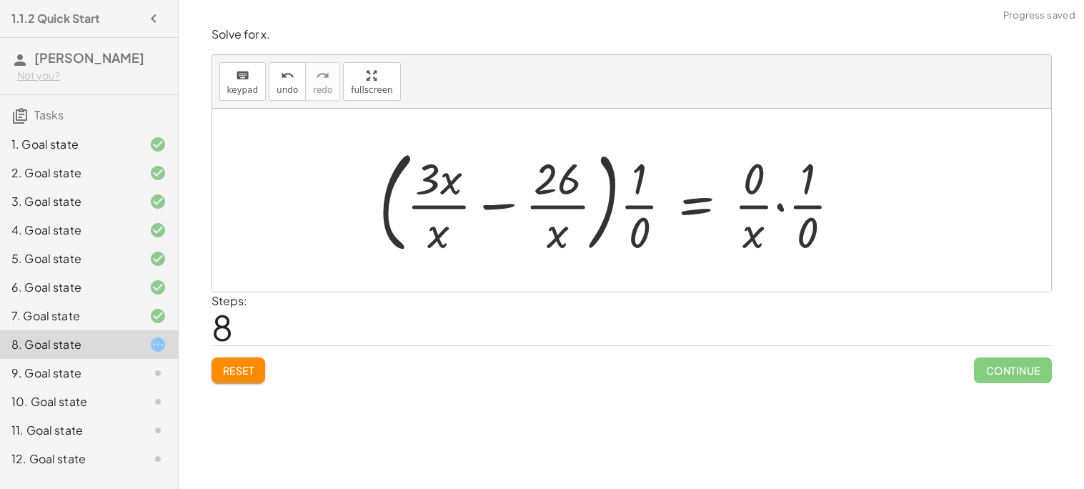
click at [786, 207] on div at bounding box center [616, 200] width 489 height 119
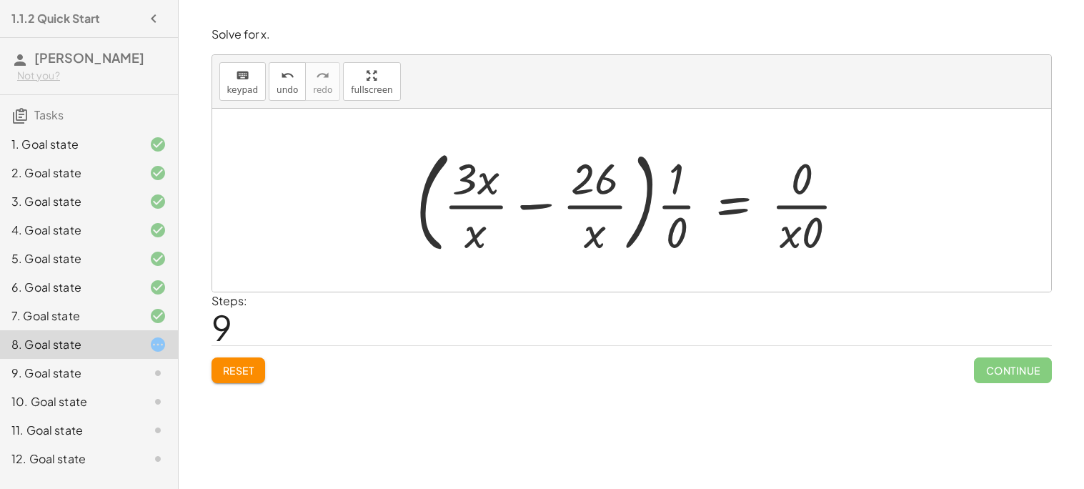
click at [257, 371] on button "Reset" at bounding box center [239, 370] width 54 height 26
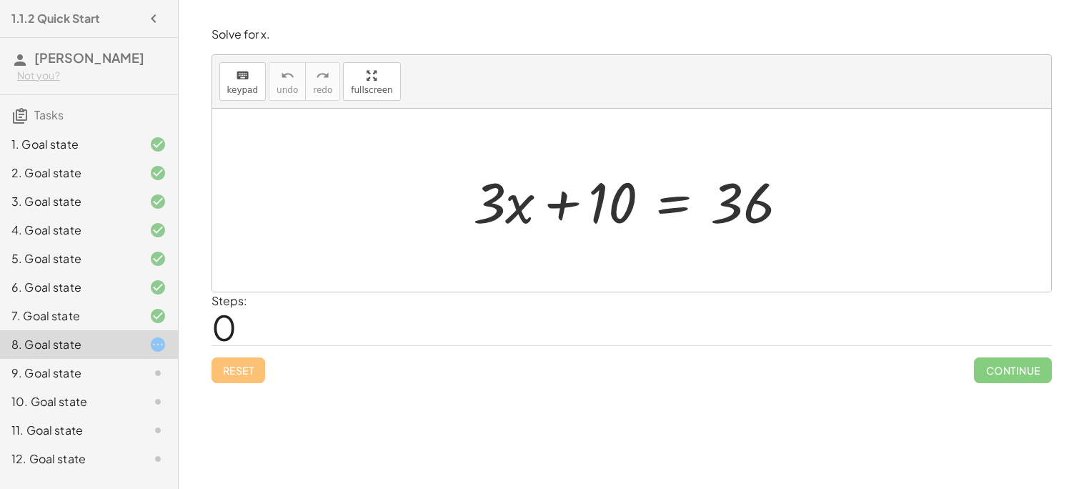
click at [604, 196] on div at bounding box center [637, 201] width 342 height 74
click at [567, 201] on div at bounding box center [637, 201] width 342 height 74
click at [556, 197] on div at bounding box center [637, 201] width 342 height 74
click at [555, 197] on div at bounding box center [637, 201] width 342 height 74
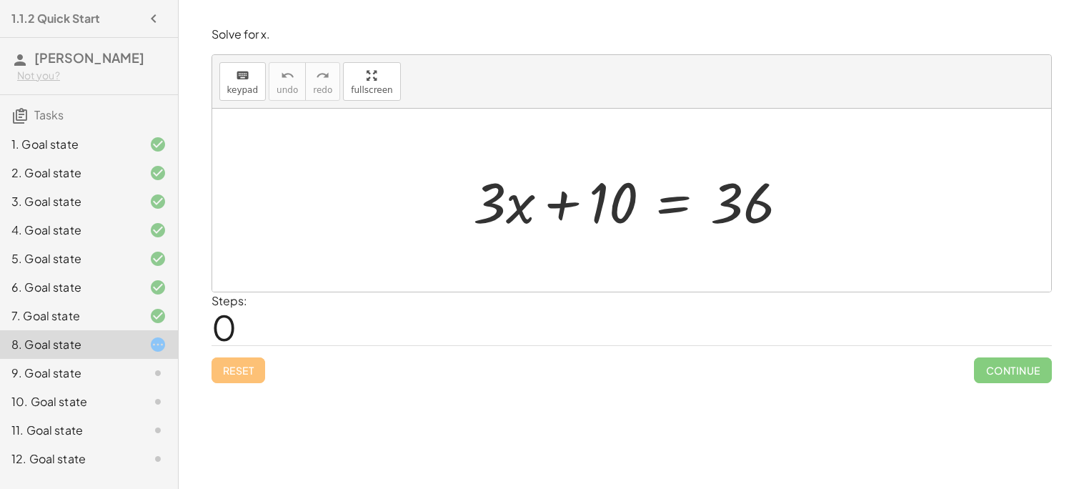
click at [555, 197] on div at bounding box center [637, 201] width 342 height 74
click at [664, 202] on div at bounding box center [637, 201] width 342 height 74
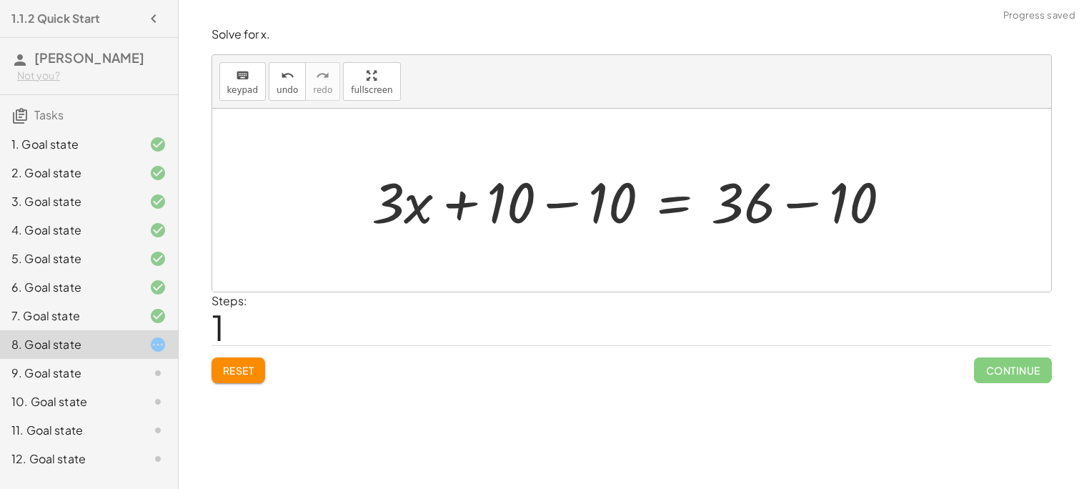
click at [576, 199] on div at bounding box center [636, 201] width 545 height 74
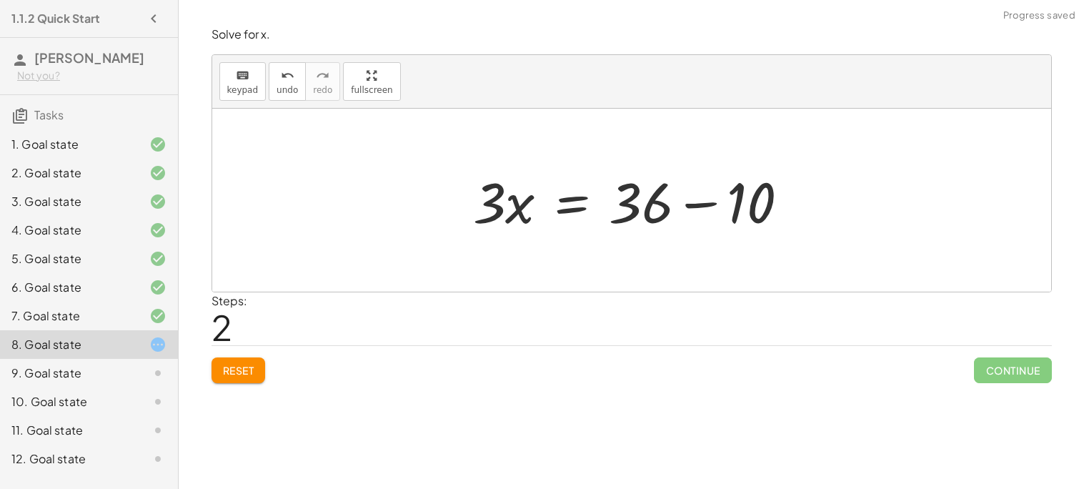
click at [686, 204] on div at bounding box center [637, 201] width 342 height 74
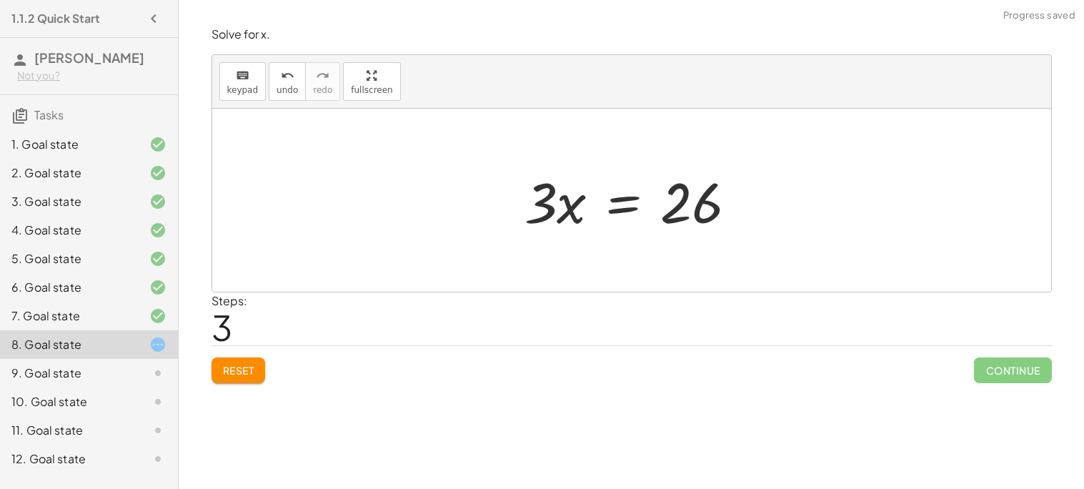
click at [612, 205] on div at bounding box center [636, 201] width 239 height 74
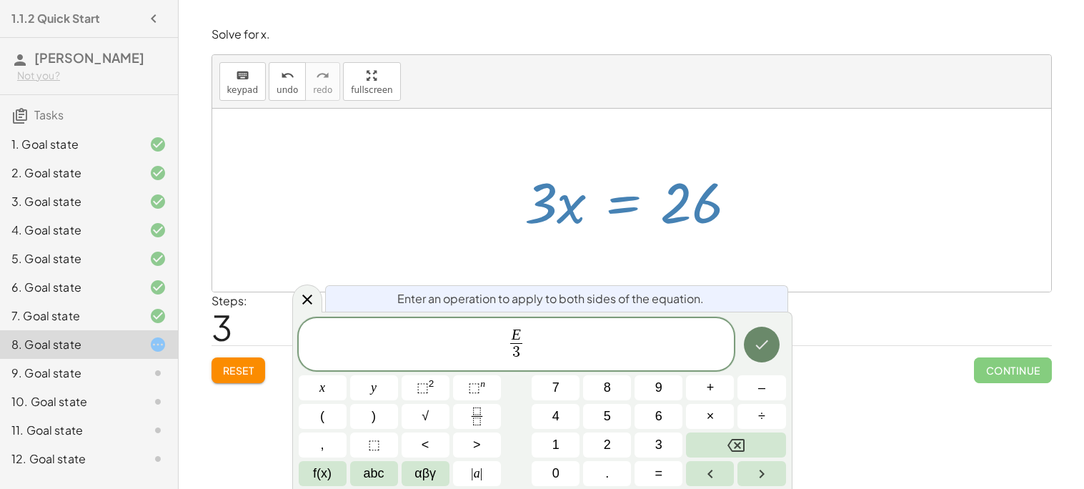
click at [763, 336] on icon "Done" at bounding box center [761, 344] width 17 height 17
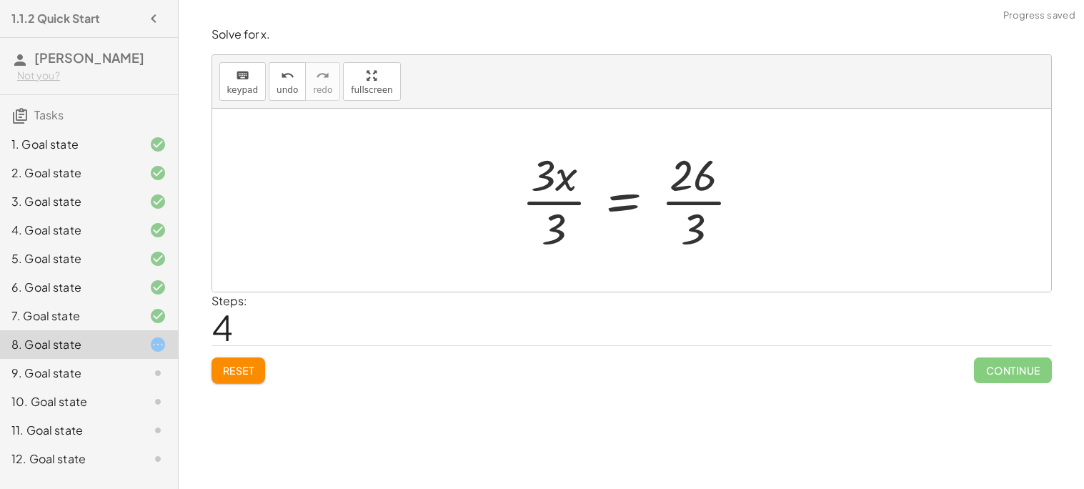
click at [697, 205] on div at bounding box center [637, 200] width 244 height 110
click at [571, 179] on div at bounding box center [637, 200] width 244 height 110
drag, startPoint x: 567, startPoint y: 179, endPoint x: 576, endPoint y: 218, distance: 39.7
click at [576, 218] on div at bounding box center [637, 200] width 244 height 110
click at [576, 219] on div at bounding box center [637, 200] width 244 height 110
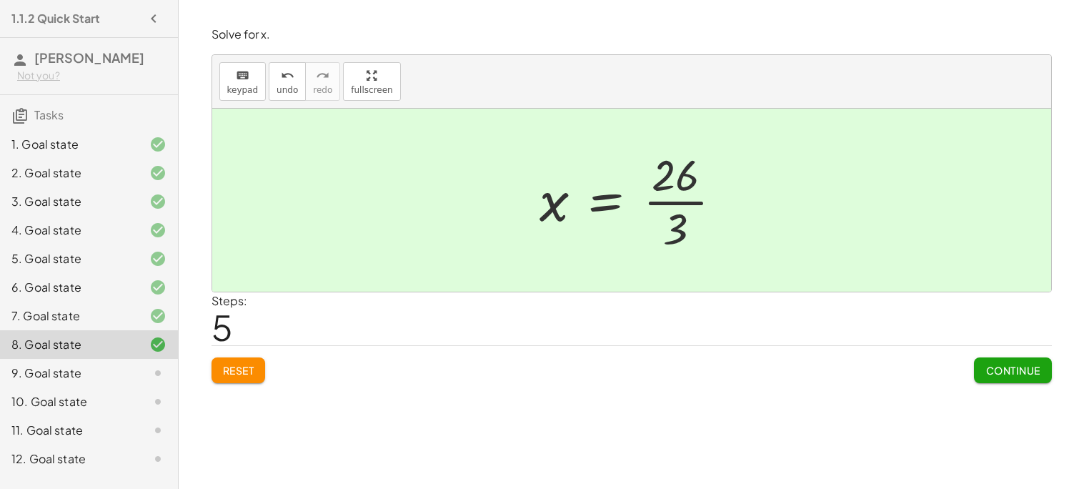
click at [151, 381] on icon at bounding box center [157, 372] width 17 height 17
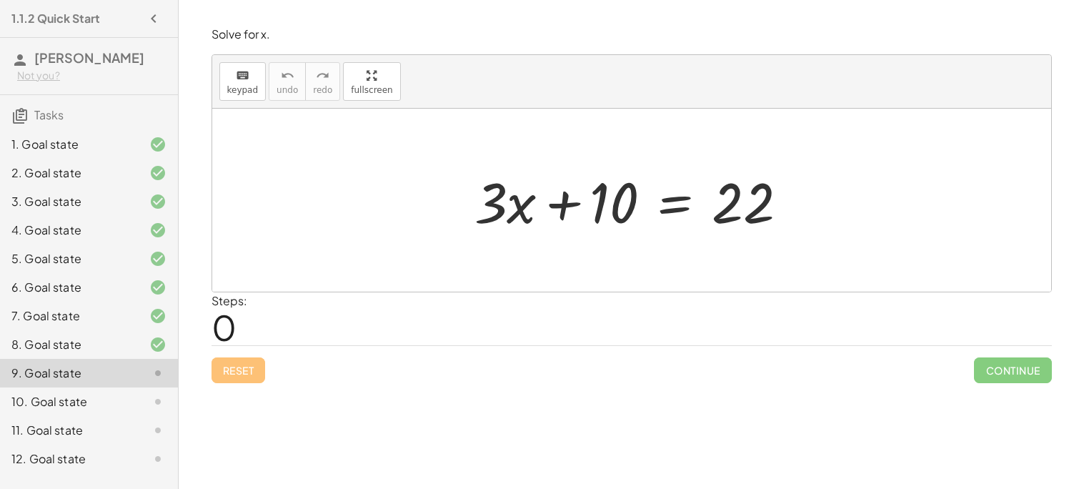
click at [672, 199] on div at bounding box center [637, 201] width 340 height 74
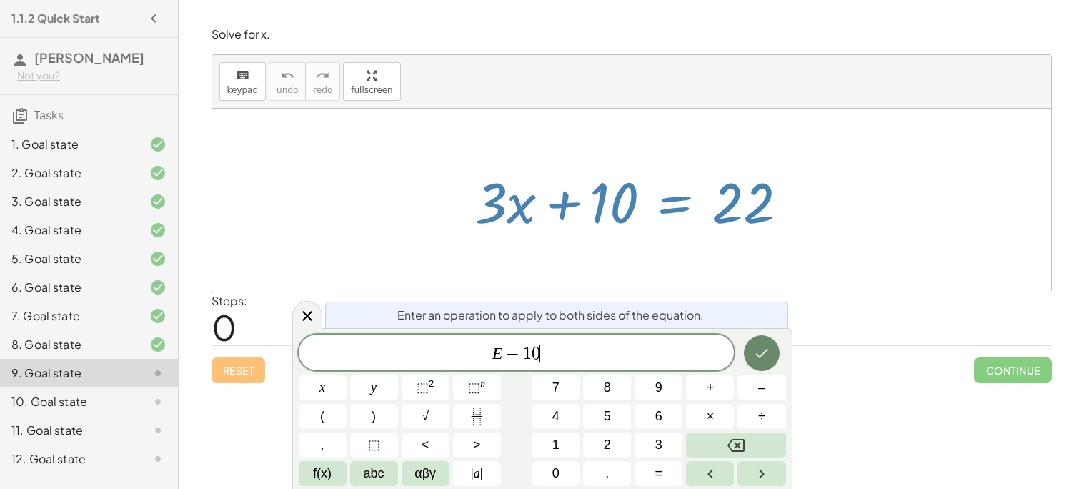
click at [754, 357] on icon "Done" at bounding box center [761, 352] width 17 height 17
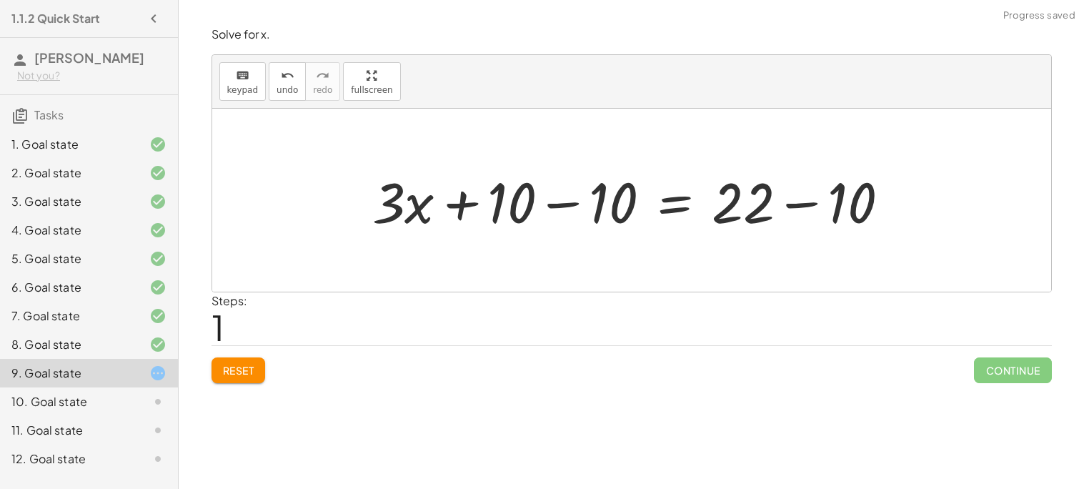
click at [543, 201] on div at bounding box center [636, 201] width 543 height 74
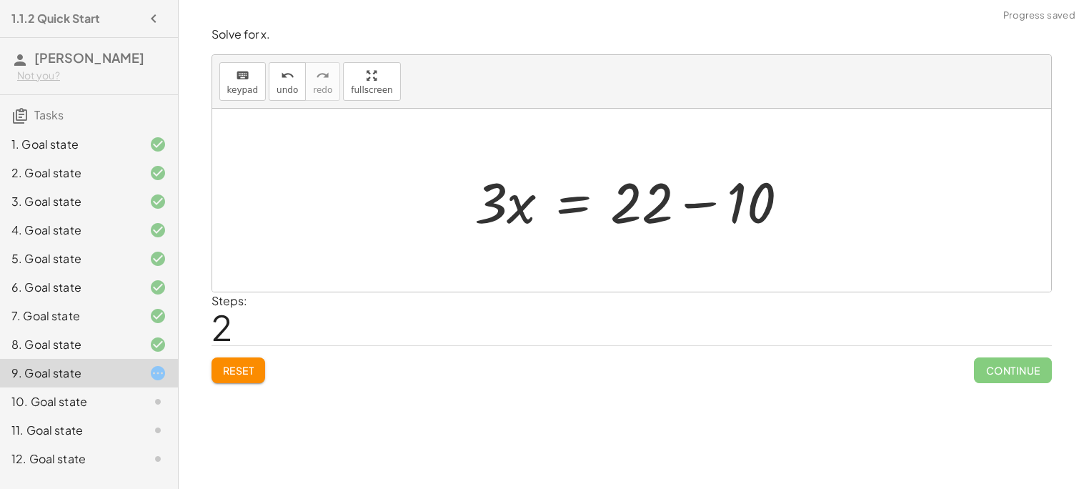
click at [697, 197] on div at bounding box center [637, 201] width 340 height 74
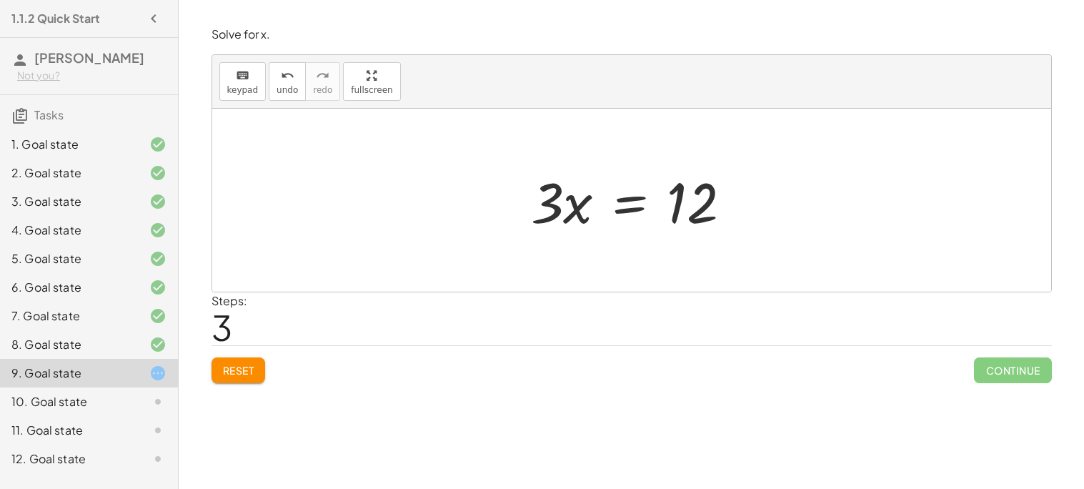
click at [620, 209] on div at bounding box center [637, 201] width 227 height 74
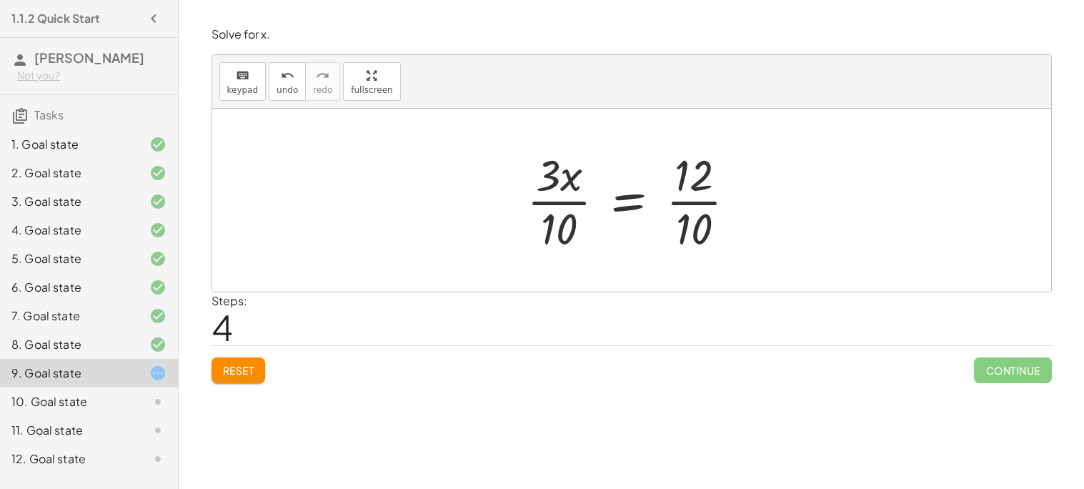
click at [226, 375] on span "Reset" at bounding box center [238, 370] width 31 height 13
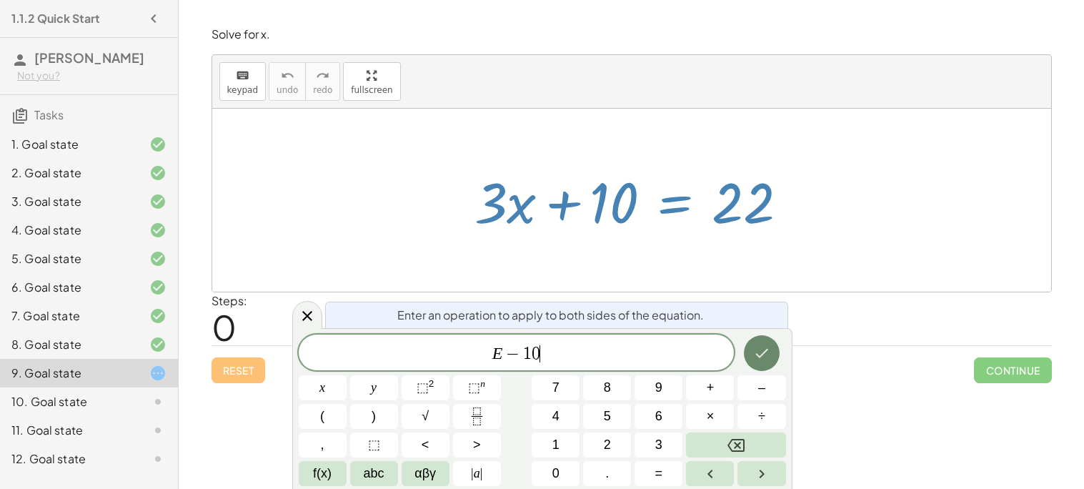
click at [756, 352] on icon "Done" at bounding box center [761, 352] width 17 height 17
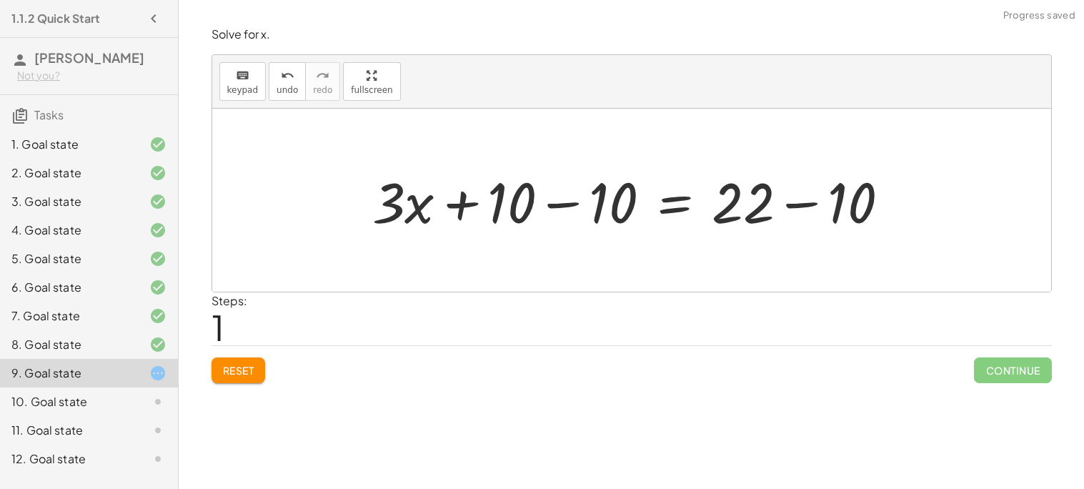
click at [790, 203] on div at bounding box center [636, 201] width 543 height 74
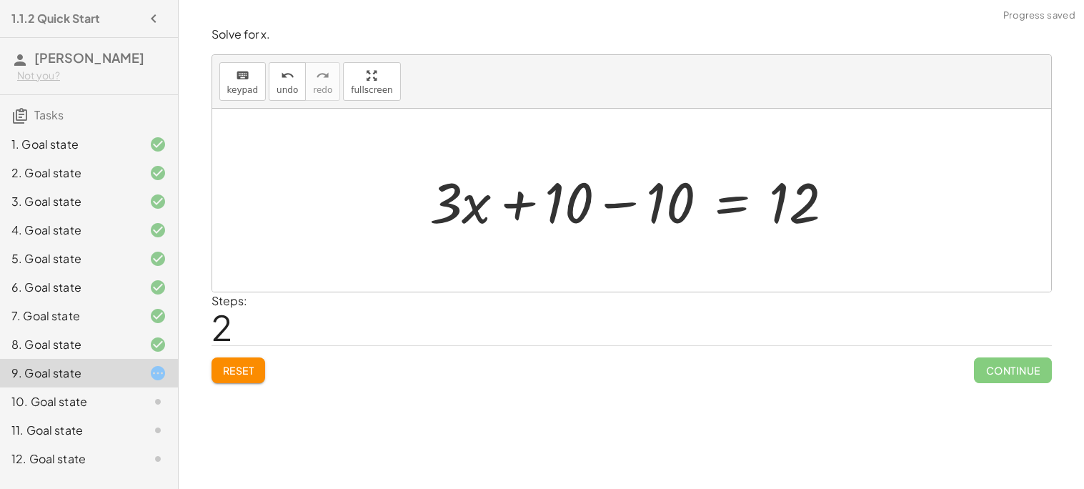
click at [623, 205] on div at bounding box center [637, 201] width 430 height 74
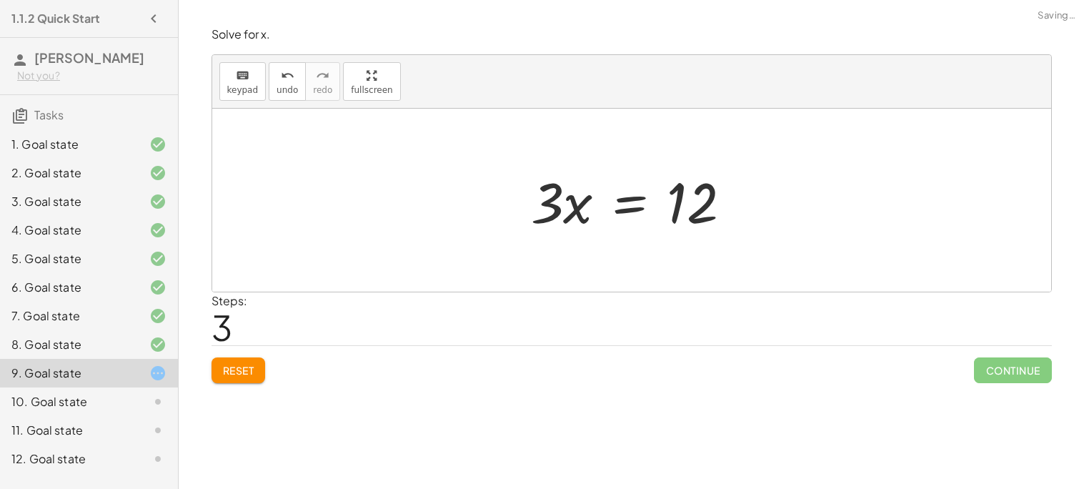
click at [623, 205] on div at bounding box center [637, 201] width 227 height 74
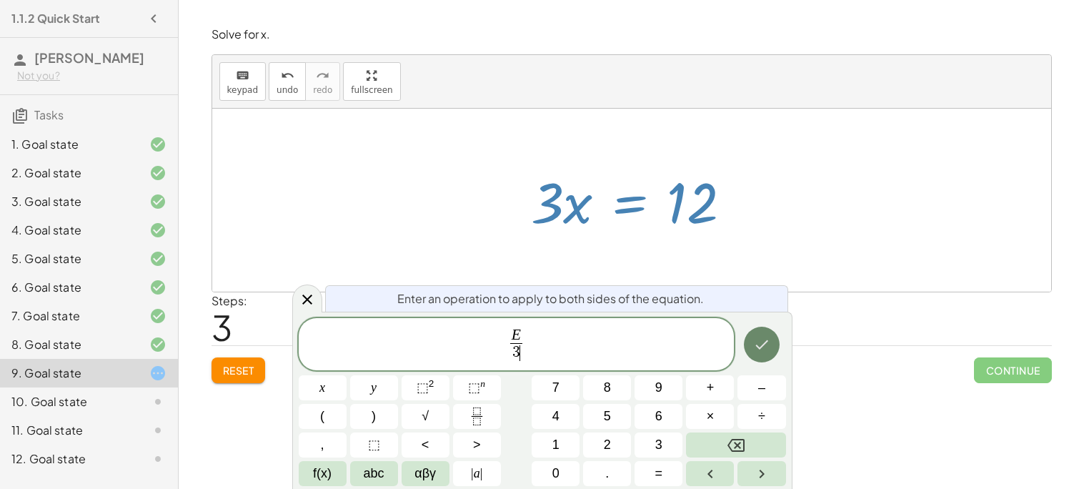
click at [762, 345] on icon "Done" at bounding box center [761, 344] width 13 height 9
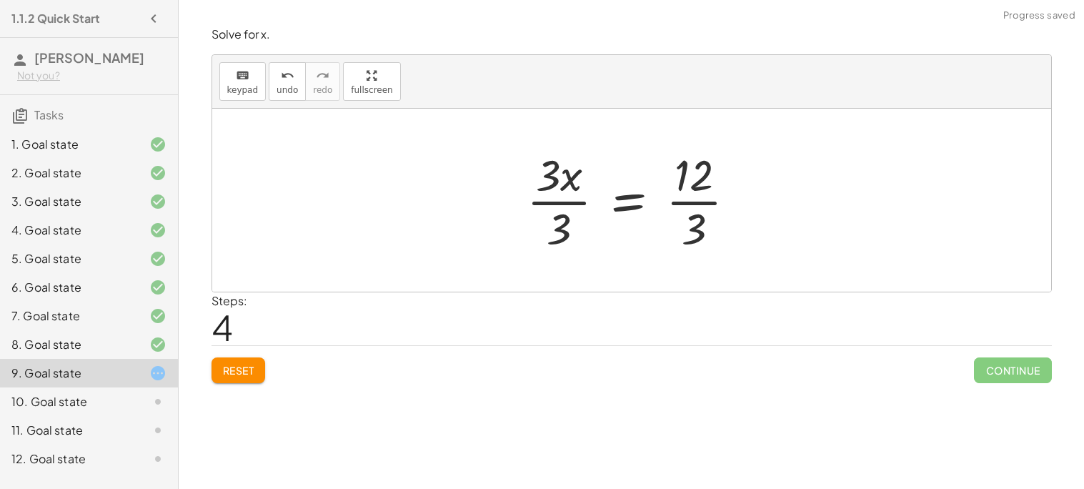
click at [692, 194] on div at bounding box center [638, 200] width 236 height 110
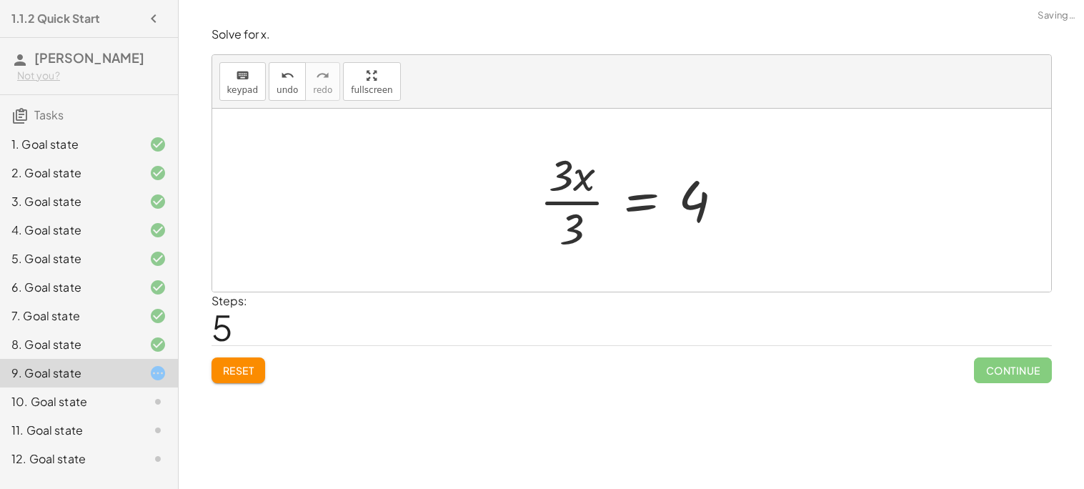
click at [569, 202] on div at bounding box center [637, 200] width 210 height 110
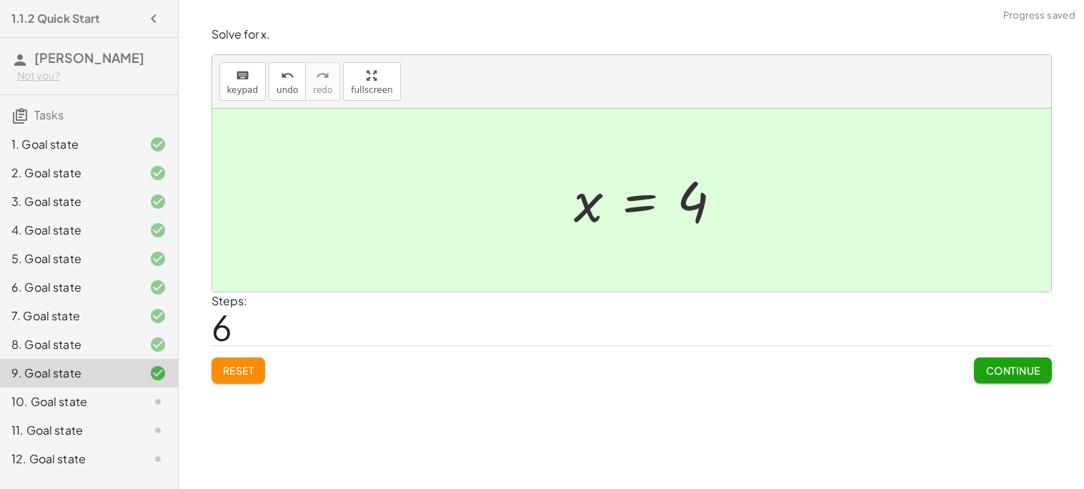
click at [642, 197] on div at bounding box center [654, 200] width 174 height 71
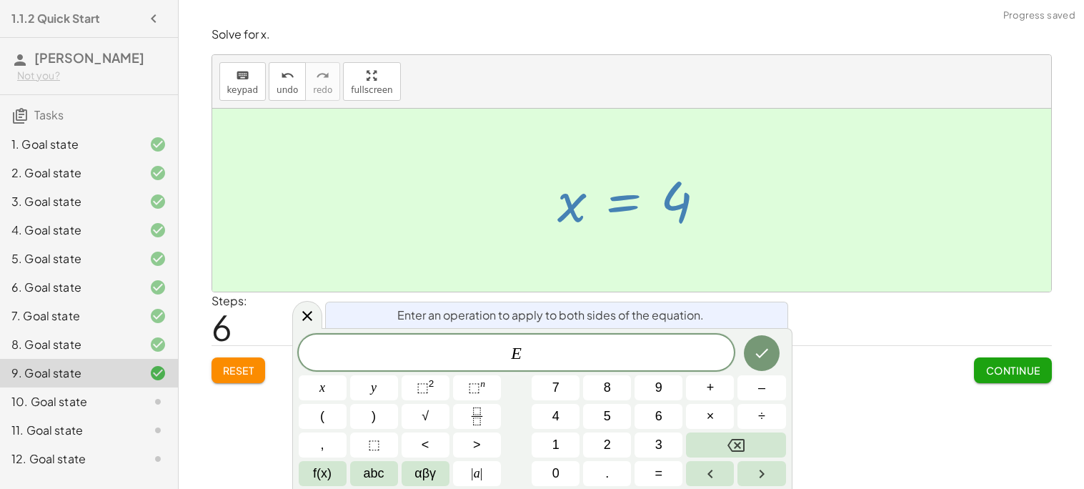
click at [1029, 379] on button "Continue" at bounding box center [1012, 370] width 77 height 26
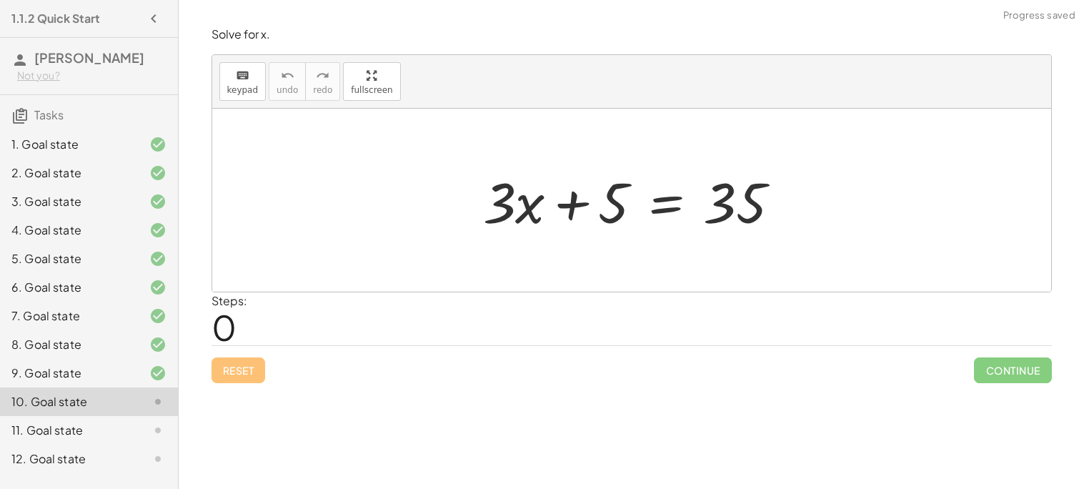
click at [113, 398] on div "10. Goal state" at bounding box center [68, 401] width 115 height 17
click at [661, 199] on div at bounding box center [637, 201] width 323 height 74
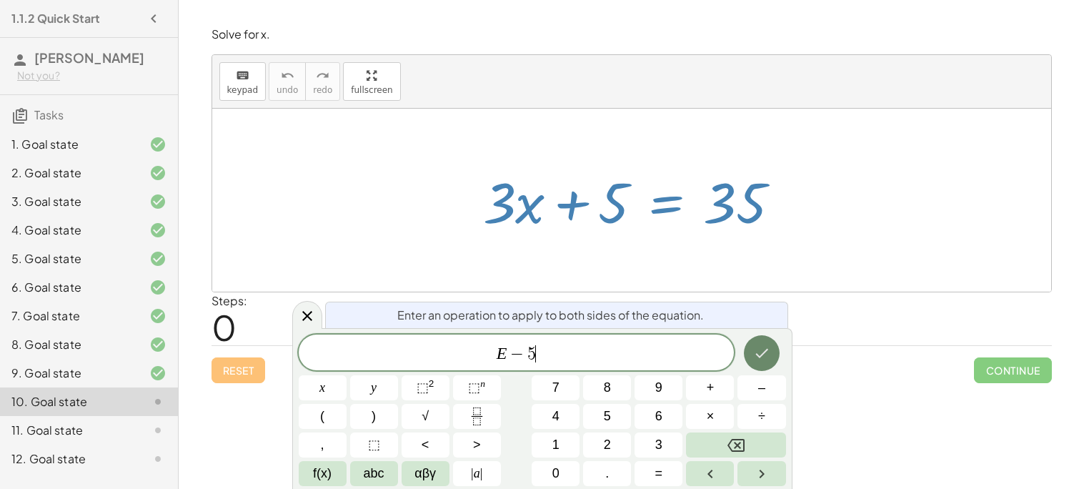
click at [759, 347] on icon "Done" at bounding box center [761, 352] width 17 height 17
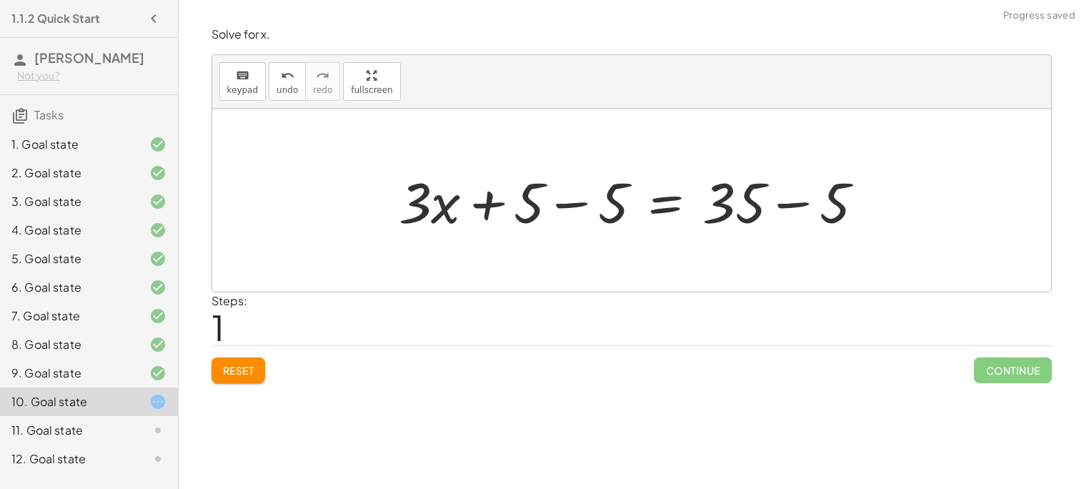
click at [782, 205] on div at bounding box center [637, 201] width 491 height 74
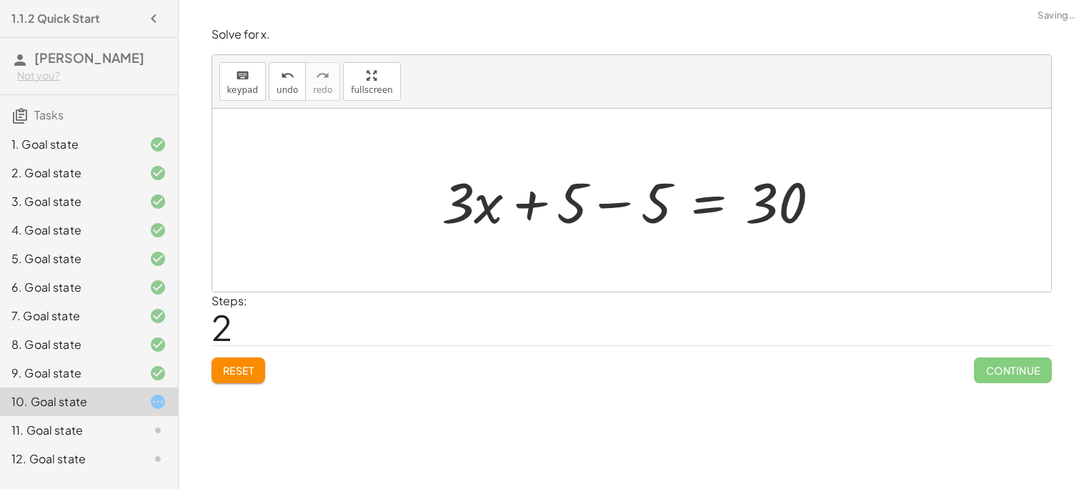
click at [591, 204] on div at bounding box center [636, 201] width 405 height 74
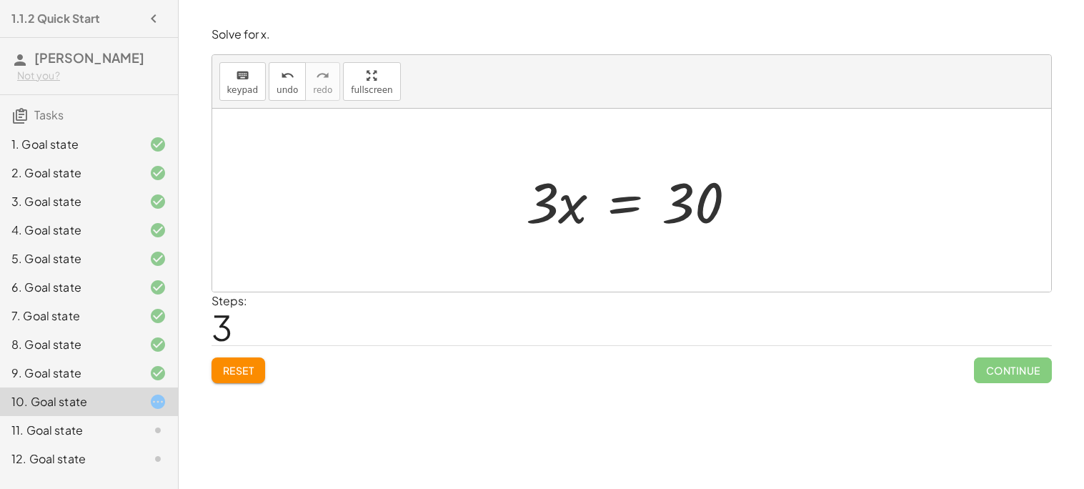
click at [625, 204] on div at bounding box center [637, 201] width 237 height 74
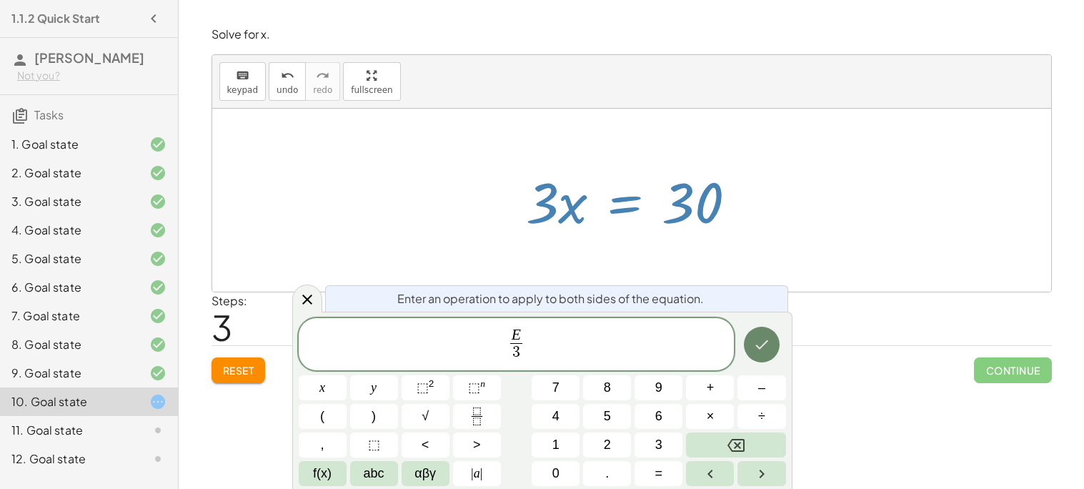
click at [761, 349] on icon "Done" at bounding box center [761, 344] width 17 height 17
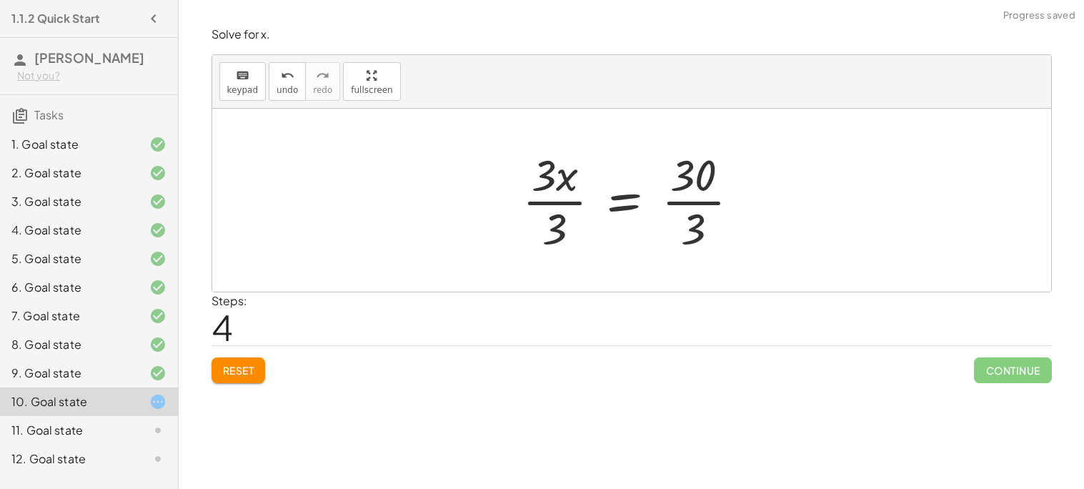
click at [690, 202] on div at bounding box center [636, 200] width 243 height 110
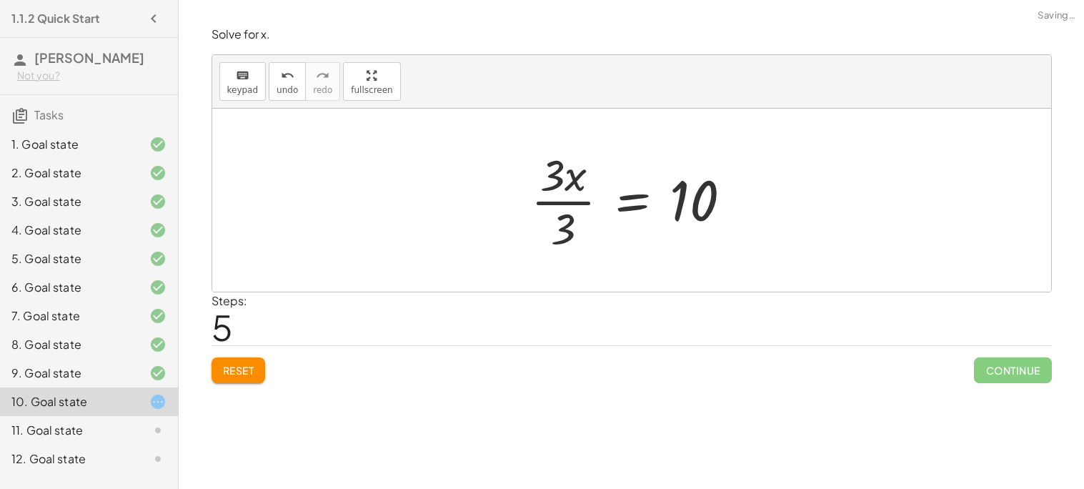
click at [549, 203] on div at bounding box center [637, 200] width 227 height 110
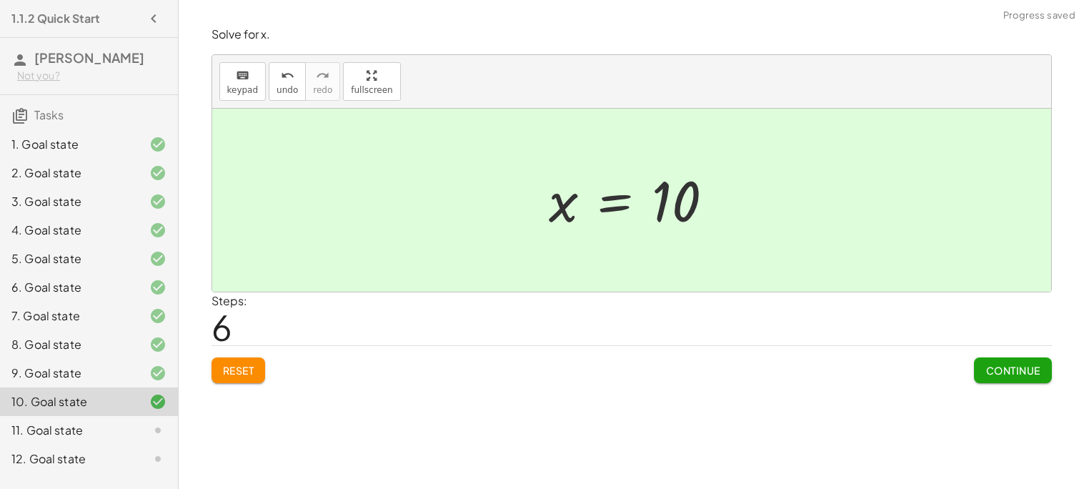
click at [149, 426] on icon at bounding box center [157, 430] width 17 height 17
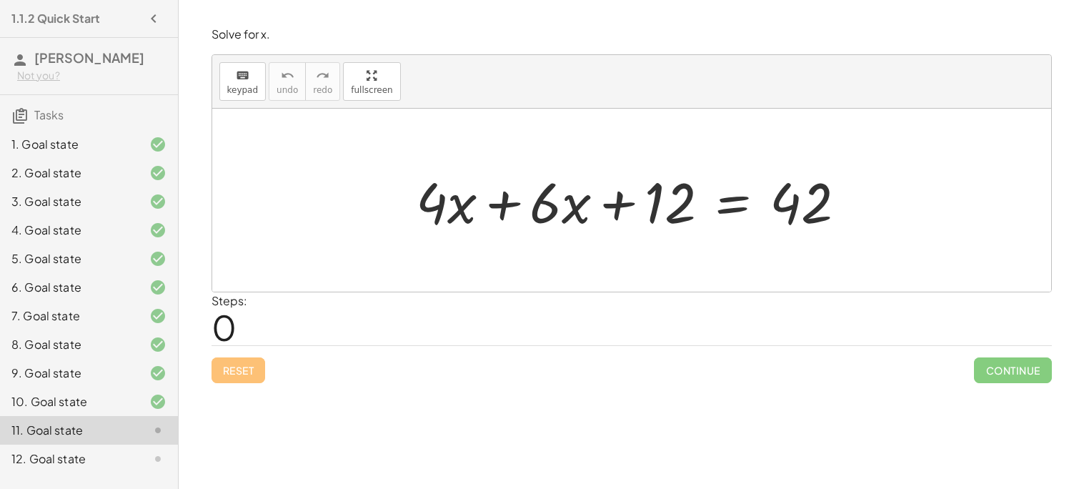
click at [795, 203] on div at bounding box center [637, 201] width 457 height 74
click at [736, 202] on div at bounding box center [637, 201] width 457 height 74
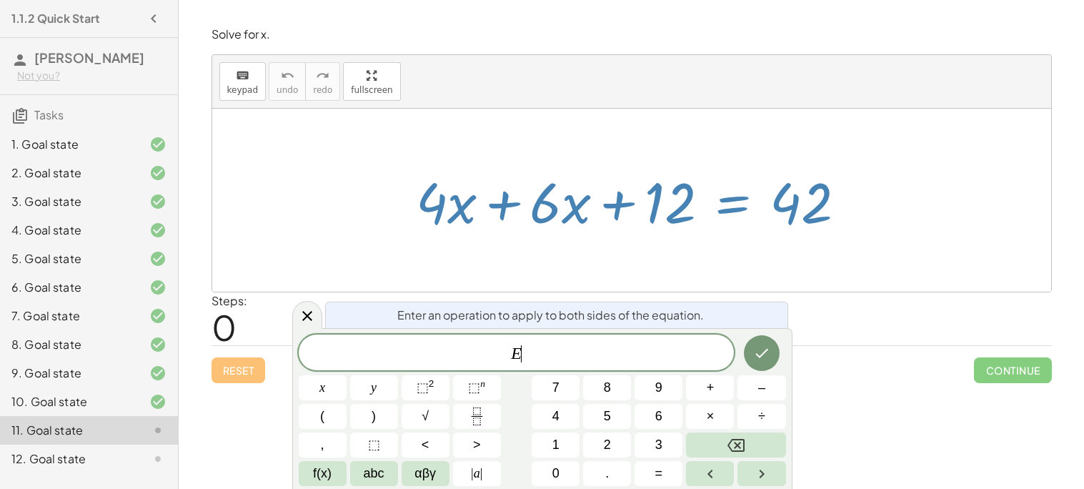
click at [924, 446] on div "Simplify. keyboard keypad undo undo redo redo fullscreen + · 3 · 5 − · 2 · 3 + …" at bounding box center [631, 244] width 905 height 489
click at [302, 310] on icon at bounding box center [307, 315] width 17 height 17
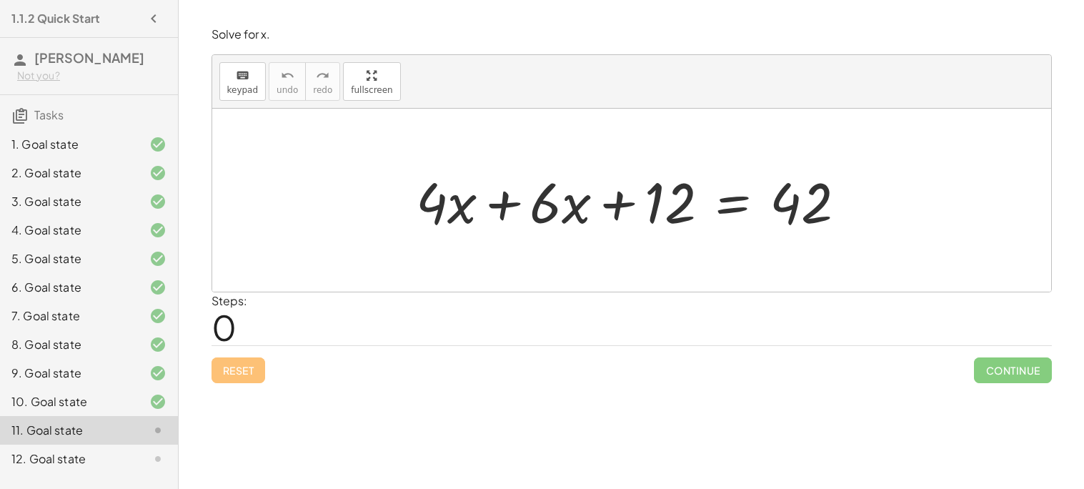
click at [477, 202] on div at bounding box center [637, 201] width 457 height 74
click at [466, 209] on div at bounding box center [637, 201] width 457 height 74
click at [509, 207] on div at bounding box center [637, 201] width 457 height 74
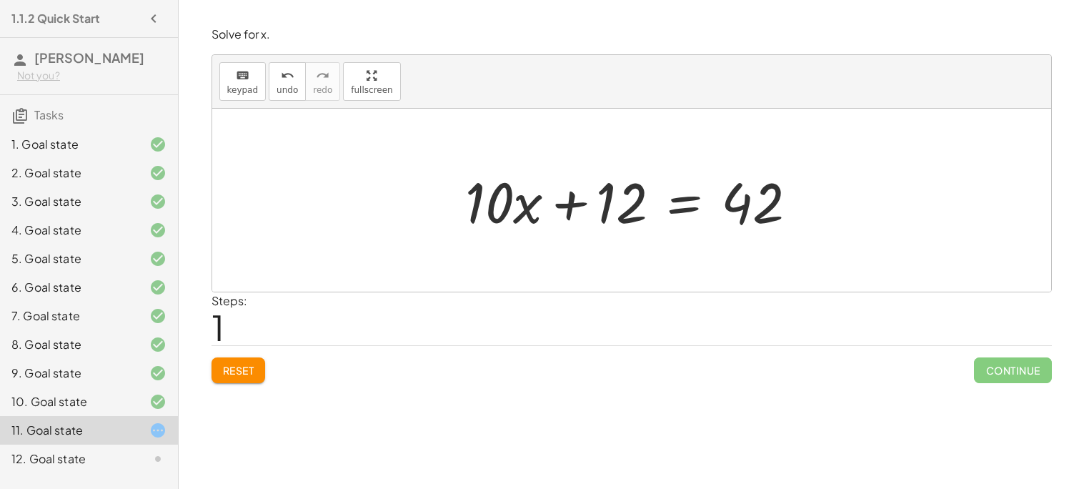
click at [758, 217] on div at bounding box center [637, 201] width 359 height 74
click at [751, 202] on div at bounding box center [637, 201] width 359 height 74
click at [691, 205] on div at bounding box center [637, 201] width 359 height 74
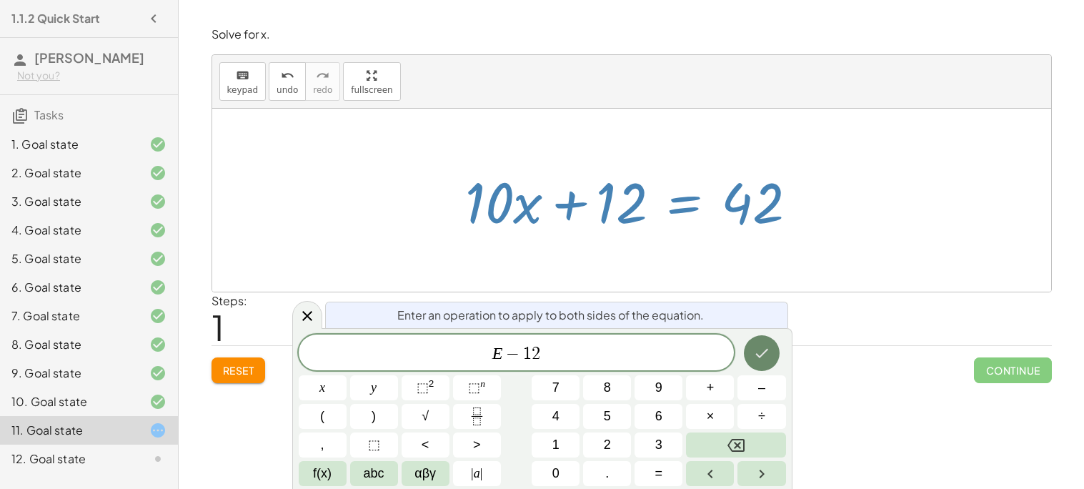
click at [763, 355] on icon "Done" at bounding box center [761, 352] width 17 height 17
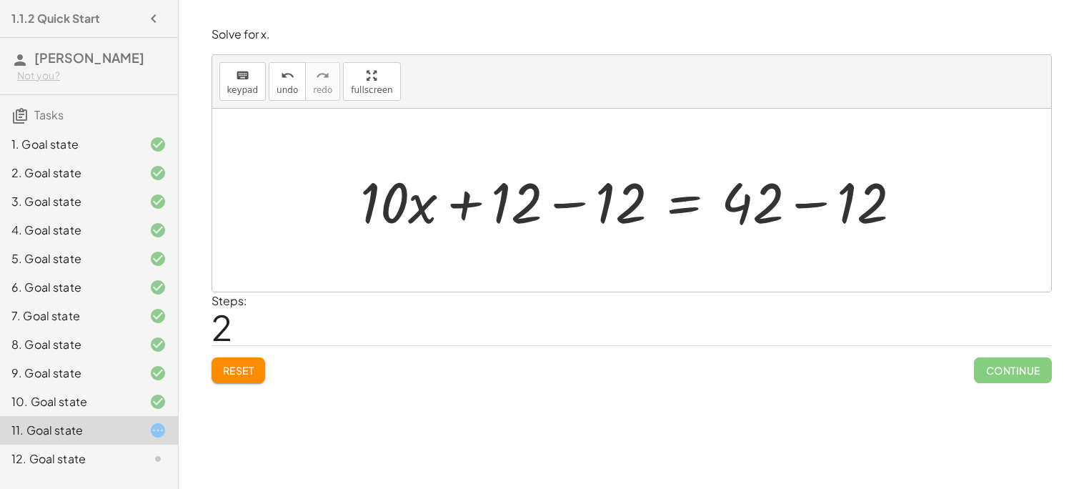
click at [798, 209] on div at bounding box center [636, 201] width 567 height 74
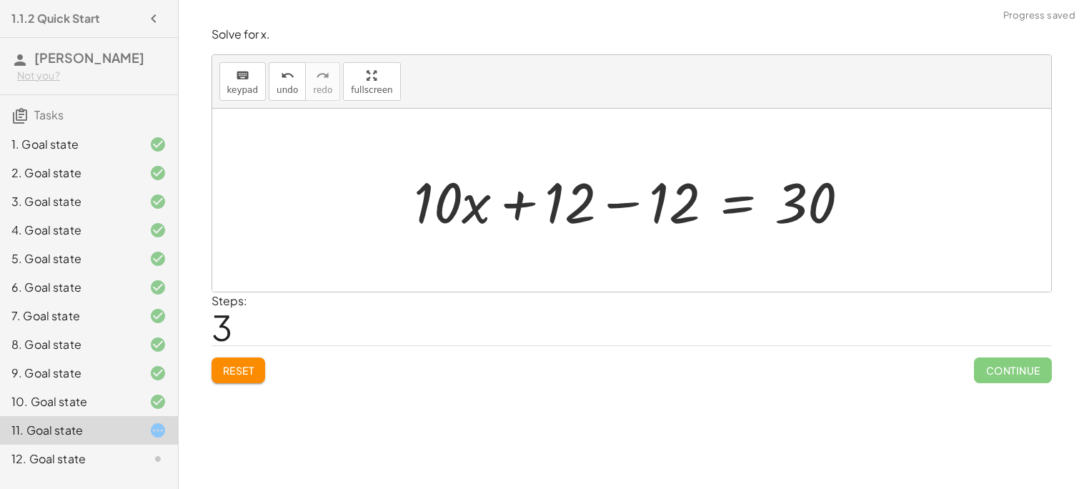
click at [632, 205] on div at bounding box center [638, 201] width 462 height 74
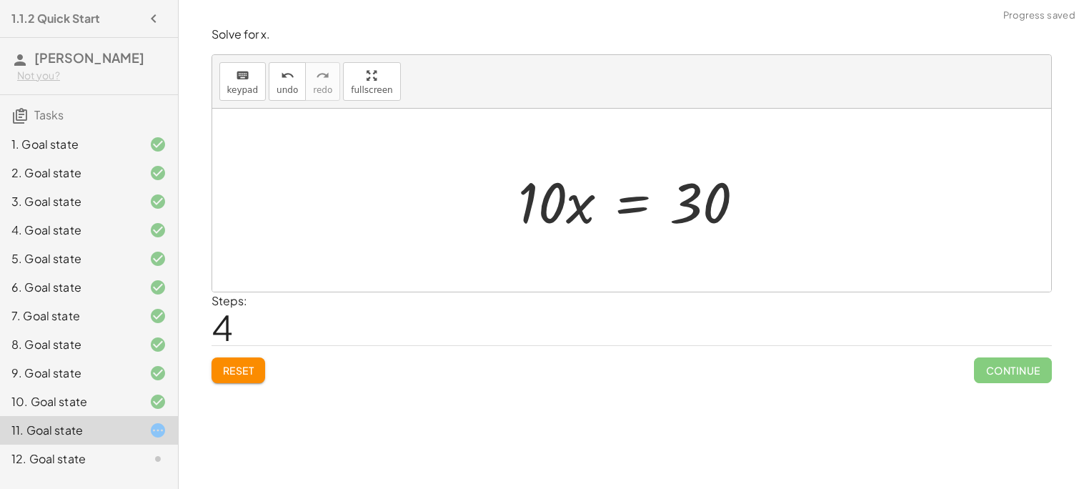
click at [620, 205] on div at bounding box center [637, 201] width 252 height 74
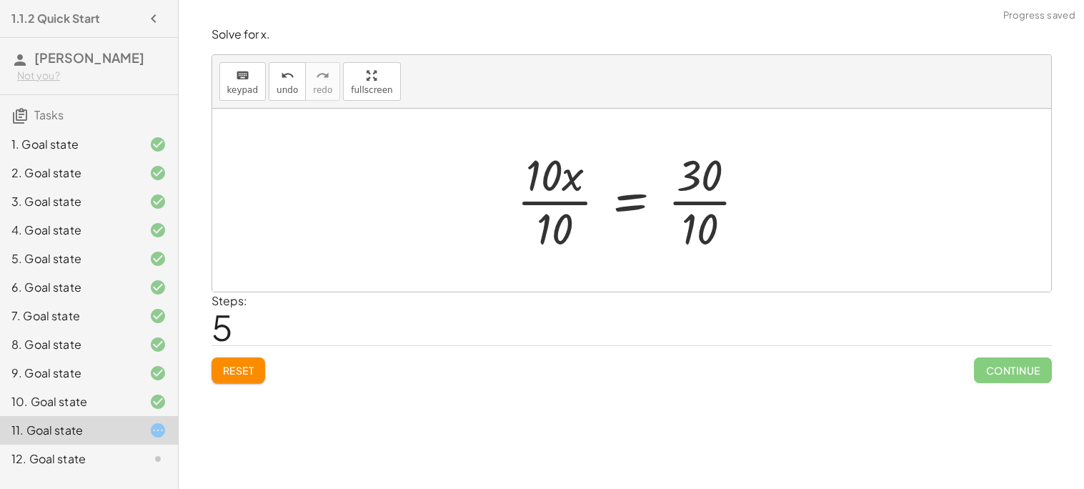
click at [548, 201] on div at bounding box center [637, 200] width 255 height 110
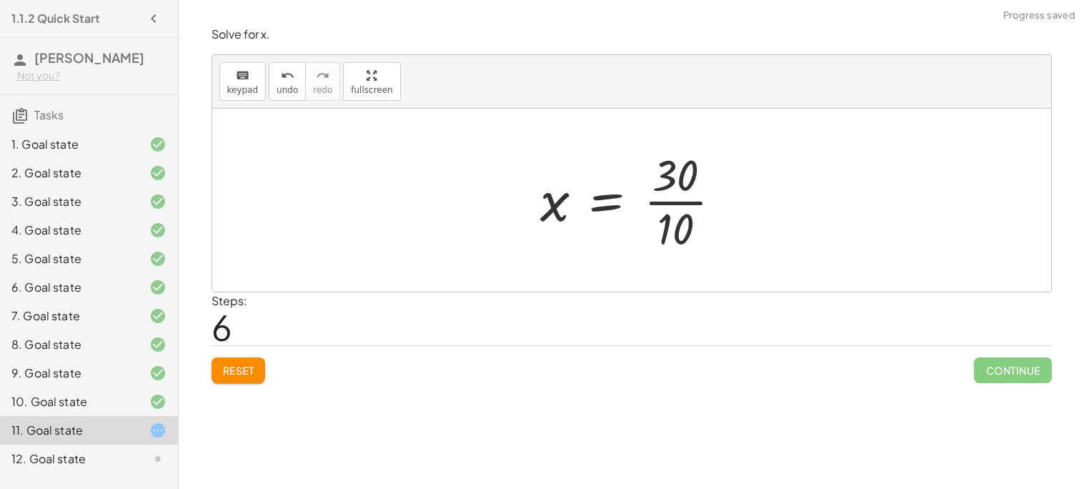
click at [662, 199] on div at bounding box center [636, 200] width 207 height 110
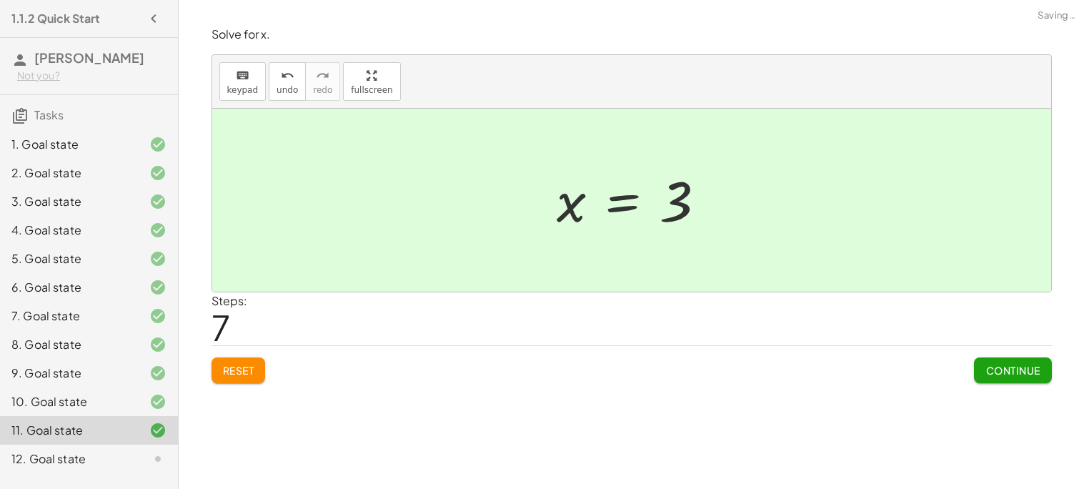
click at [137, 455] on div at bounding box center [146, 458] width 40 height 17
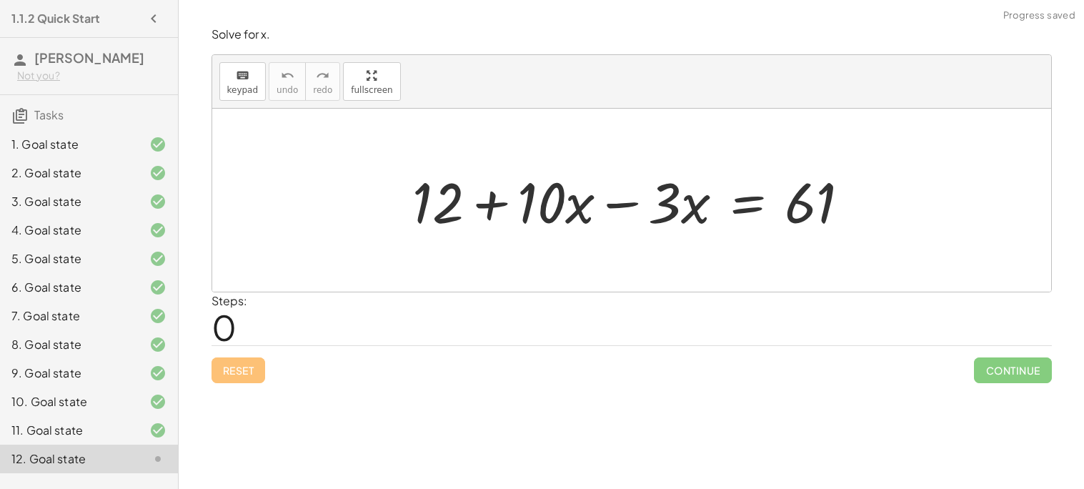
click at [484, 198] on div at bounding box center [637, 201] width 462 height 74
click at [555, 202] on div at bounding box center [637, 201] width 462 height 74
drag, startPoint x: 417, startPoint y: 204, endPoint x: 493, endPoint y: 212, distance: 76.2
click at [493, 212] on div at bounding box center [637, 201] width 462 height 74
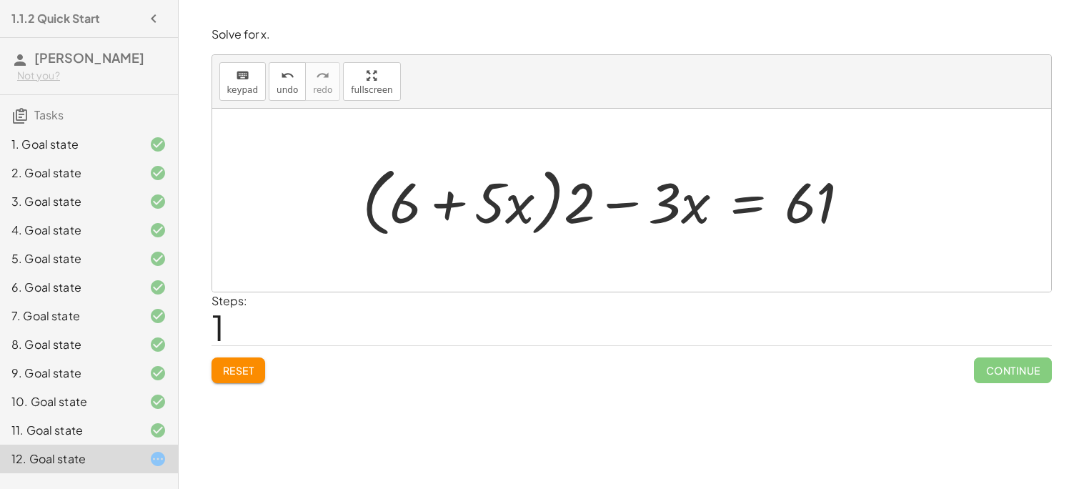
click at [457, 206] on div at bounding box center [612, 200] width 514 height 82
drag, startPoint x: 572, startPoint y: 214, endPoint x: 564, endPoint y: 214, distance: 7.9
click at [564, 214] on div at bounding box center [612, 200] width 514 height 82
drag, startPoint x: 512, startPoint y: 217, endPoint x: 404, endPoint y: 212, distance: 107.3
click at [404, 212] on div at bounding box center [612, 200] width 514 height 82
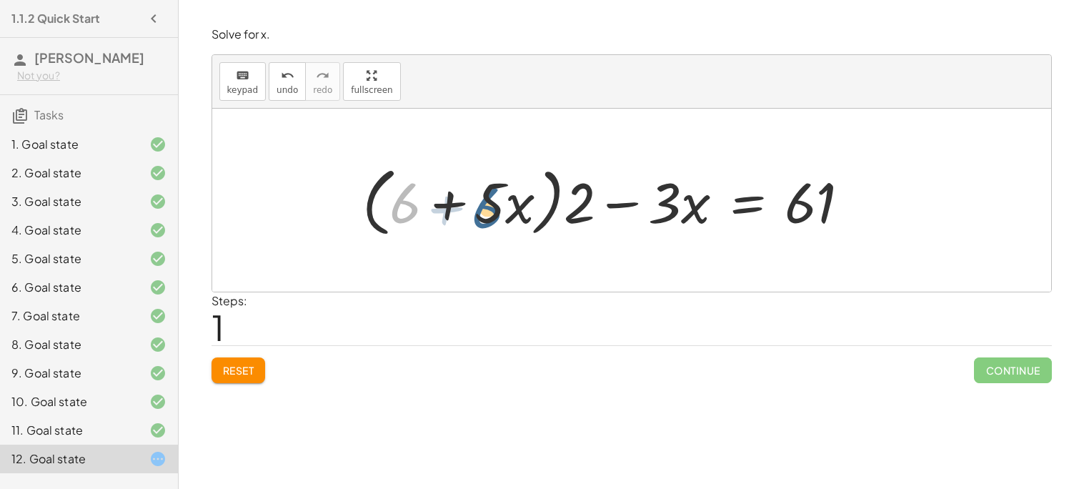
drag, startPoint x: 404, startPoint y: 212, endPoint x: 498, endPoint y: 214, distance: 93.6
click at [498, 214] on div at bounding box center [612, 200] width 514 height 82
click at [386, 176] on div at bounding box center [612, 200] width 514 height 82
click at [840, 204] on div at bounding box center [612, 200] width 514 height 82
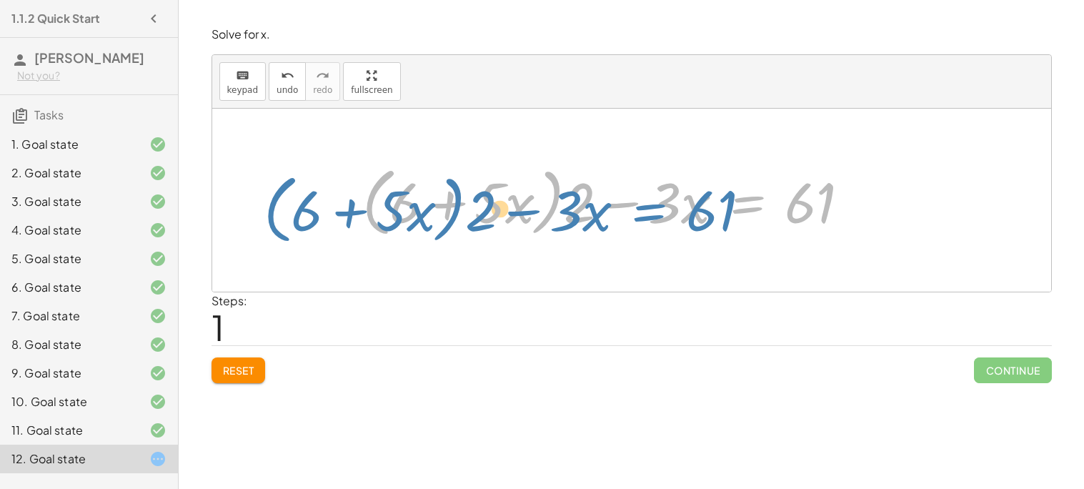
drag, startPoint x: 738, startPoint y: 204, endPoint x: 646, endPoint y: 209, distance: 91.6
click at [646, 209] on div at bounding box center [612, 200] width 514 height 82
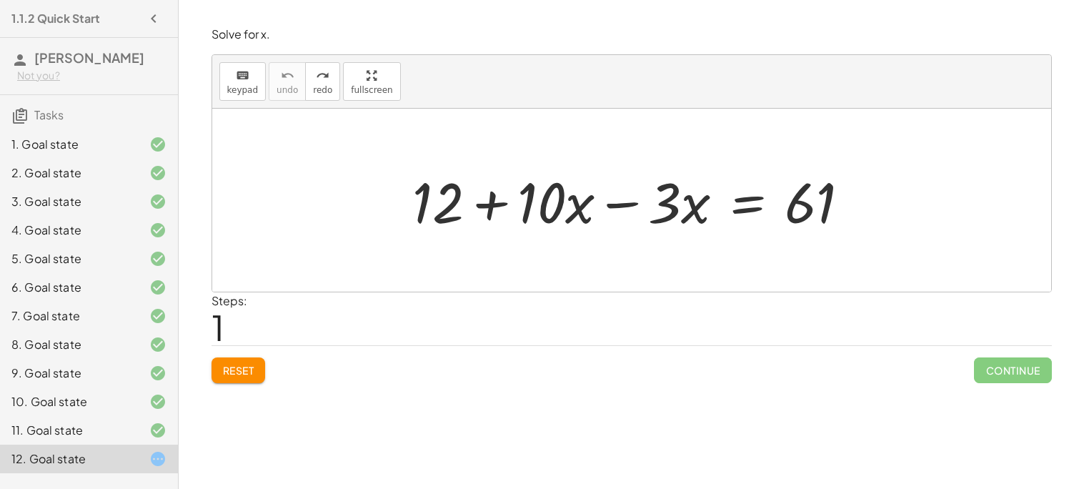
click at [755, 217] on div at bounding box center [637, 201] width 462 height 74
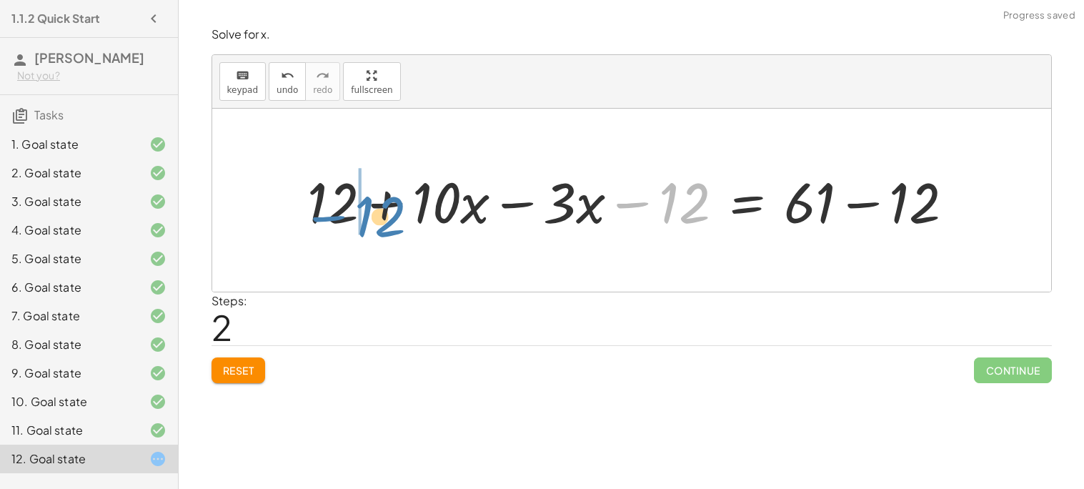
drag, startPoint x: 669, startPoint y: 207, endPoint x: 364, endPoint y: 220, distance: 305.5
click at [364, 220] on div at bounding box center [637, 201] width 672 height 74
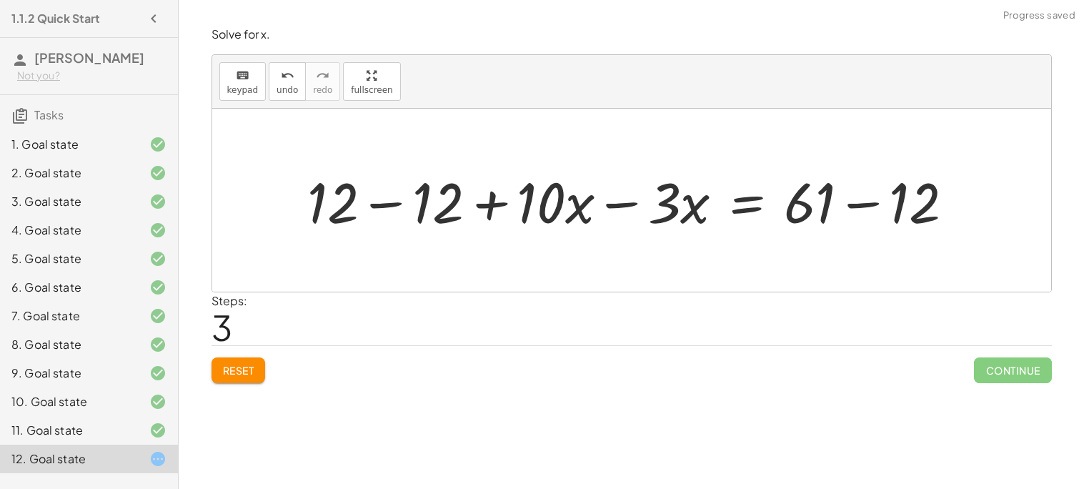
click at [386, 198] on div at bounding box center [637, 201] width 672 height 74
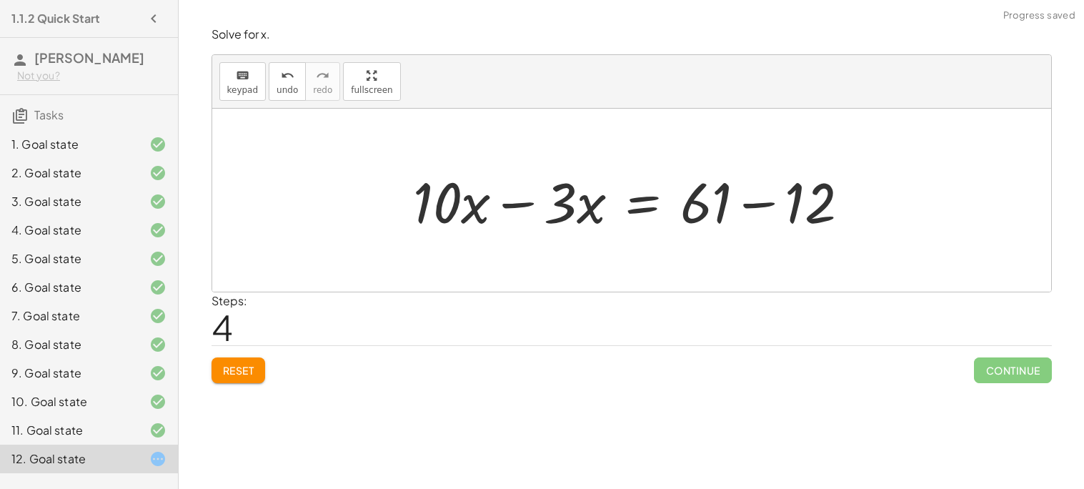
click at [764, 203] on div at bounding box center [637, 201] width 463 height 74
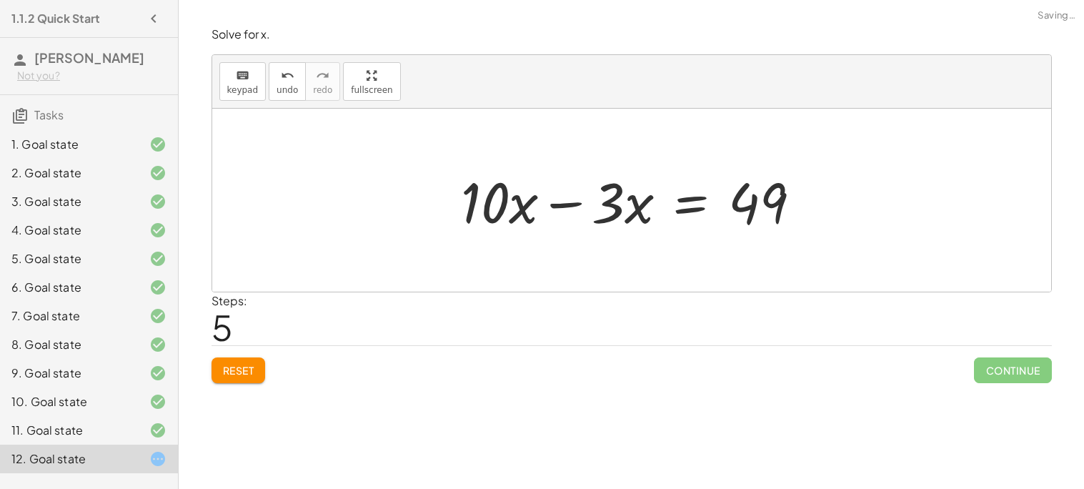
click at [690, 203] on div at bounding box center [637, 201] width 366 height 74
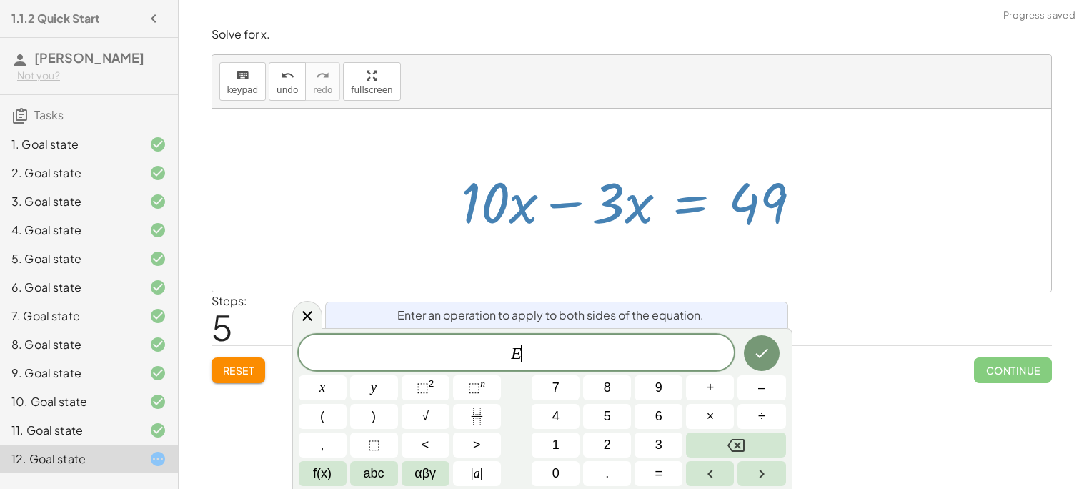
click at [753, 227] on div at bounding box center [637, 201] width 366 height 74
click at [558, 196] on div at bounding box center [637, 201] width 366 height 74
click at [302, 311] on icon at bounding box center [307, 315] width 17 height 17
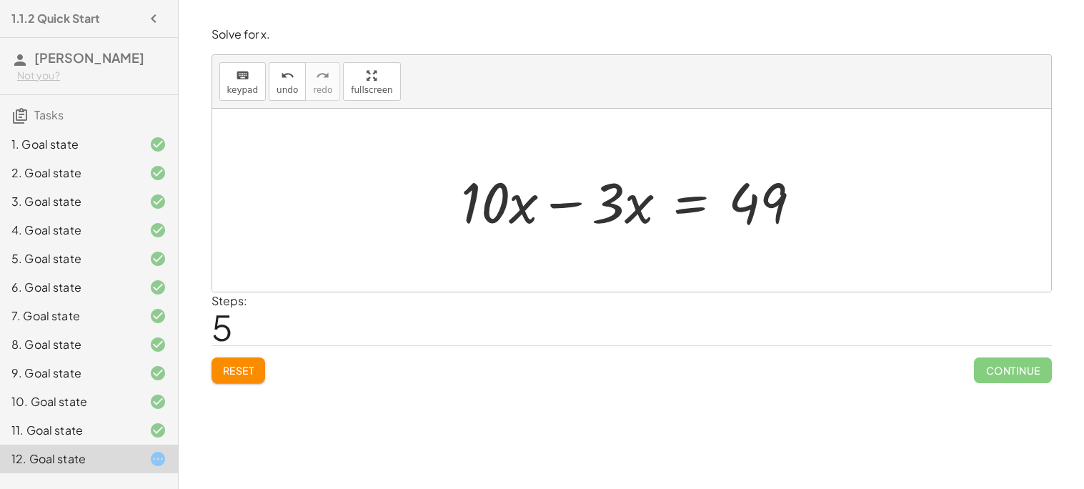
click at [566, 198] on div at bounding box center [637, 201] width 366 height 74
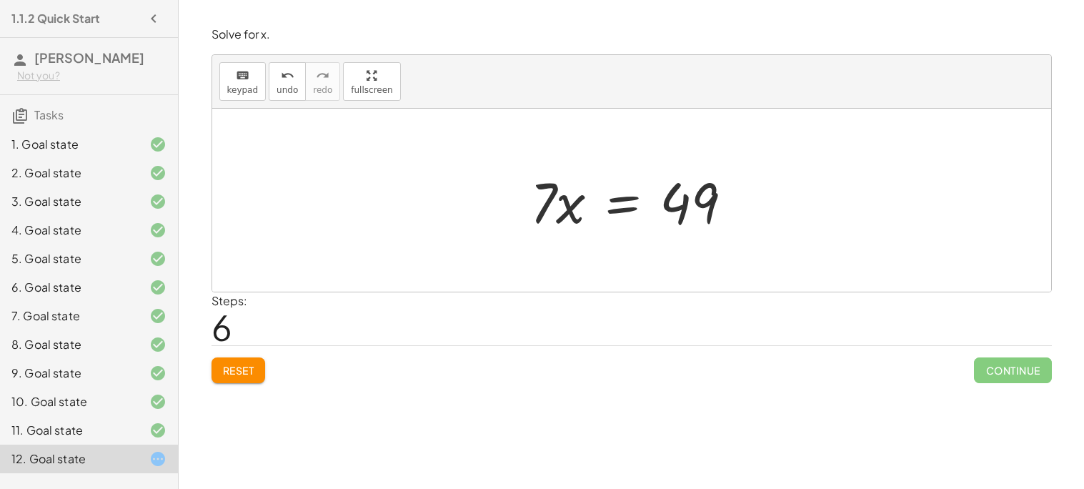
click at [615, 208] on div at bounding box center [637, 201] width 229 height 74
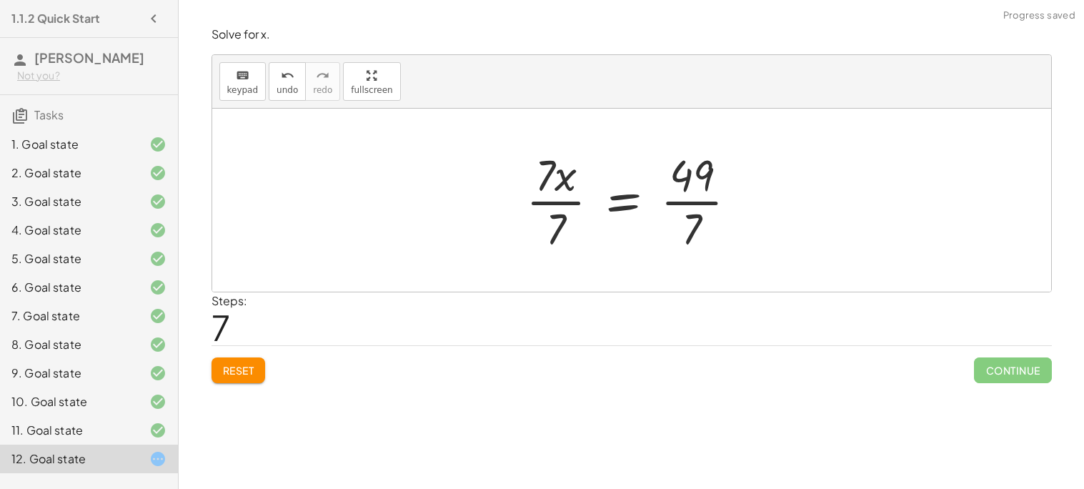
click at [557, 192] on div at bounding box center [637, 200] width 237 height 110
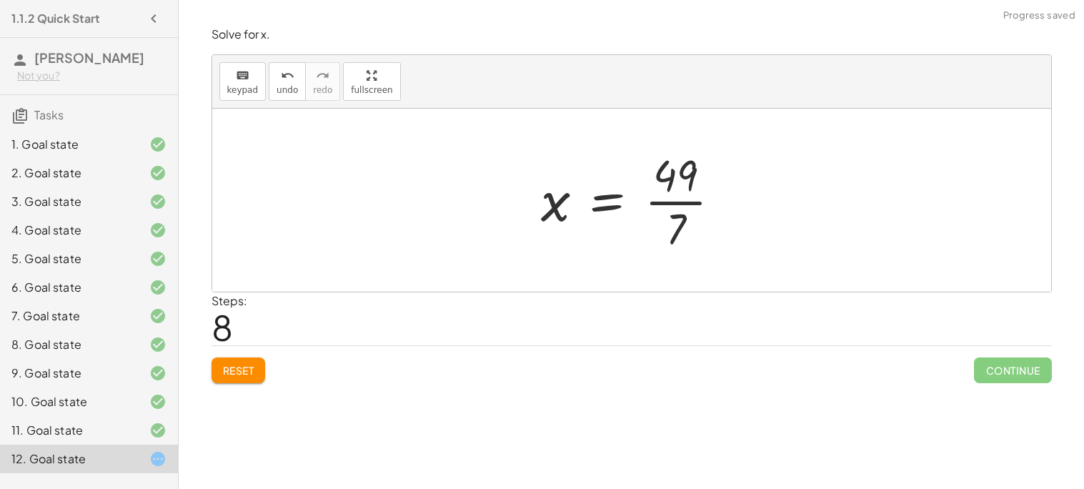
click at [684, 194] on div at bounding box center [637, 200] width 206 height 110
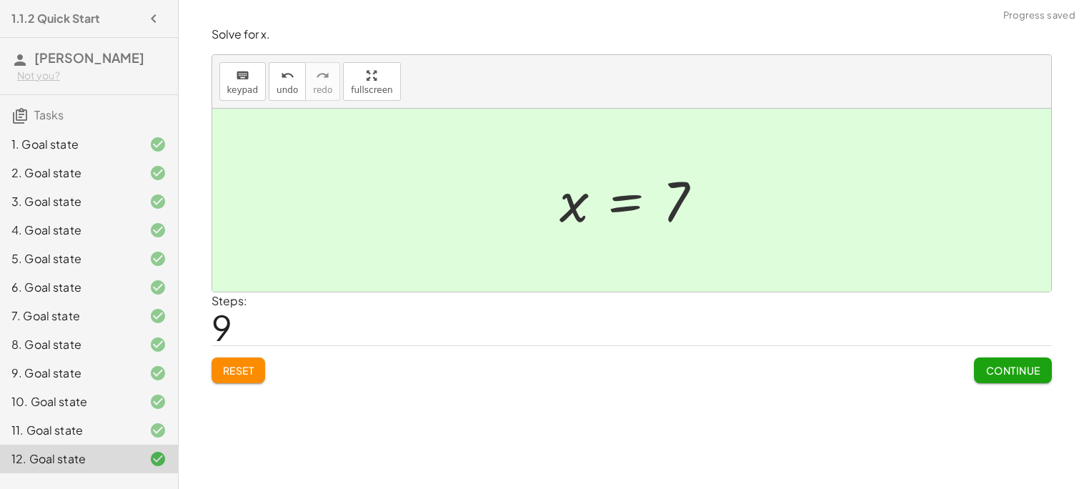
click at [1003, 369] on span "Continue" at bounding box center [1012, 370] width 54 height 13
